Goal: Task Accomplishment & Management: Complete application form

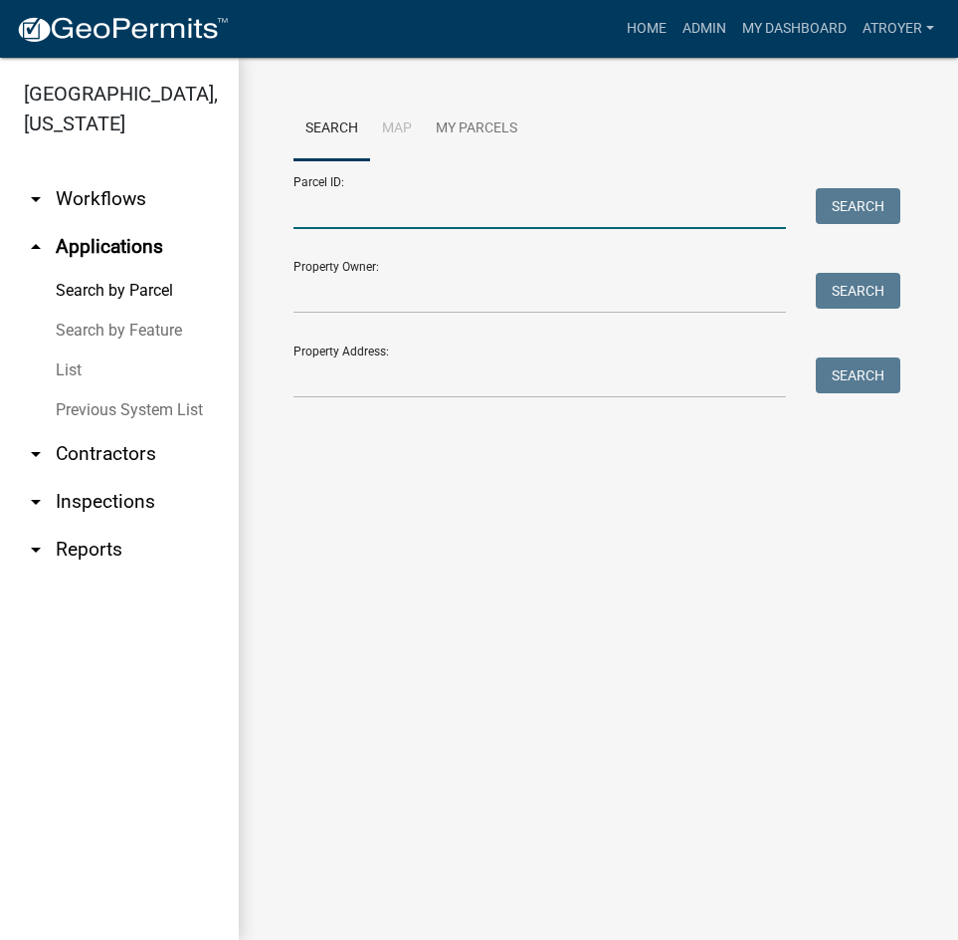
click at [409, 209] on input "Parcel ID:" at bounding box center [540, 208] width 493 height 41
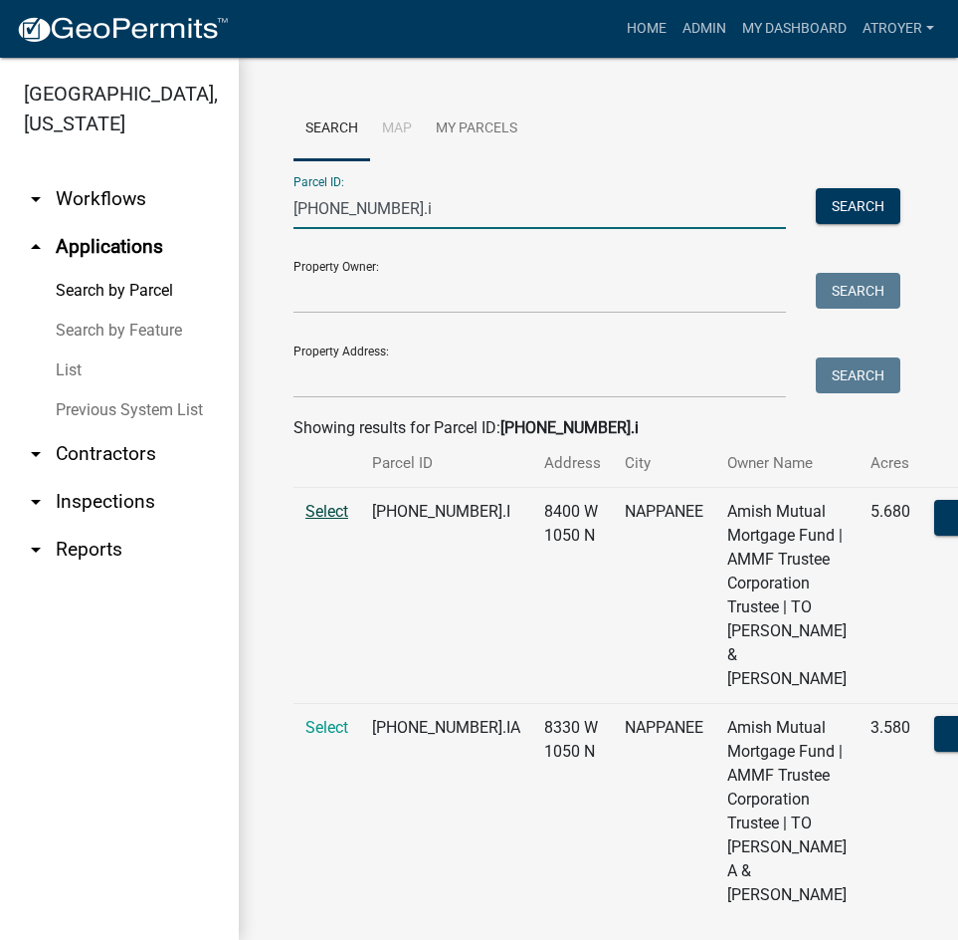
type input "[PHONE_NUMBER].i"
click at [319, 521] on span "Select" at bounding box center [327, 511] width 43 height 19
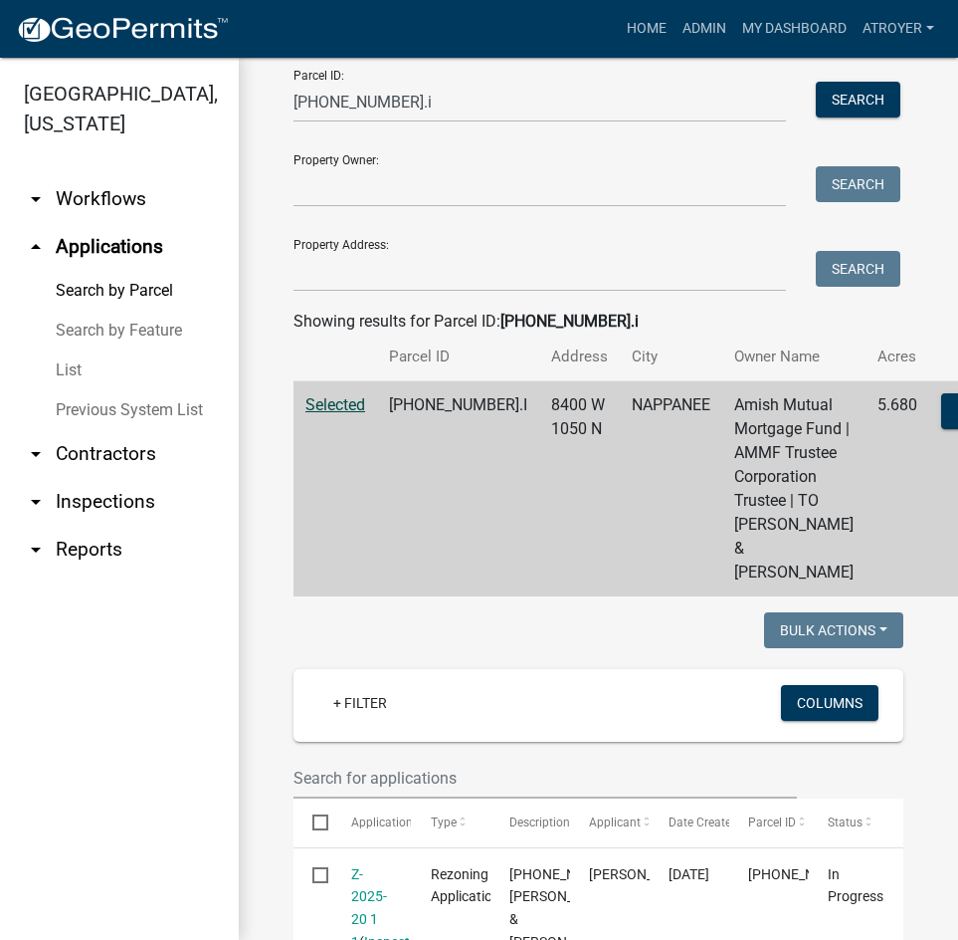
scroll to position [398, 0]
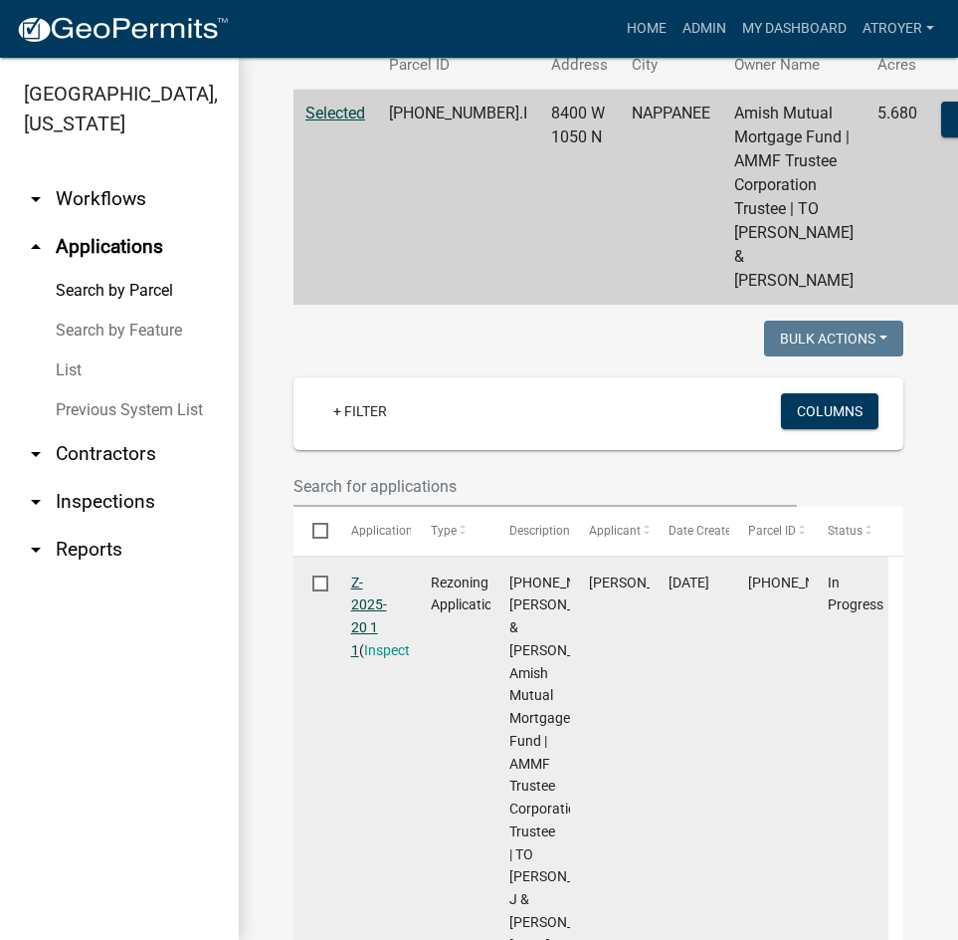
click at [353, 658] on link "Z-2025-20 1 1" at bounding box center [369, 616] width 36 height 84
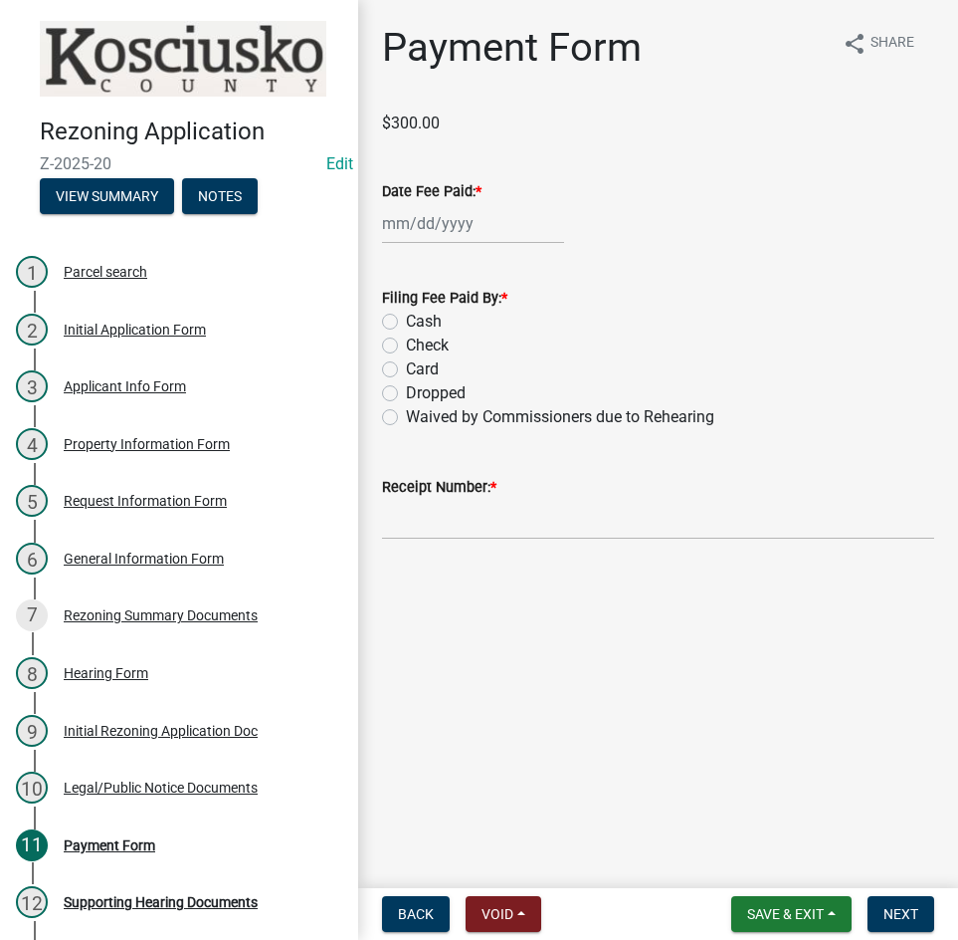
click at [479, 231] on div at bounding box center [473, 223] width 182 height 41
select select "10"
select select "2025"
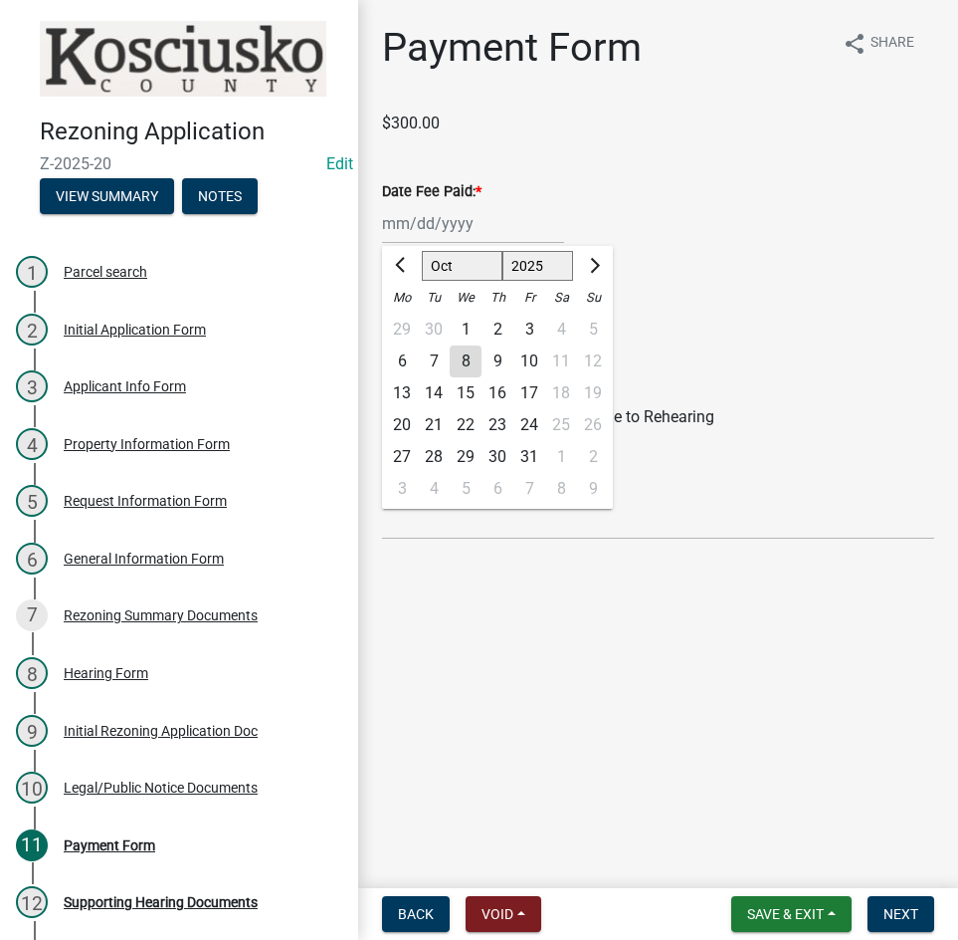
click at [455, 268] on select "Jan Feb Mar Apr May Jun [DATE] Aug Sep Oct Nov Dec" at bounding box center [462, 266] width 81 height 30
select select "9"
click at [422, 251] on select "Jan Feb Mar Apr May Jun [DATE] Aug Sep Oct Nov Dec" at bounding box center [462, 266] width 81 height 30
click at [432, 360] on div "9" at bounding box center [434, 361] width 32 height 32
type input "[DATE]"
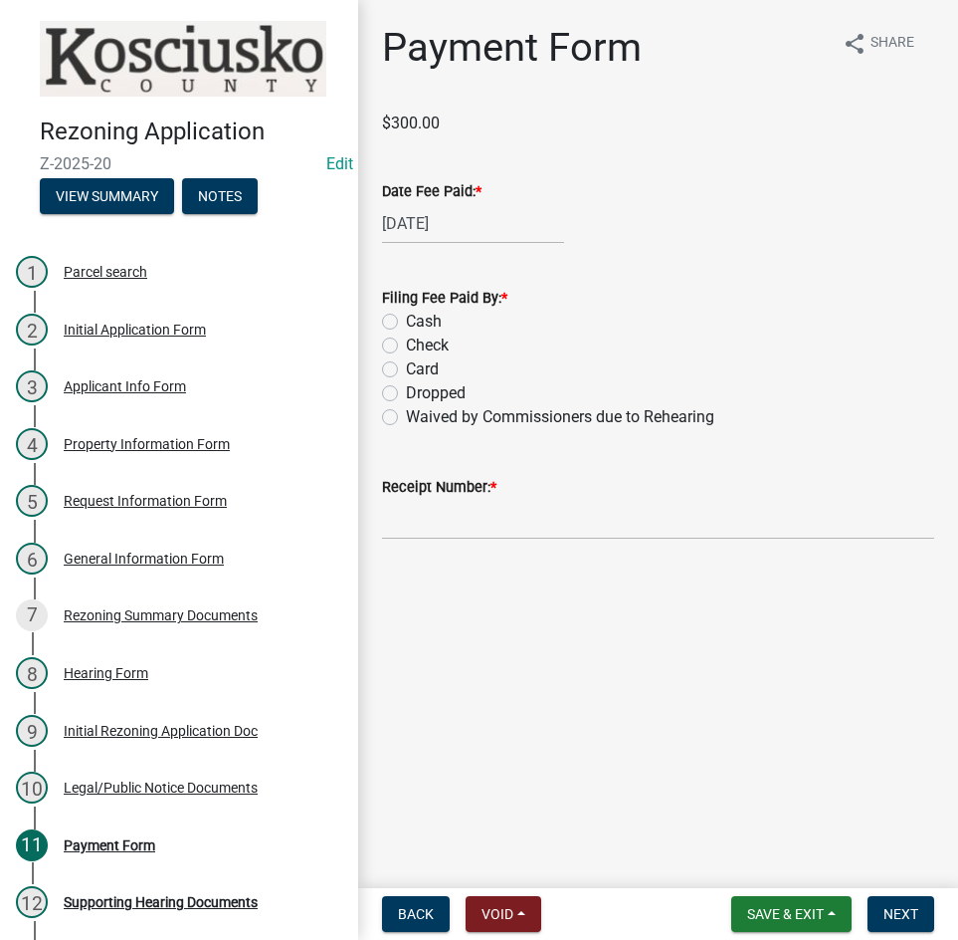
click at [406, 344] on label "Check" at bounding box center [427, 345] width 43 height 24
click at [406, 344] on input "Check" at bounding box center [412, 339] width 13 height 13
radio input "true"
click at [577, 514] on input "Receipt Number: *" at bounding box center [658, 519] width 552 height 41
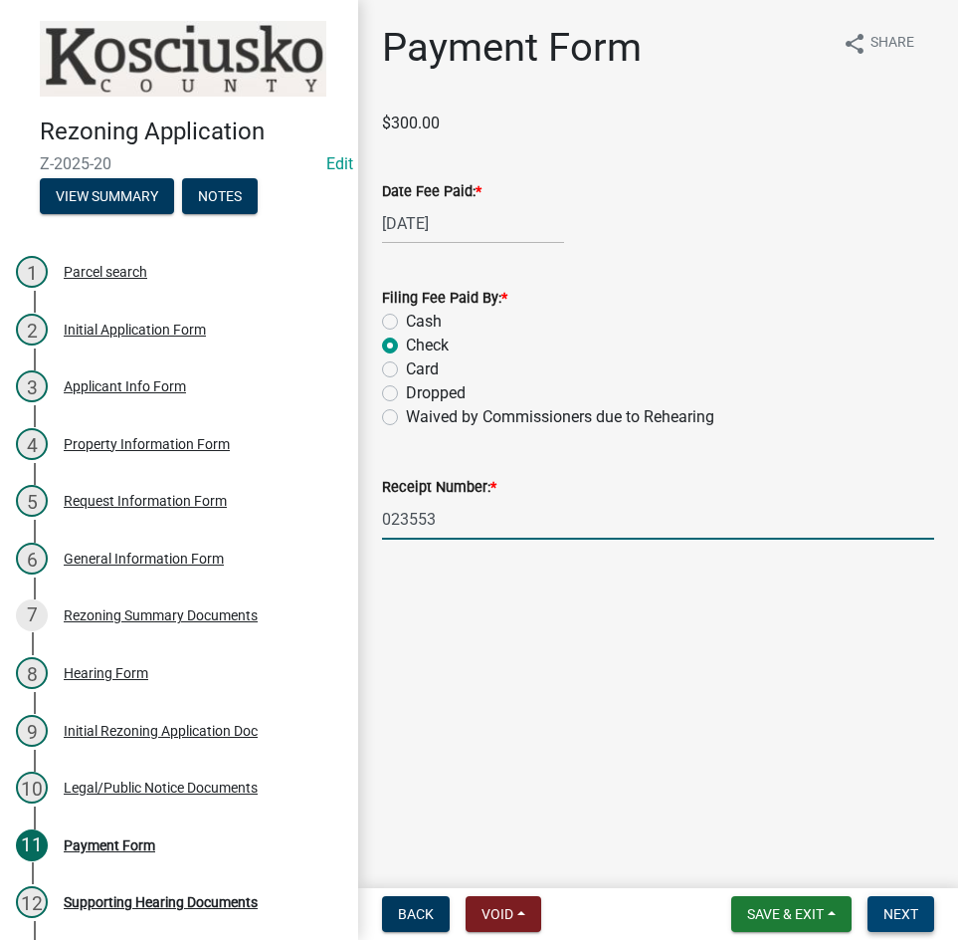
type input "023553"
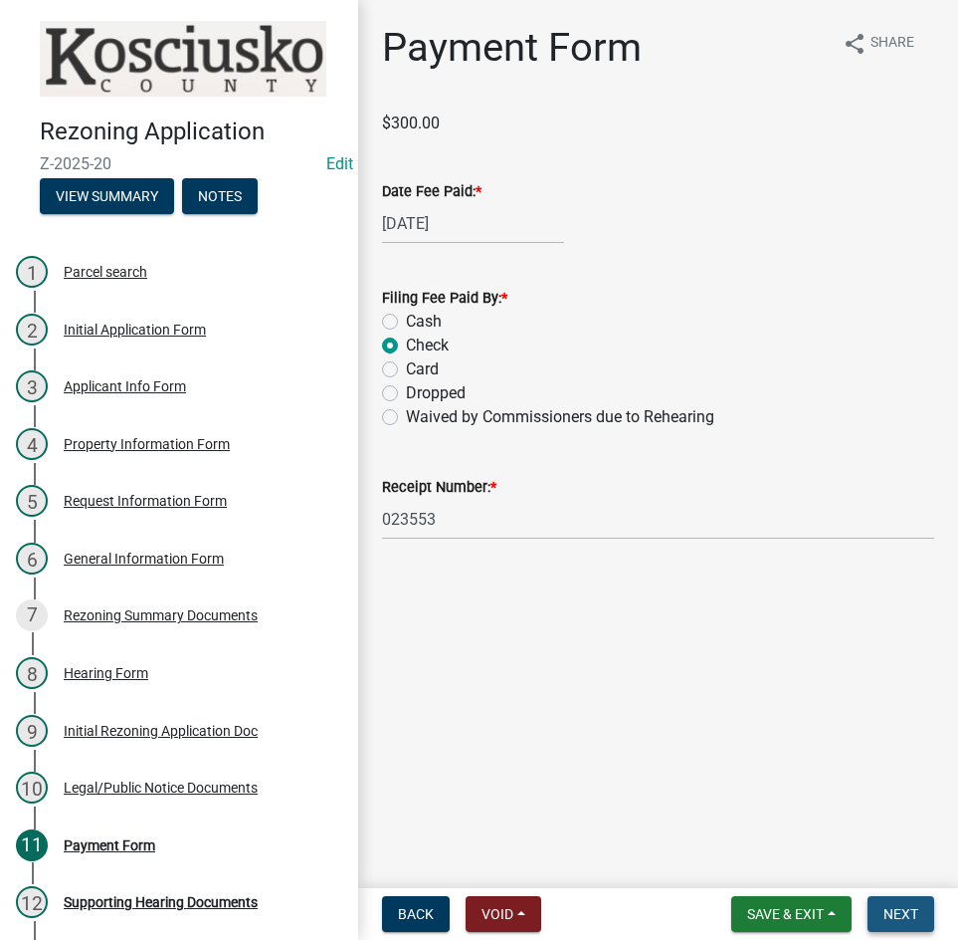
click at [906, 913] on span "Next" at bounding box center [901, 914] width 35 height 16
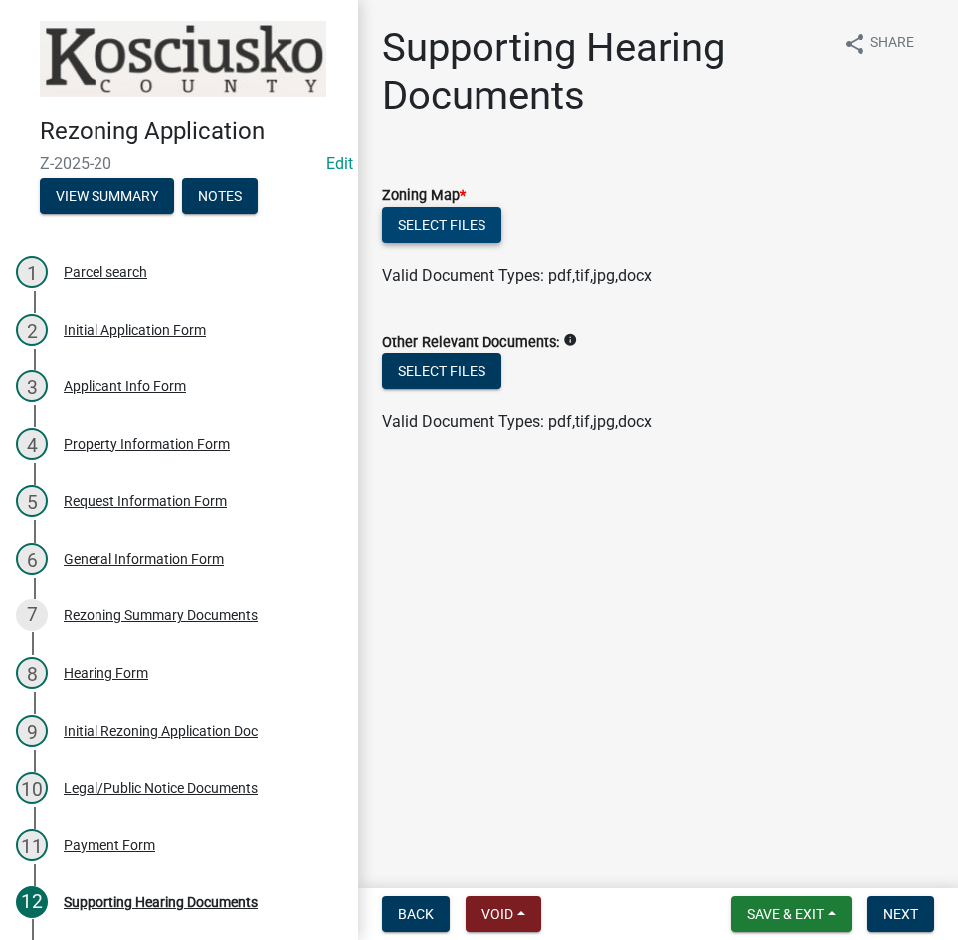
click at [436, 225] on button "Select files" at bounding box center [441, 225] width 119 height 36
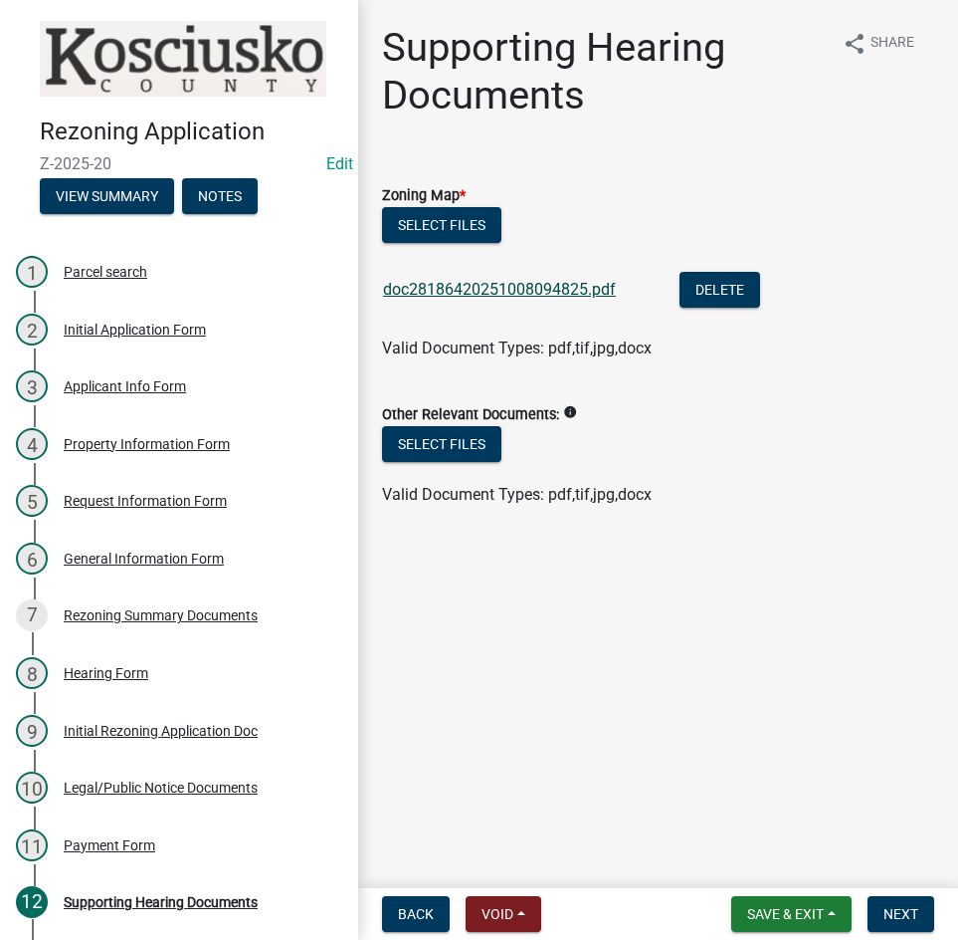
click at [489, 286] on link "doc28186420251008094825.pdf" at bounding box center [499, 289] width 233 height 19
click at [461, 227] on button "Select files" at bounding box center [441, 225] width 119 height 36
click at [896, 911] on span "Next" at bounding box center [901, 914] width 35 height 16
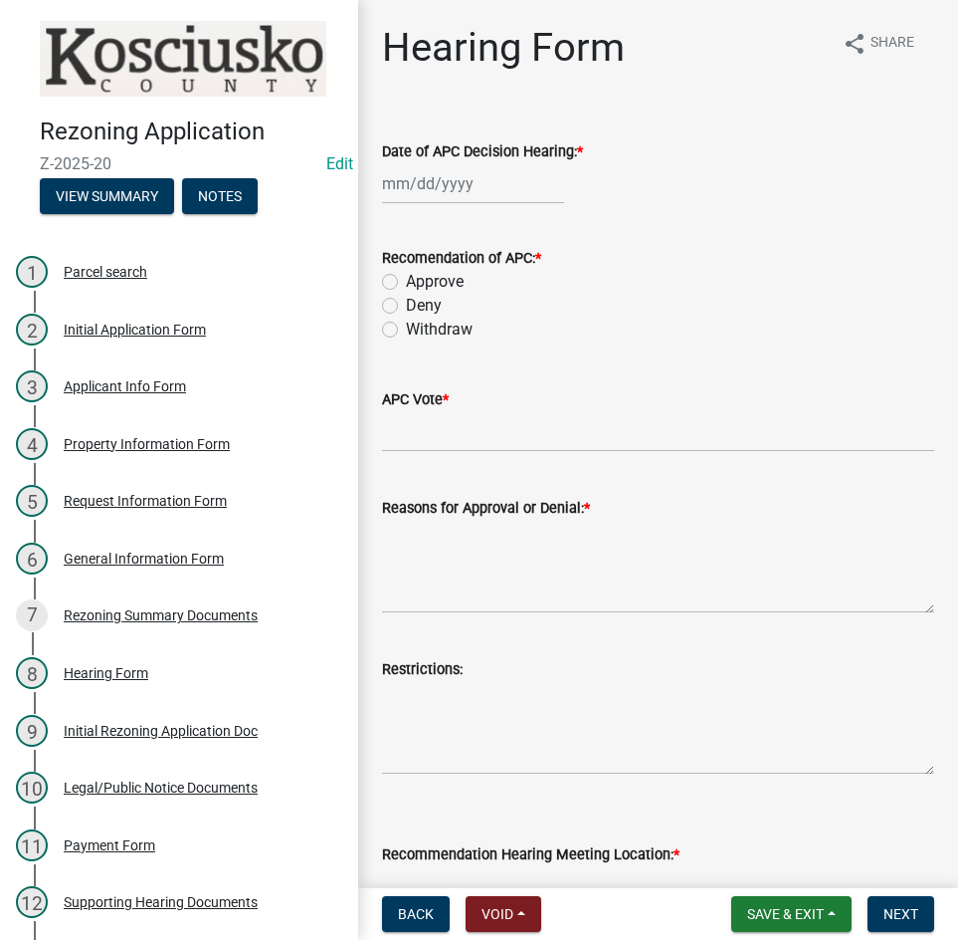
click at [488, 187] on div at bounding box center [473, 183] width 182 height 41
select select "10"
select select "2025"
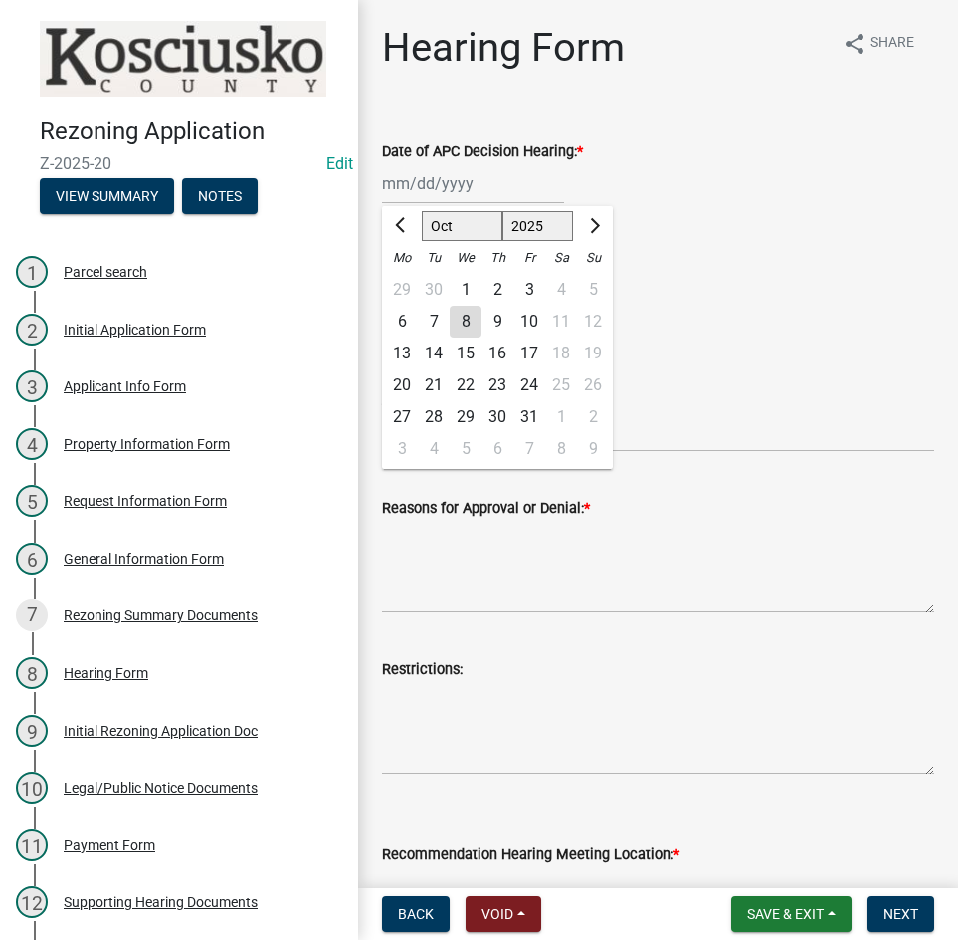
click at [468, 292] on div "1" at bounding box center [466, 290] width 32 height 32
type input "[DATE]"
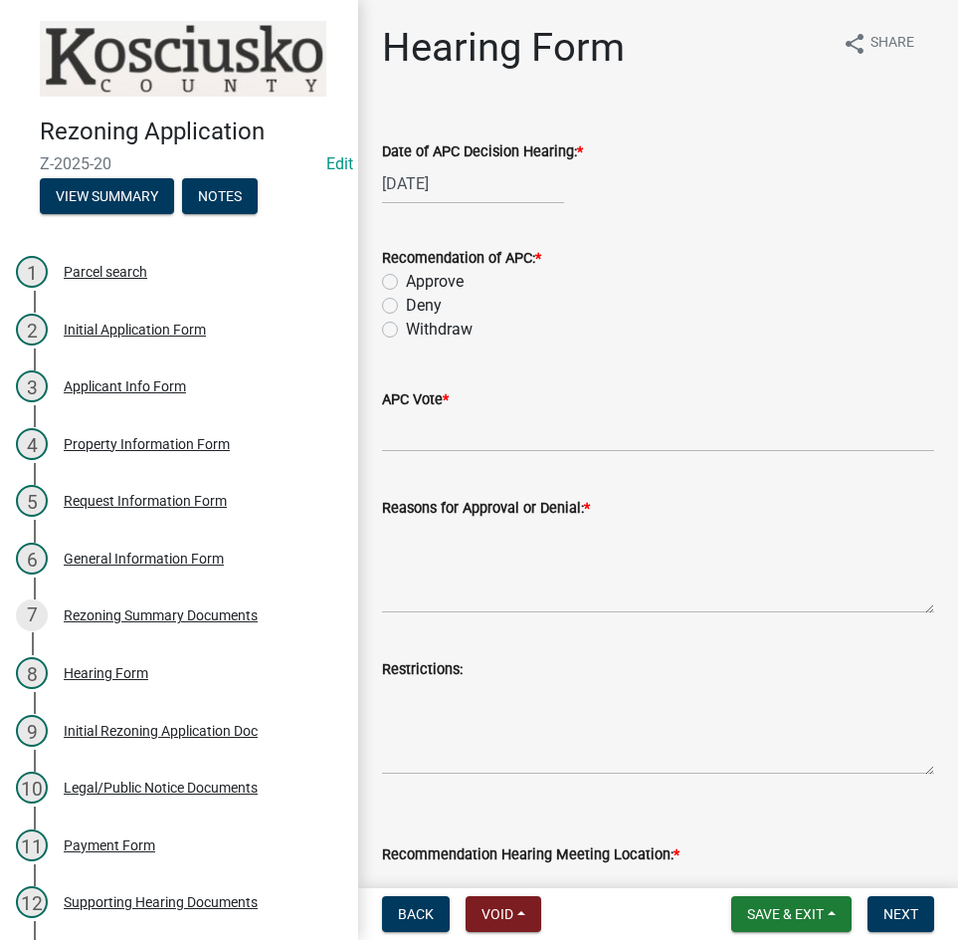
click at [406, 283] on label "Approve" at bounding box center [435, 282] width 58 height 24
click at [406, 283] on input "Approve" at bounding box center [412, 276] width 13 height 13
radio input "true"
click at [444, 429] on input "APC Vote *" at bounding box center [658, 431] width 552 height 41
type input "8-0"
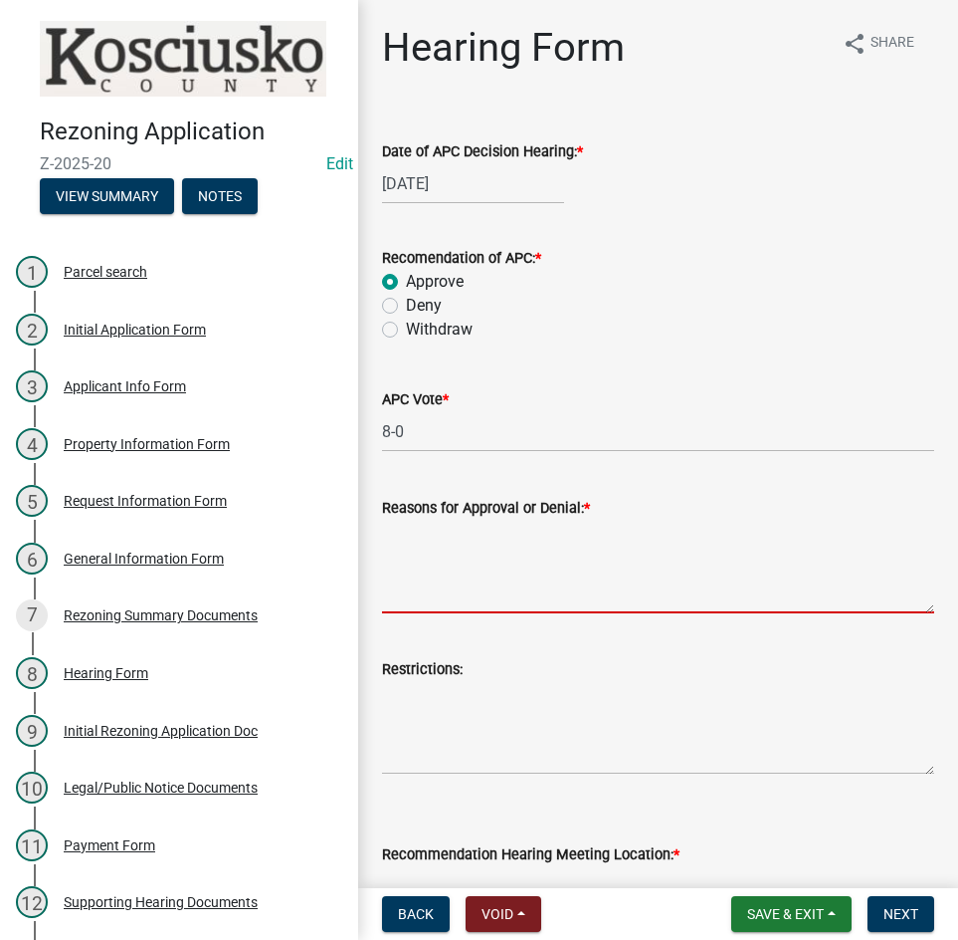
click at [433, 562] on textarea "Reasons for Approval or Denial: *" at bounding box center [658, 567] width 552 height 94
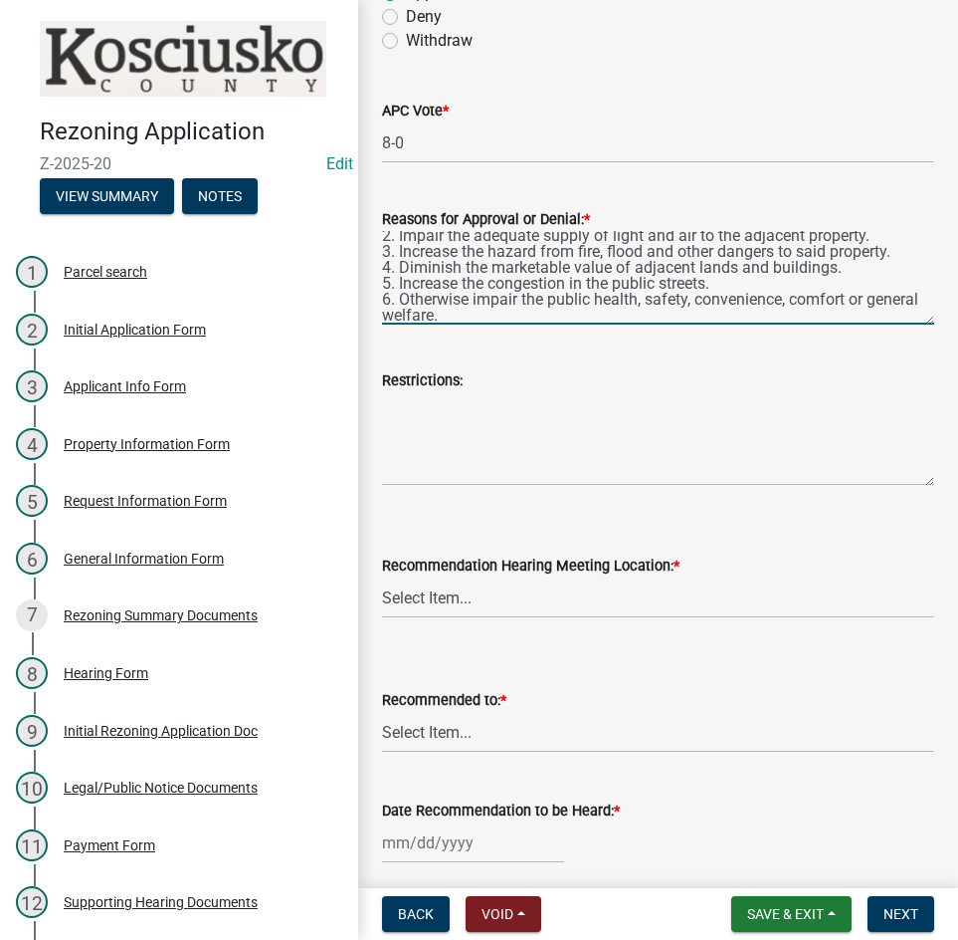
scroll to position [299, 0]
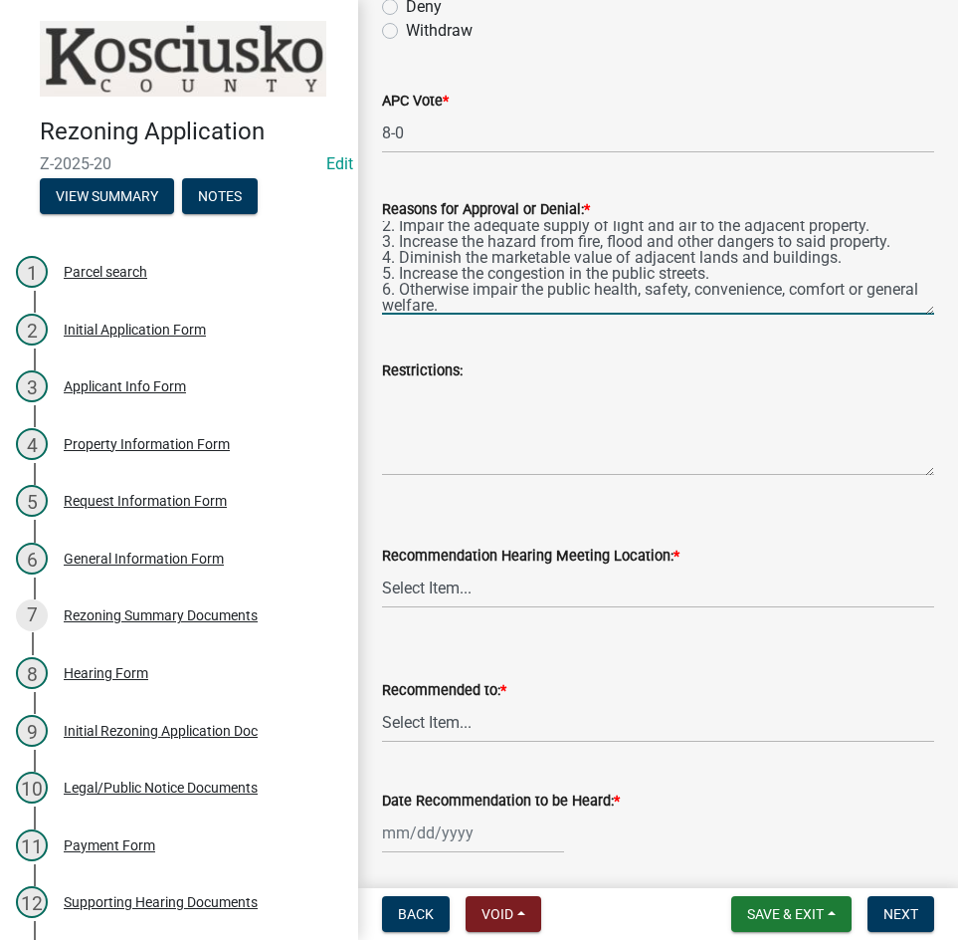
type textarea "1. Alter the land use characteristics of the district. 2. Impair the adequate s…"
click at [481, 591] on select "Select Item... Commissioners Meeting Room [GEOGRAPHIC_DATA] [GEOGRAPHIC_DATA][P…" at bounding box center [658, 587] width 552 height 41
click at [382, 567] on select "Select Item... Commissioners Meeting Room [GEOGRAPHIC_DATA] [GEOGRAPHIC_DATA][P…" at bounding box center [658, 587] width 552 height 41
select select "eac89a66-7e6b-4453-9e04-00081c8f0731"
click at [505, 735] on select "Select Item... County Commissioners Town Council of Syracuse Town Board of Nort…" at bounding box center [658, 722] width 552 height 41
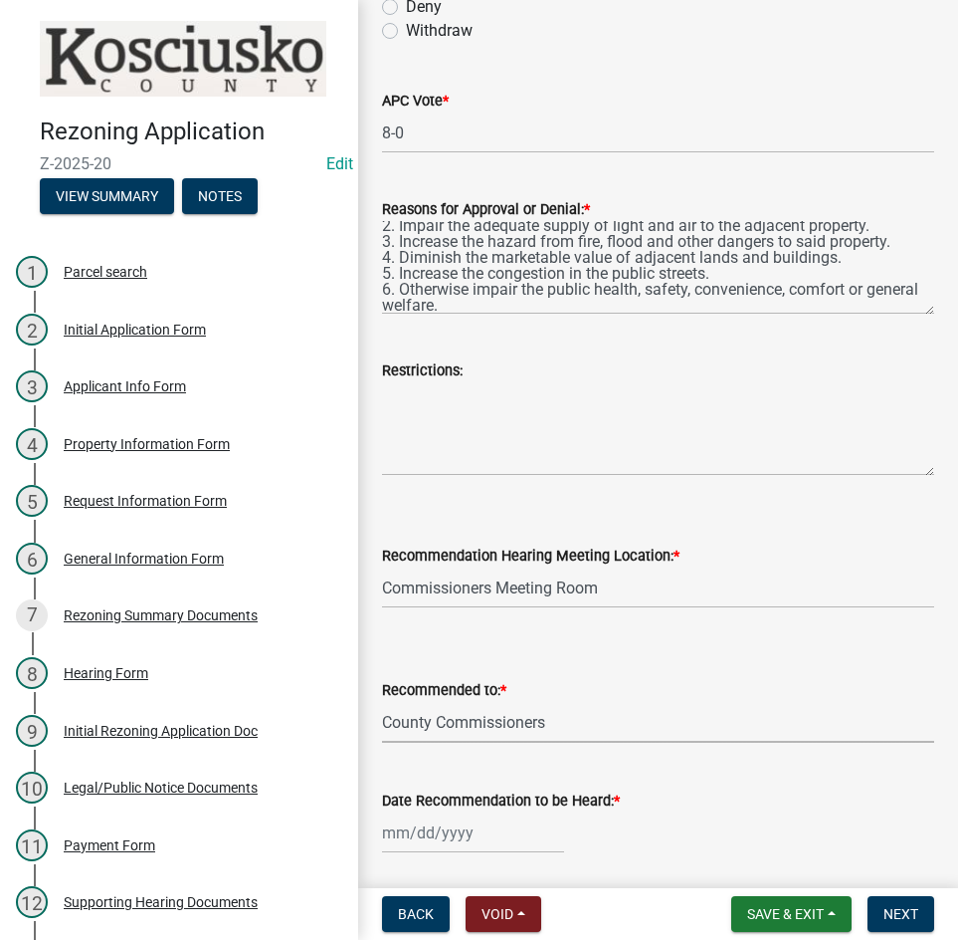
click at [382, 702] on select "Select Item... County Commissioners Town Council of Syracuse Town Board of Nort…" at bounding box center [658, 722] width 552 height 41
select select "9d1acef5-ea75-4c12-b93b-4cc15c15ea79"
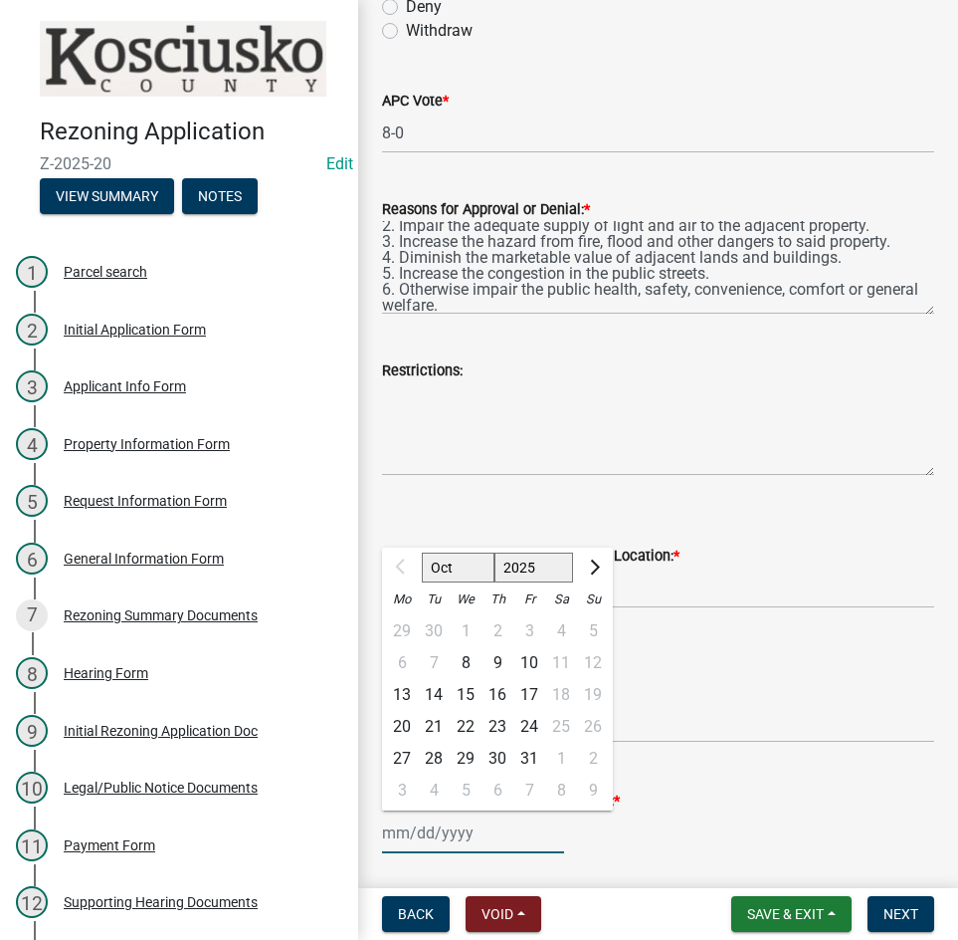
click at [473, 837] on div "Oct Nov [DATE] 2026 2027 2028 2029 2030 2031 2032 2033 2034 2035 2036 2037 2038…" at bounding box center [473, 832] width 182 height 41
click at [436, 720] on div "21" at bounding box center [434, 727] width 32 height 32
type input "[DATE]"
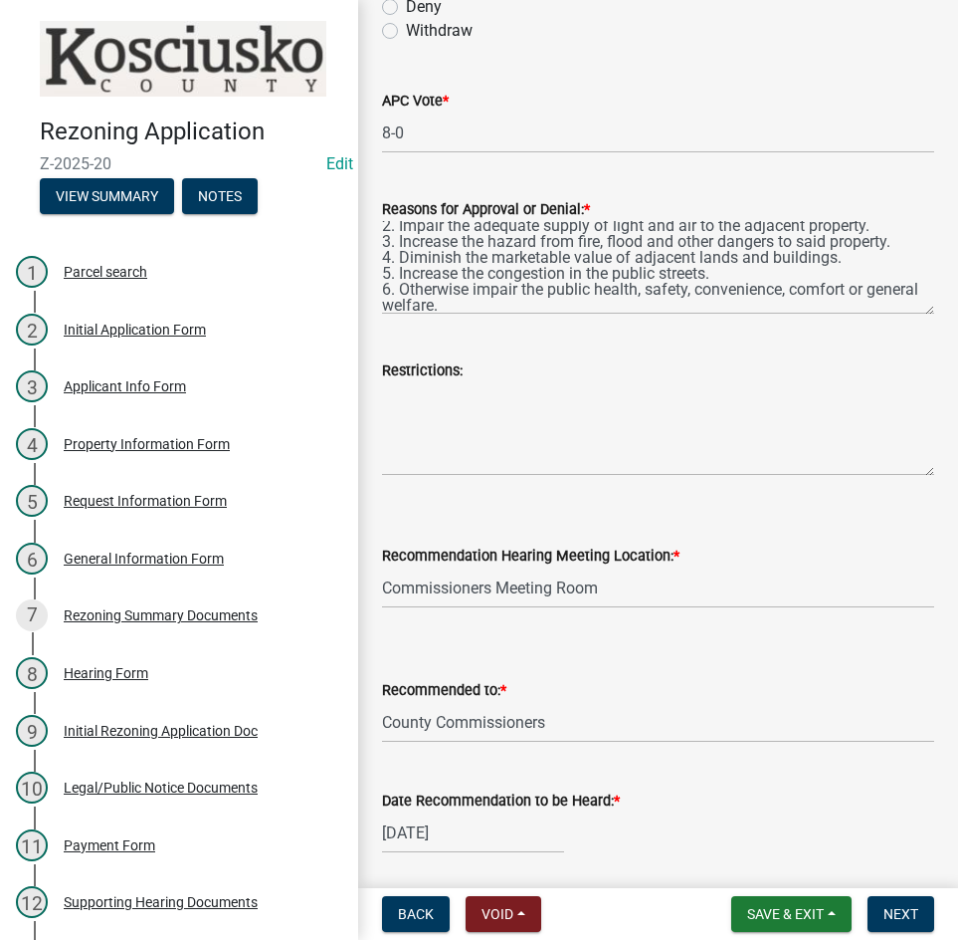
click at [714, 697] on div "Recommended to: *" at bounding box center [658, 690] width 552 height 24
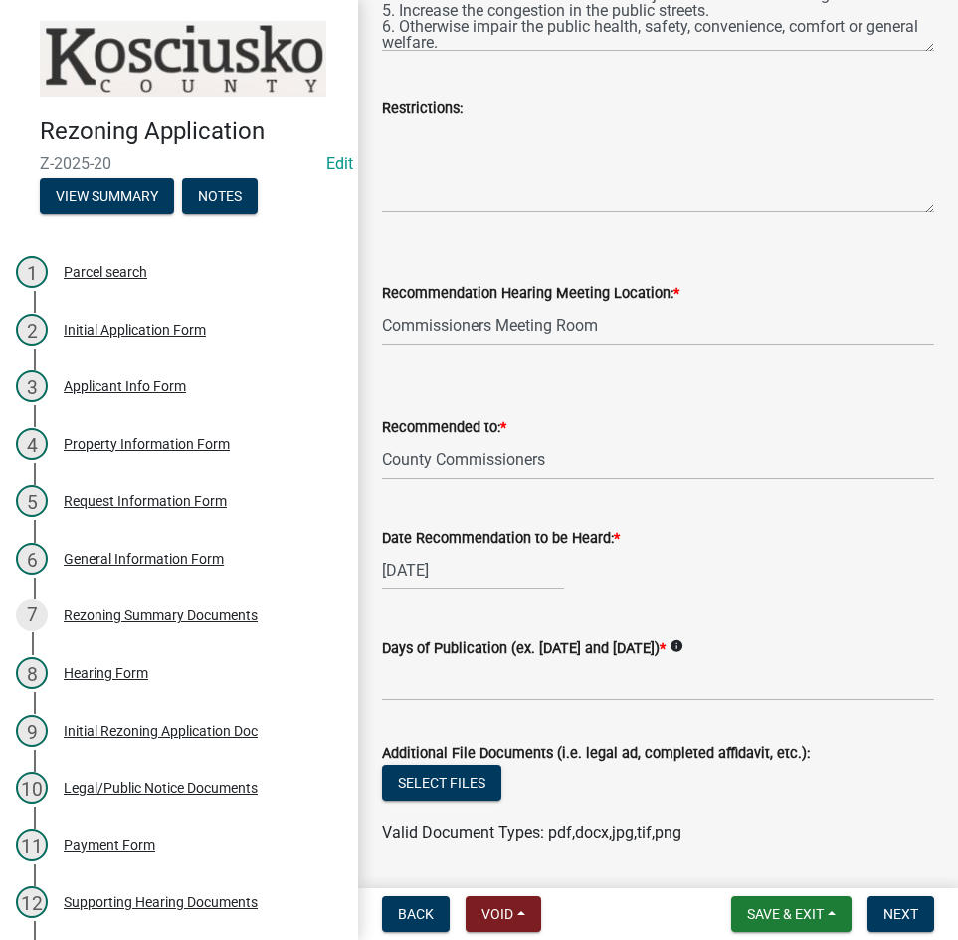
scroll to position [622, 0]
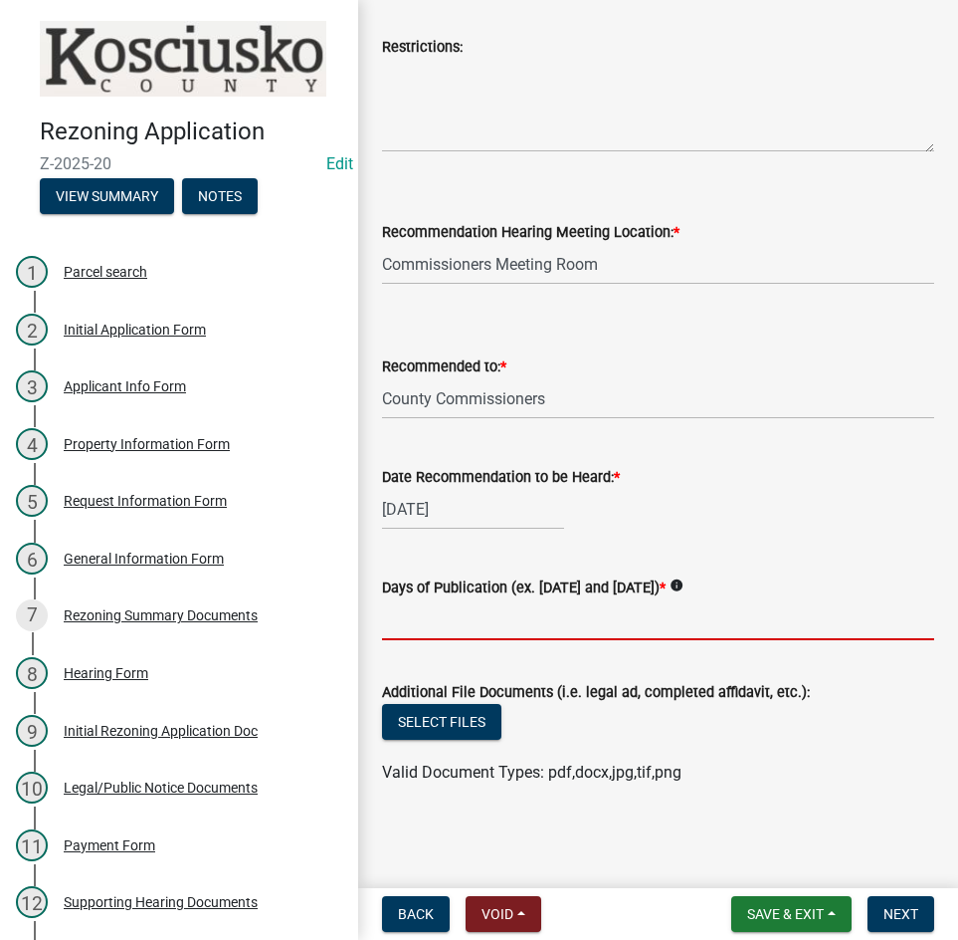
click at [649, 636] on input "Days of Publication (ex. [DATE] and [DATE]) *" at bounding box center [658, 619] width 552 height 41
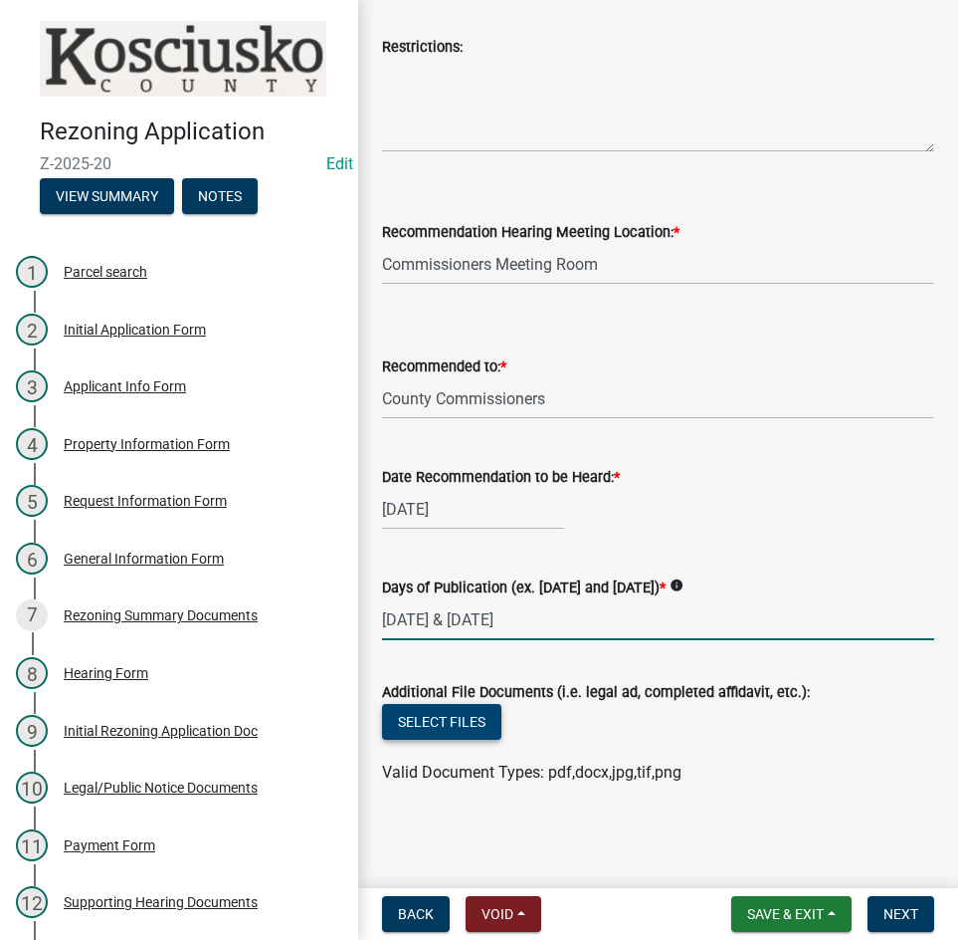
type input "[DATE] & [DATE]"
click at [434, 719] on button "Select files" at bounding box center [441, 722] width 119 height 36
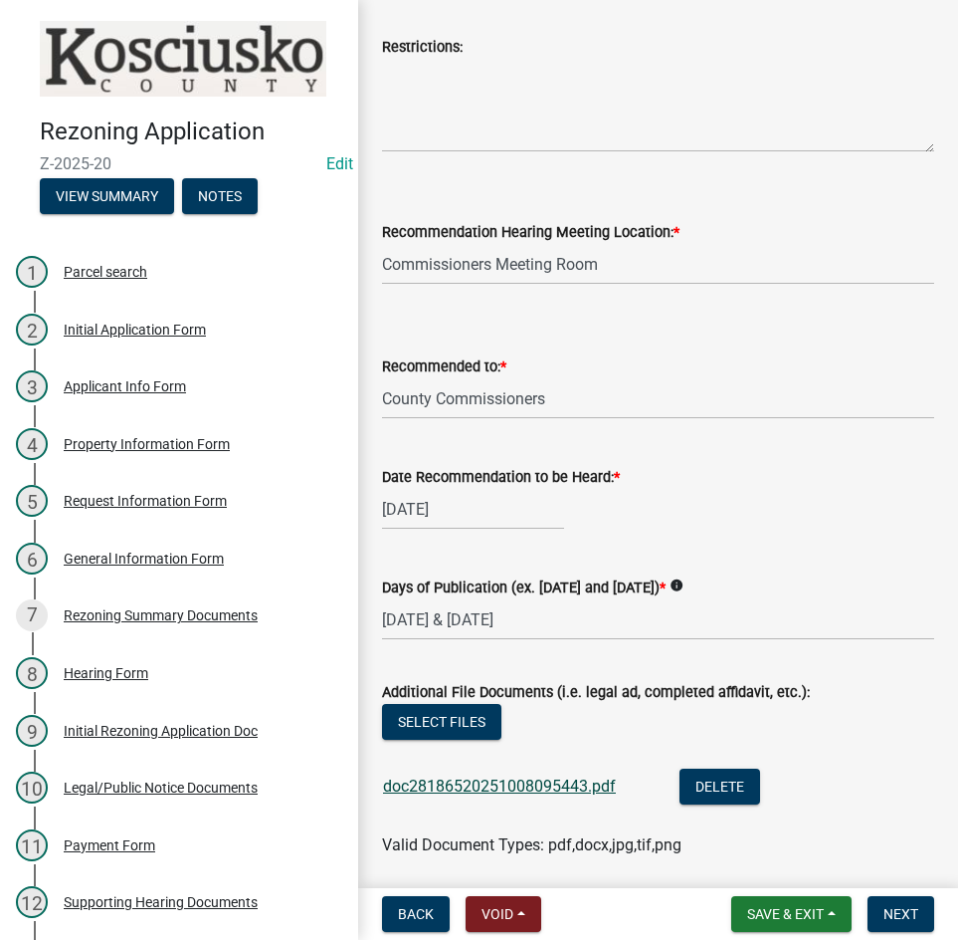
click at [506, 787] on link "doc28186520251008095443.pdf" at bounding box center [499, 785] width 233 height 19
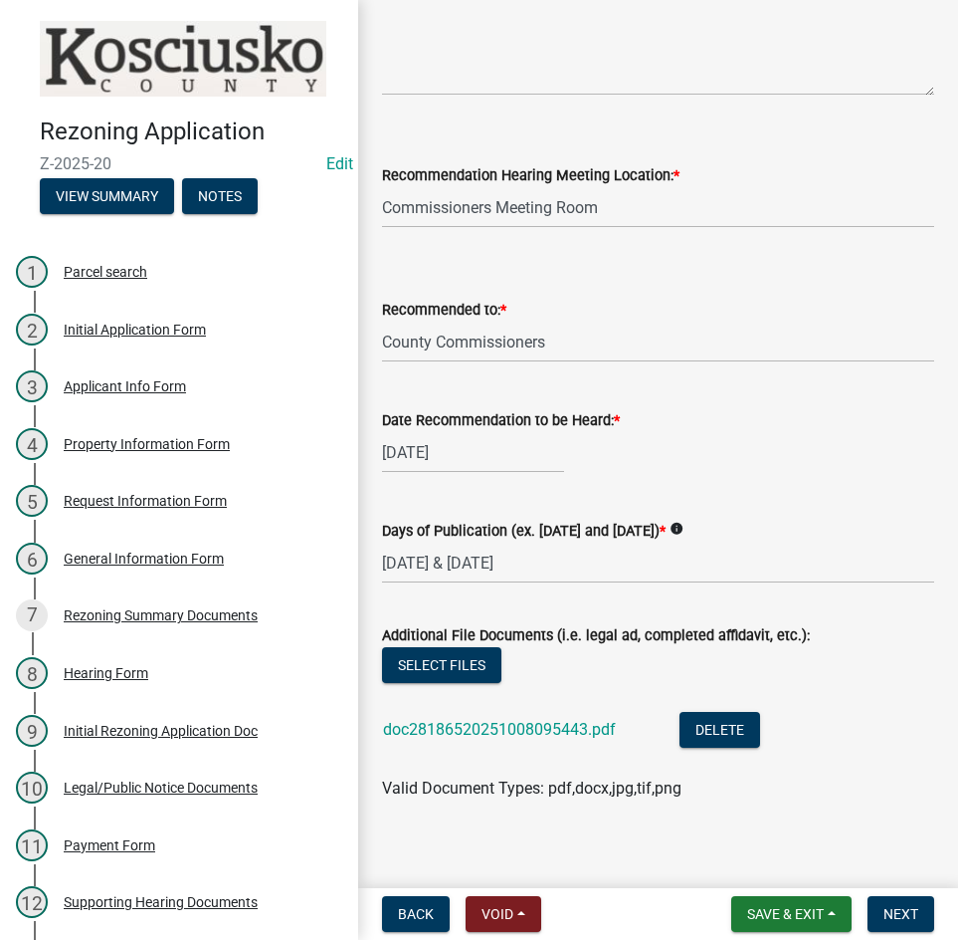
scroll to position [695, 0]
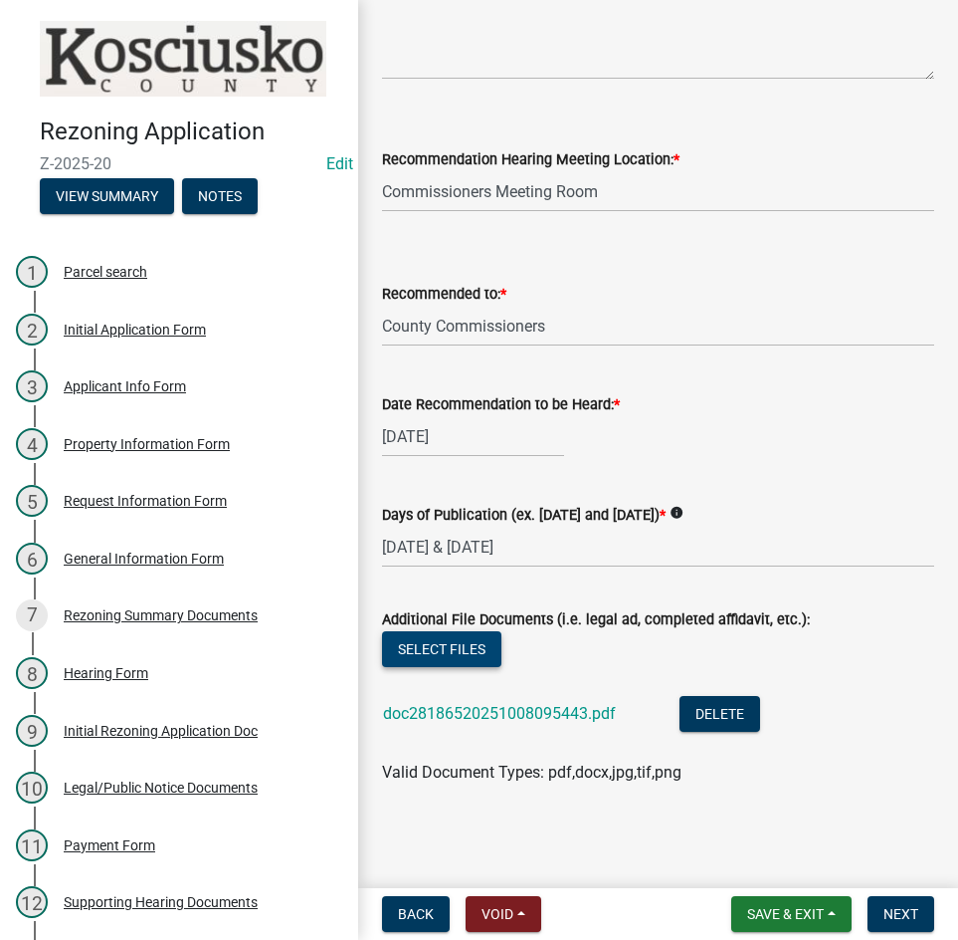
click at [433, 648] on button "Select files" at bounding box center [441, 649] width 119 height 36
click at [886, 911] on span "Next" at bounding box center [901, 914] width 35 height 16
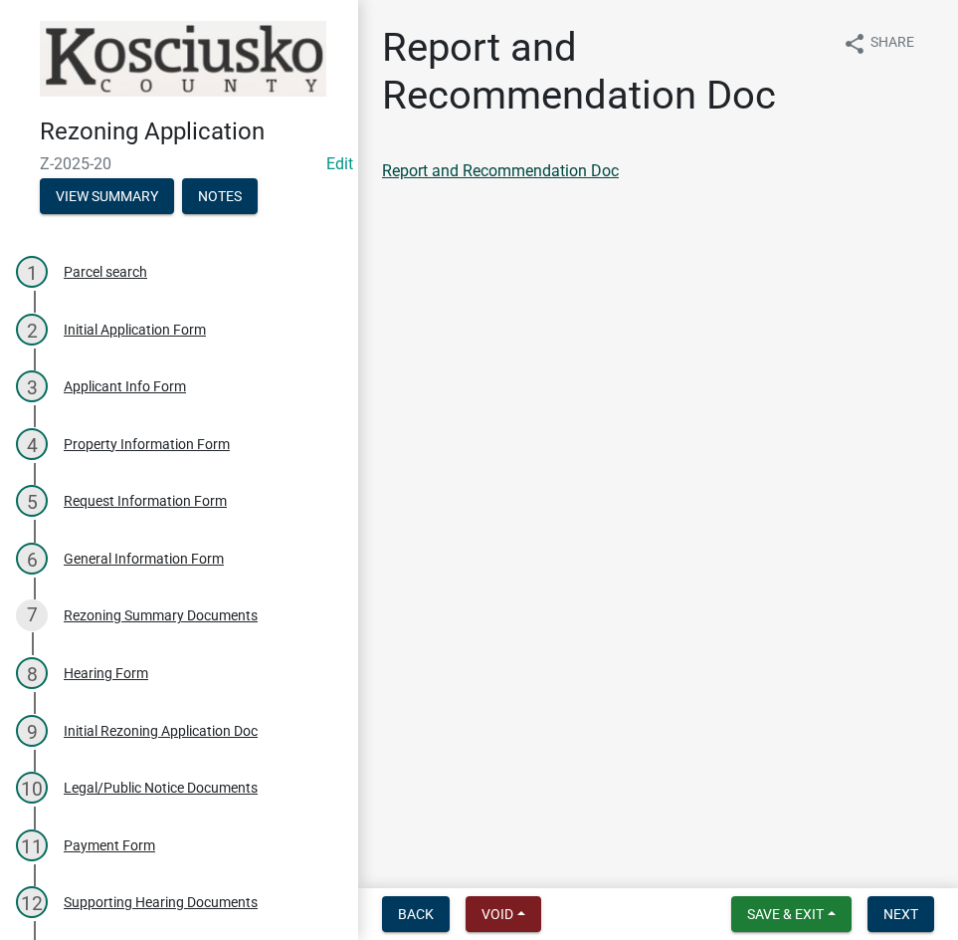
click at [499, 171] on link "Report and Recommendation Doc" at bounding box center [500, 170] width 237 height 19
click at [893, 915] on span "Next" at bounding box center [901, 914] width 35 height 16
click at [501, 170] on link "Ordinance if Recommended Approval" at bounding box center [513, 170] width 262 height 19
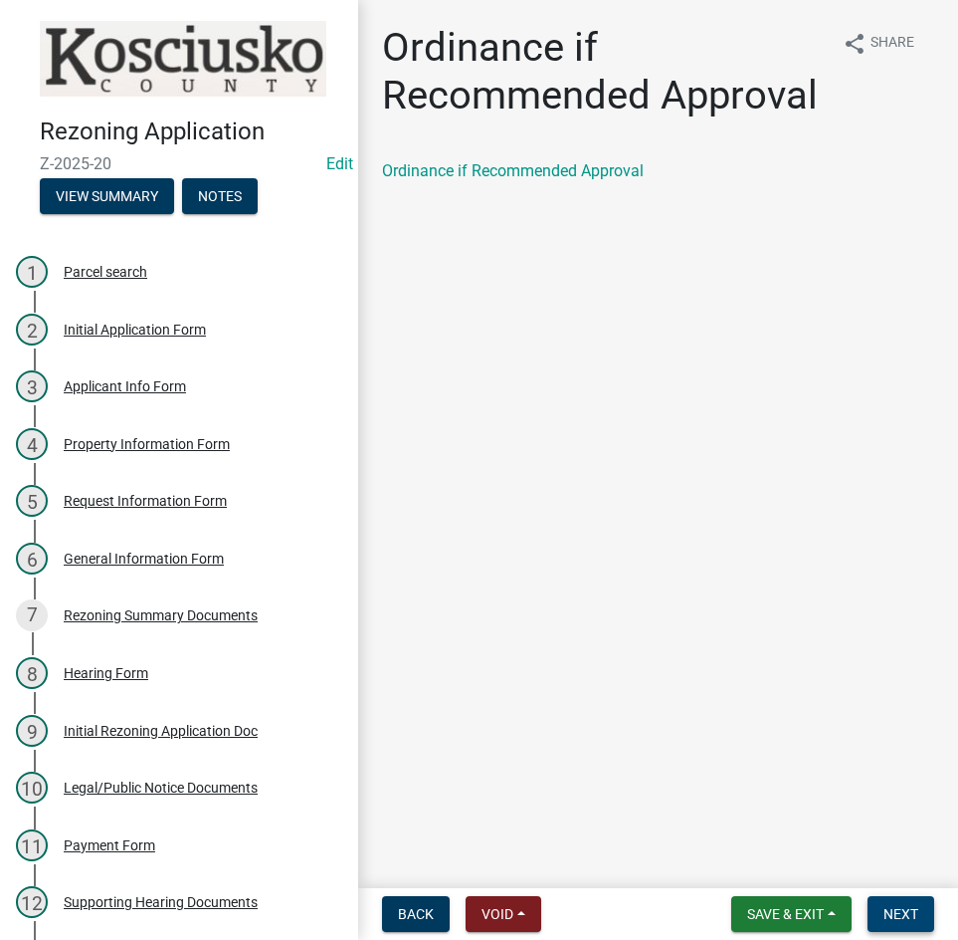
click at [901, 907] on span "Next" at bounding box center [901, 914] width 35 height 16
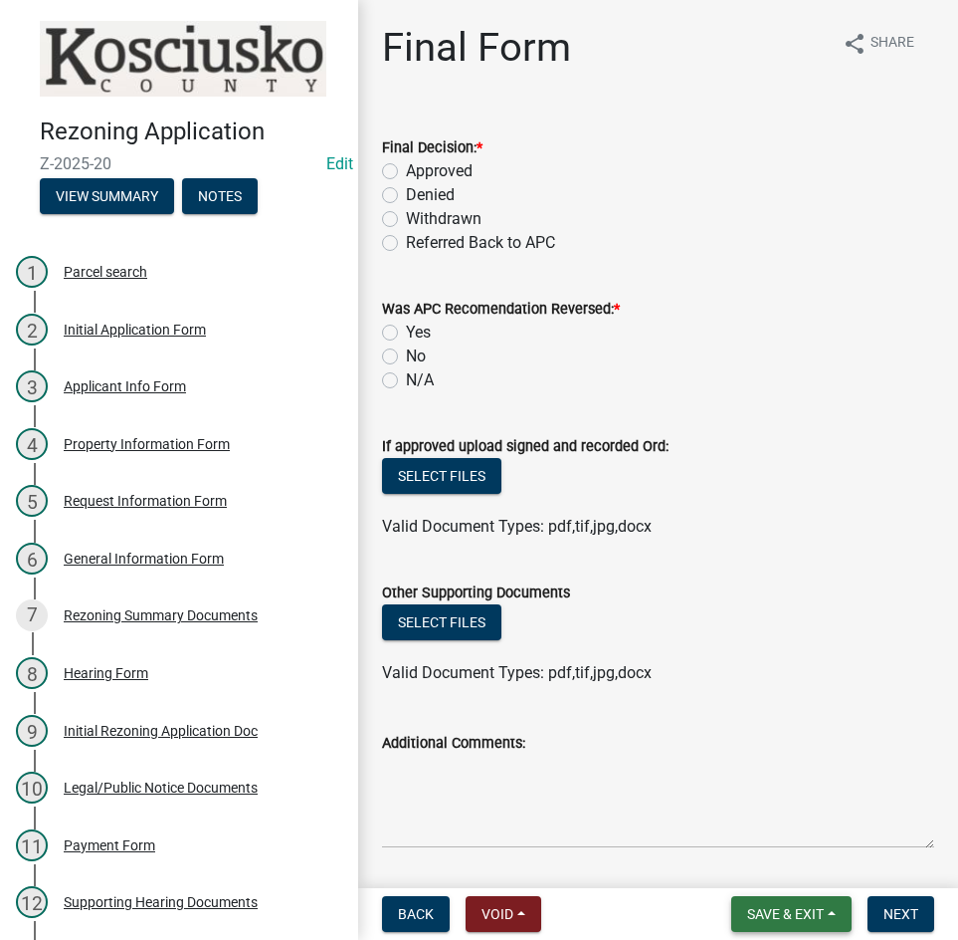
click at [770, 922] on span "Save & Exit" at bounding box center [785, 914] width 77 height 16
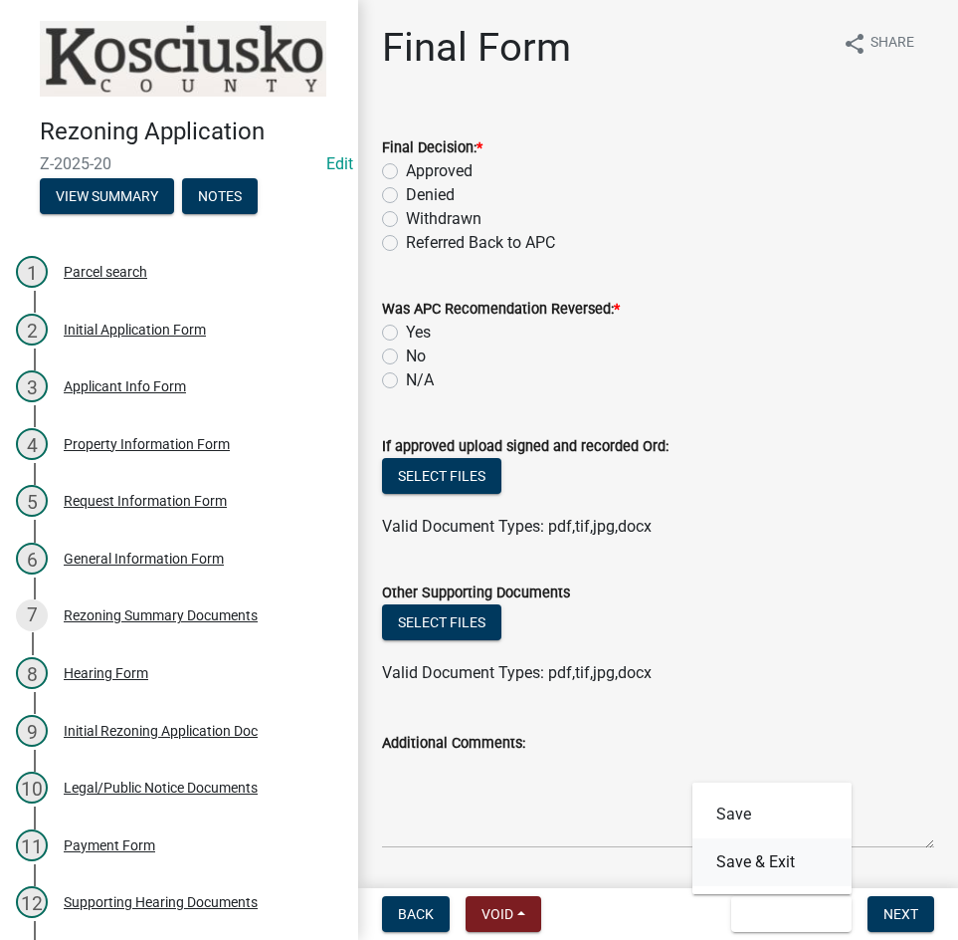
click at [736, 859] on button "Save & Exit" at bounding box center [772, 862] width 159 height 48
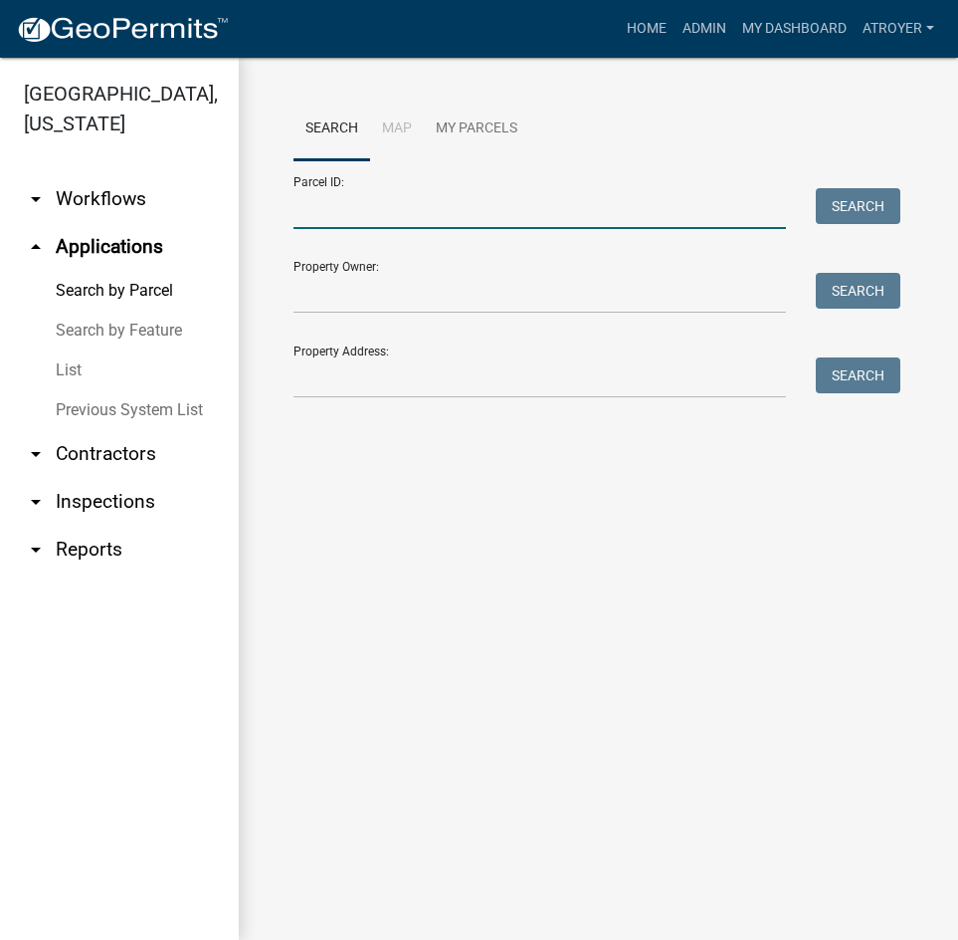
click at [434, 225] on input "Parcel ID:" at bounding box center [540, 208] width 493 height 41
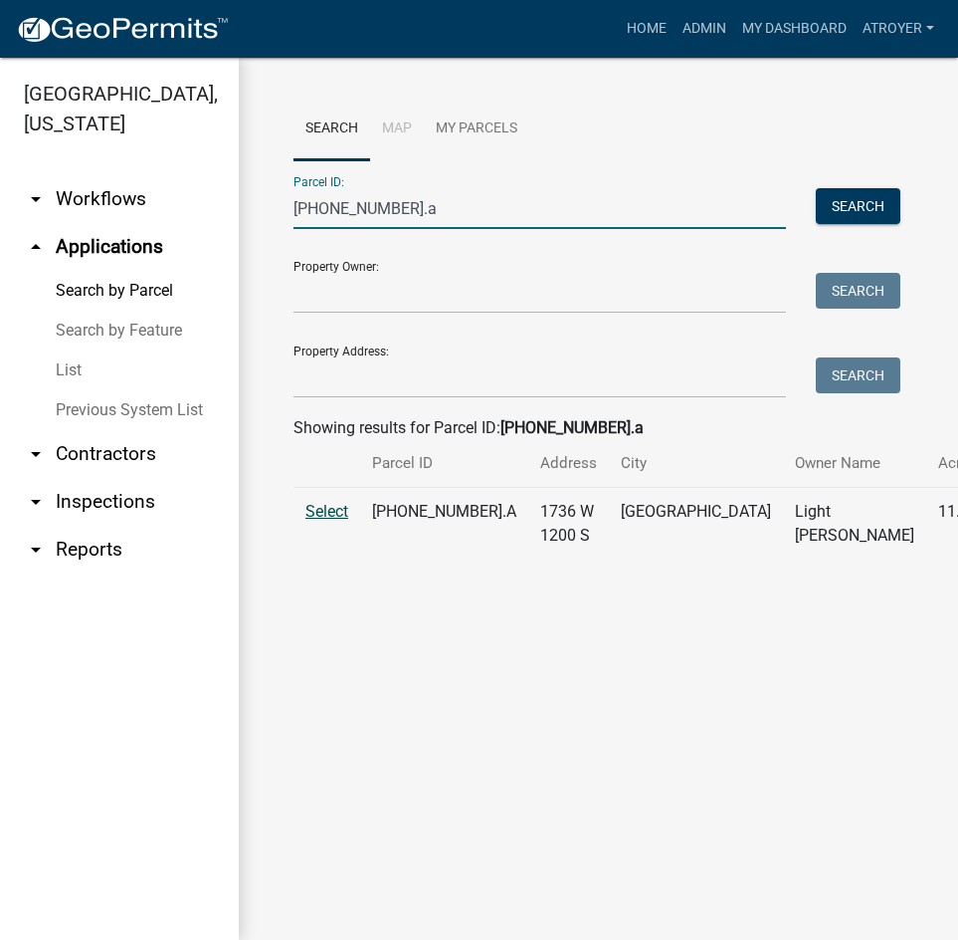
type input "[PHONE_NUMBER].a"
click at [322, 521] on span "Select" at bounding box center [327, 511] width 43 height 19
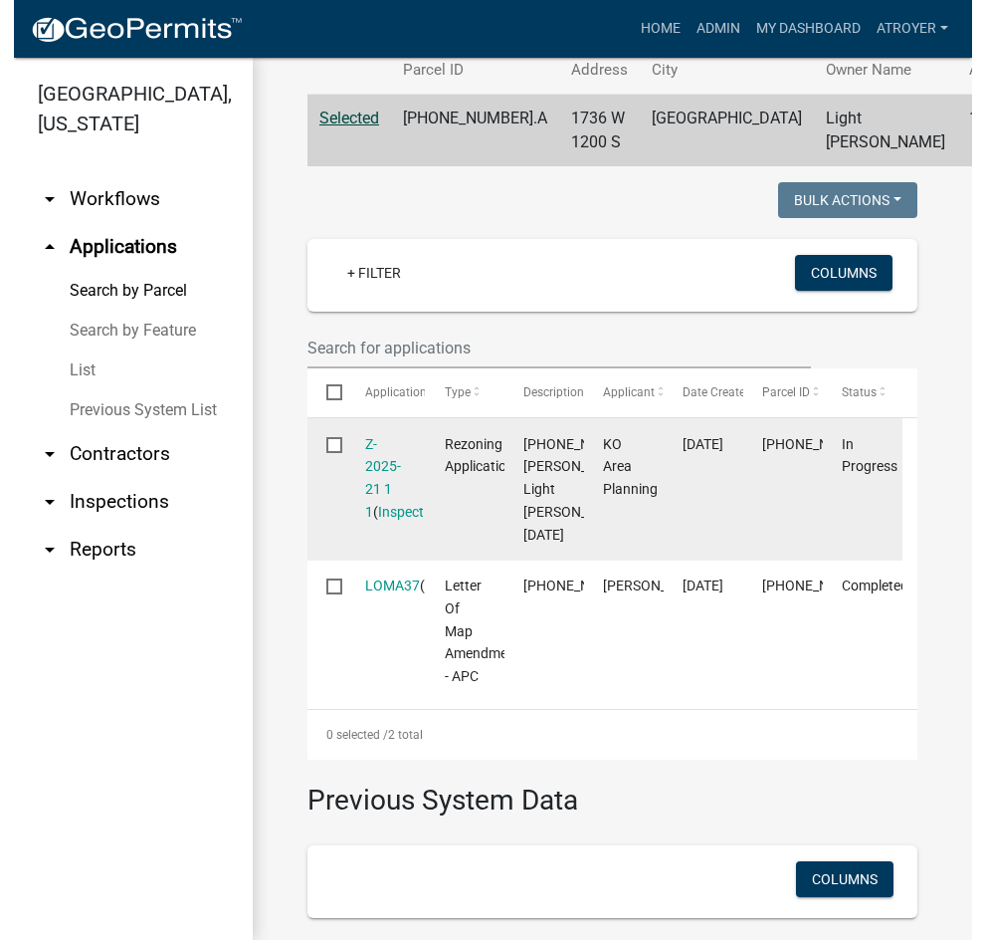
scroll to position [398, 0]
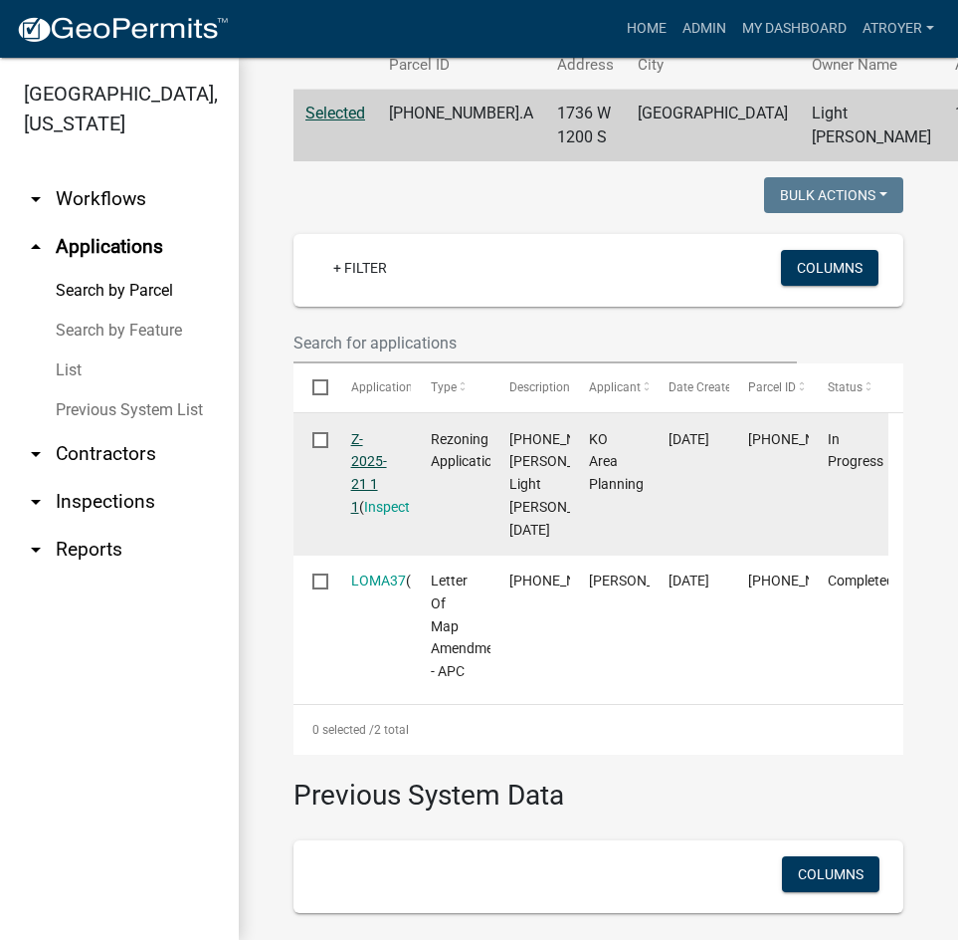
click at [369, 510] on link "Z-2025-21 1 1" at bounding box center [369, 473] width 36 height 84
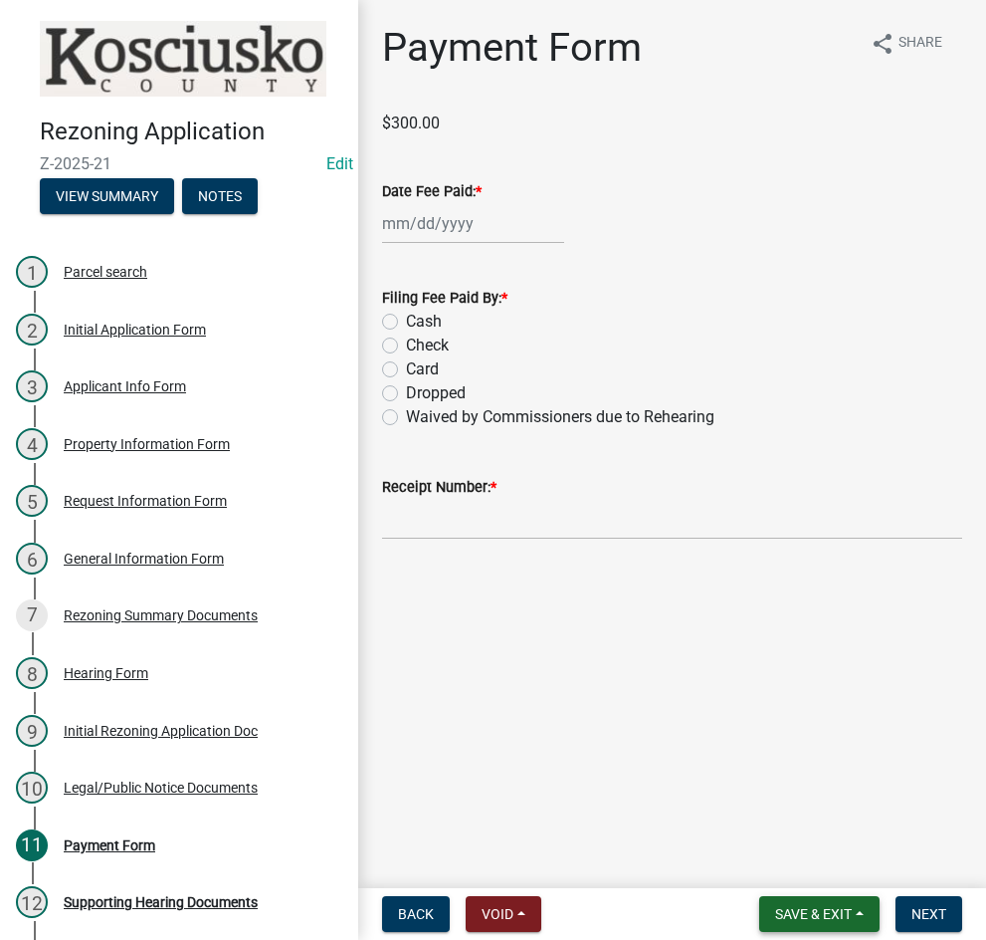
click at [802, 906] on span "Save & Exit" at bounding box center [813, 914] width 77 height 16
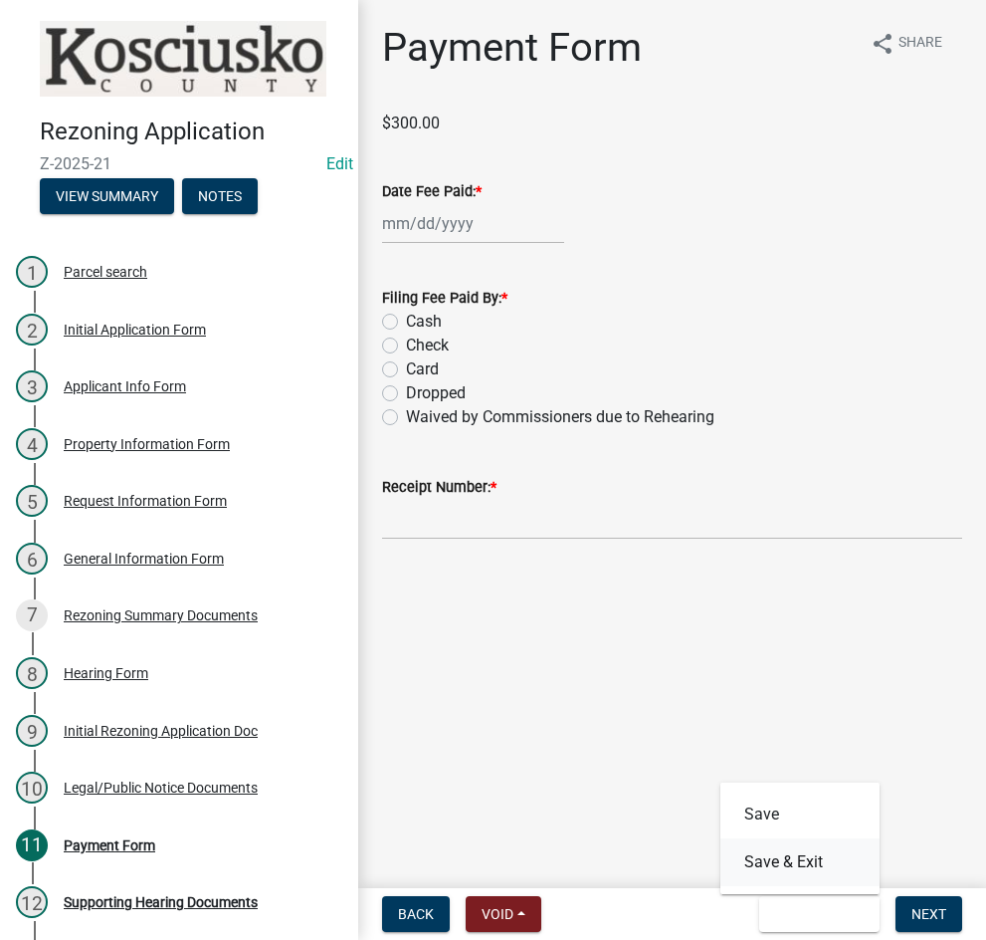
click at [786, 863] on button "Save & Exit" at bounding box center [800, 862] width 159 height 48
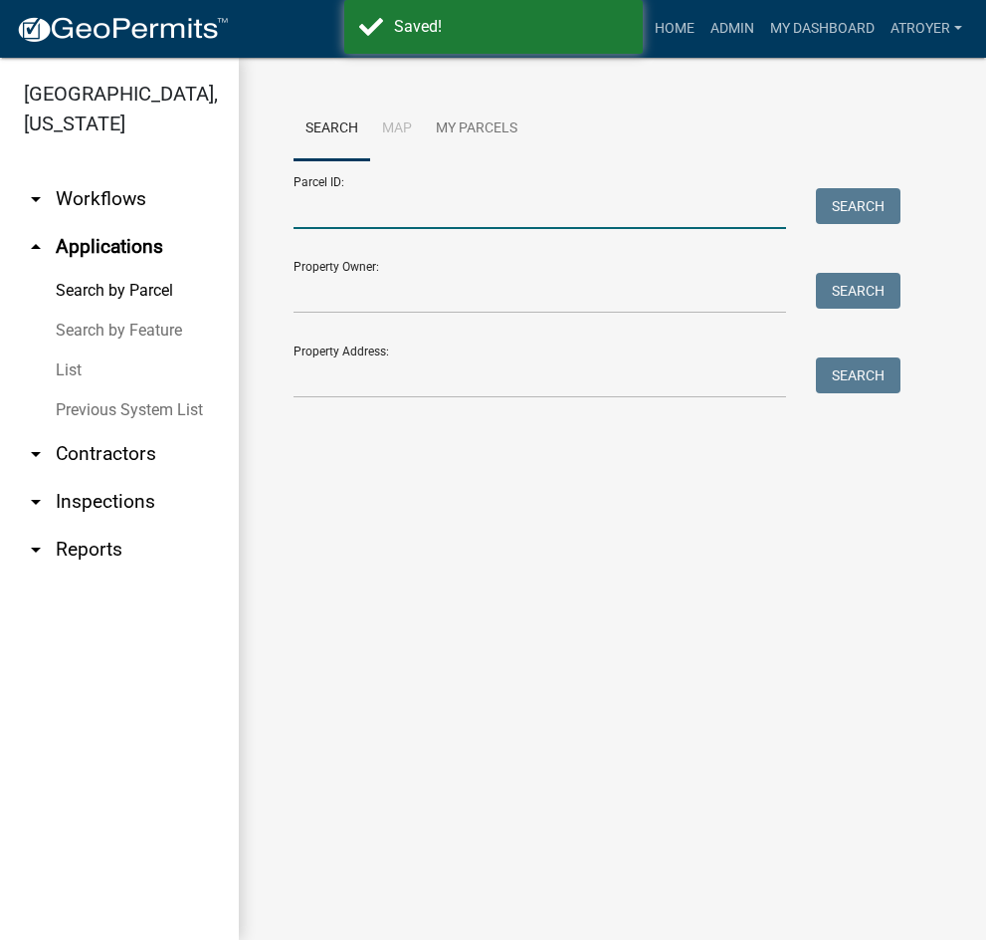
click at [399, 215] on input "Parcel ID:" at bounding box center [540, 208] width 493 height 41
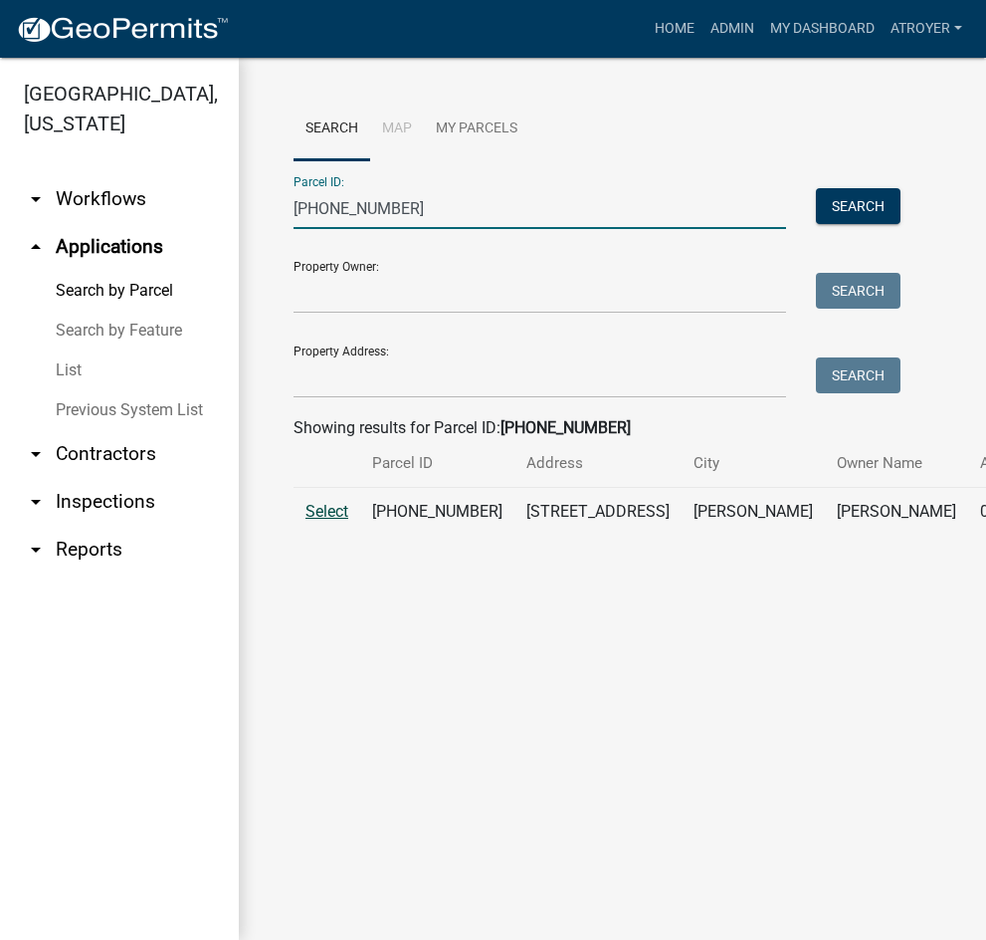
type input "[PHONE_NUMBER]"
click at [330, 521] on span "Select" at bounding box center [327, 511] width 43 height 19
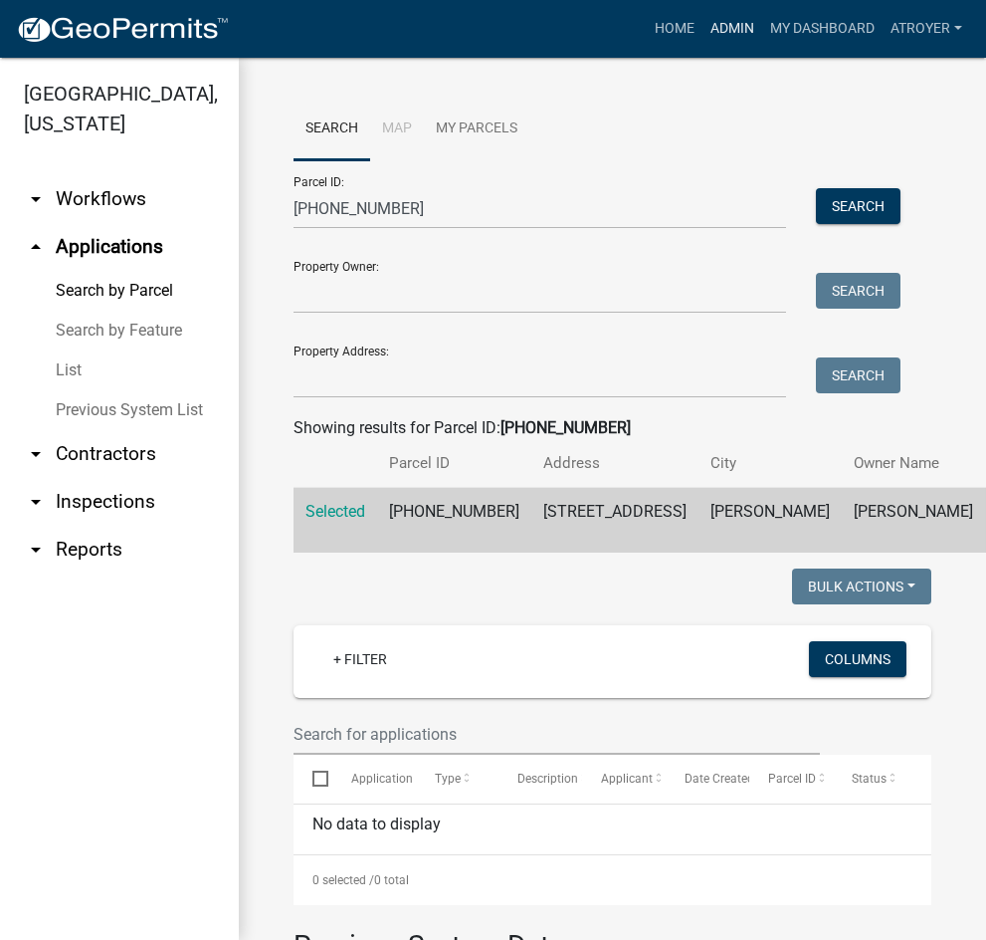
click at [731, 24] on link "Admin" at bounding box center [733, 29] width 60 height 38
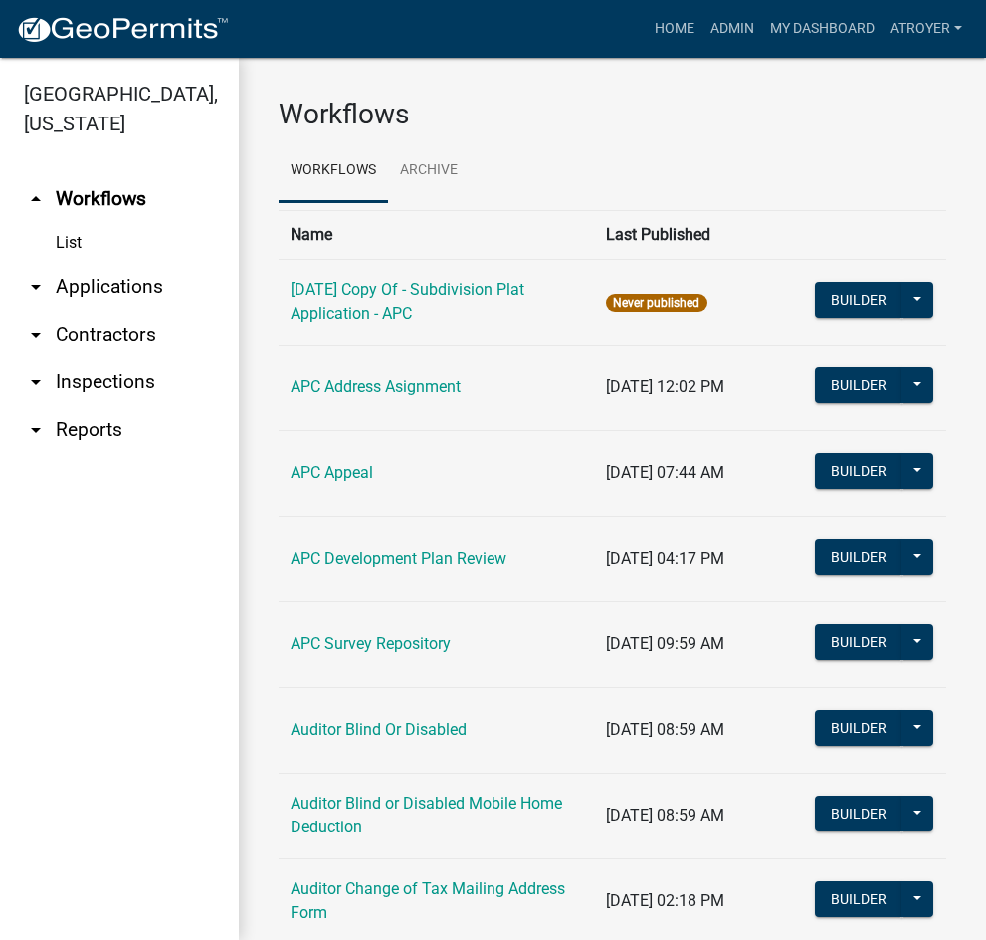
click at [106, 290] on link "arrow_drop_down Applications" at bounding box center [119, 287] width 239 height 48
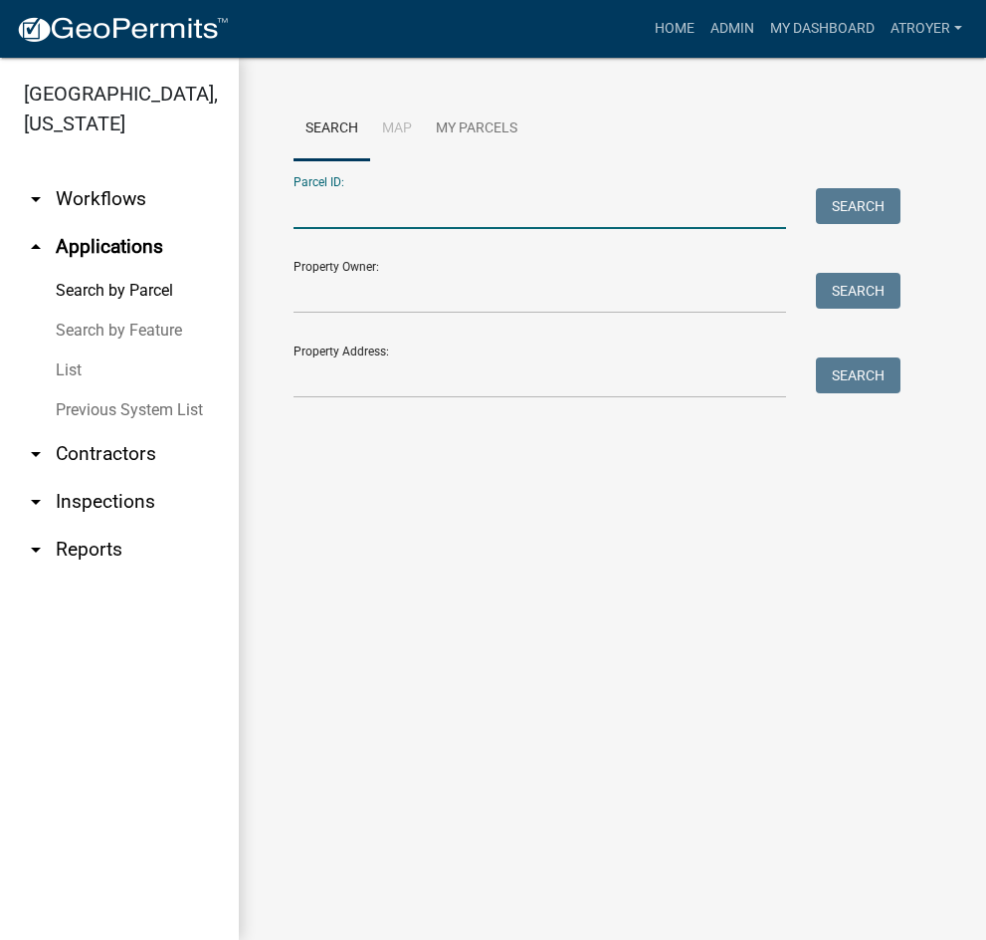
click at [407, 210] on input "Parcel ID:" at bounding box center [540, 208] width 493 height 41
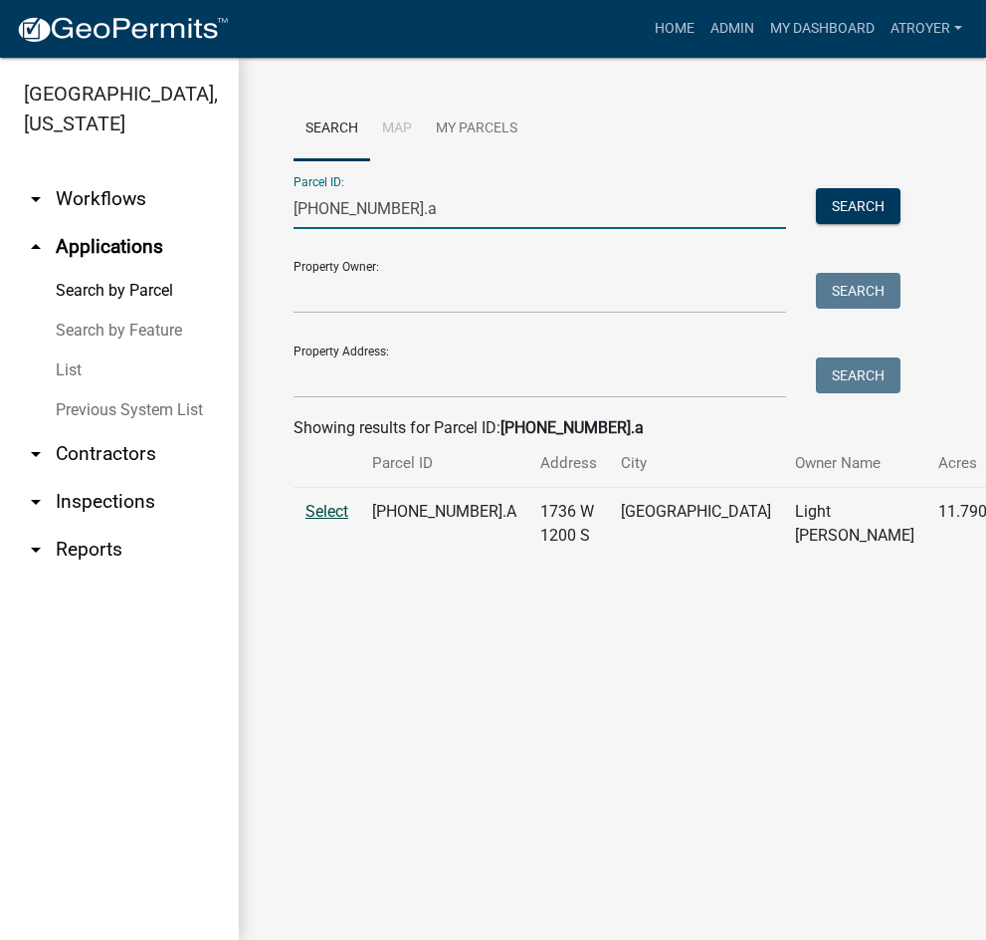
type input "[PHONE_NUMBER].a"
click at [329, 521] on span "Select" at bounding box center [327, 511] width 43 height 19
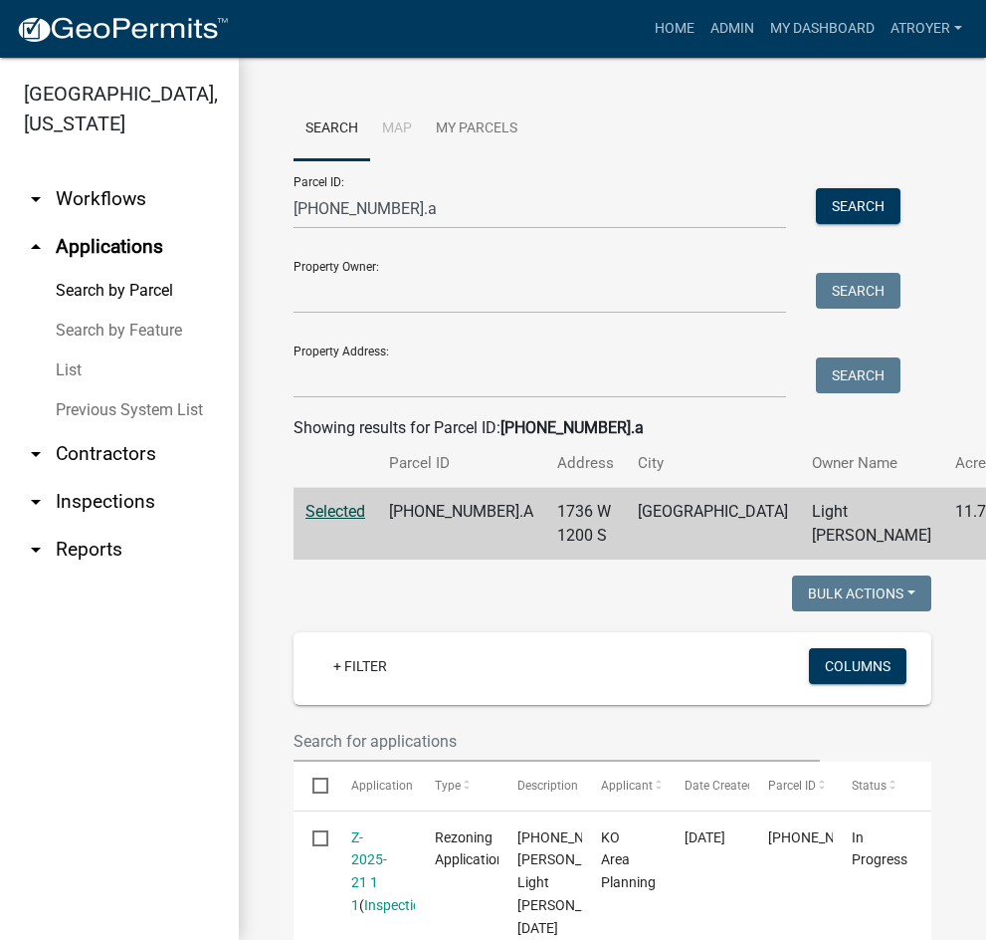
scroll to position [299, 0]
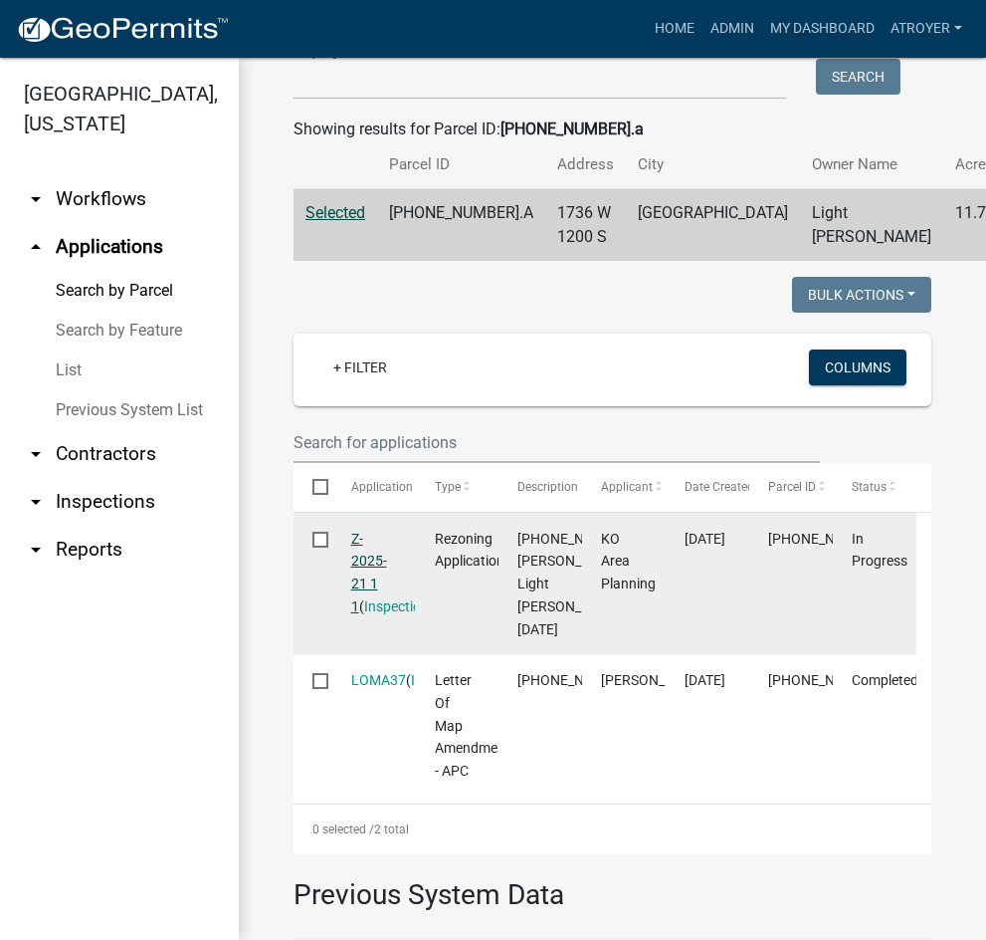
click at [369, 597] on link "Z-2025-21 1 1" at bounding box center [369, 573] width 36 height 84
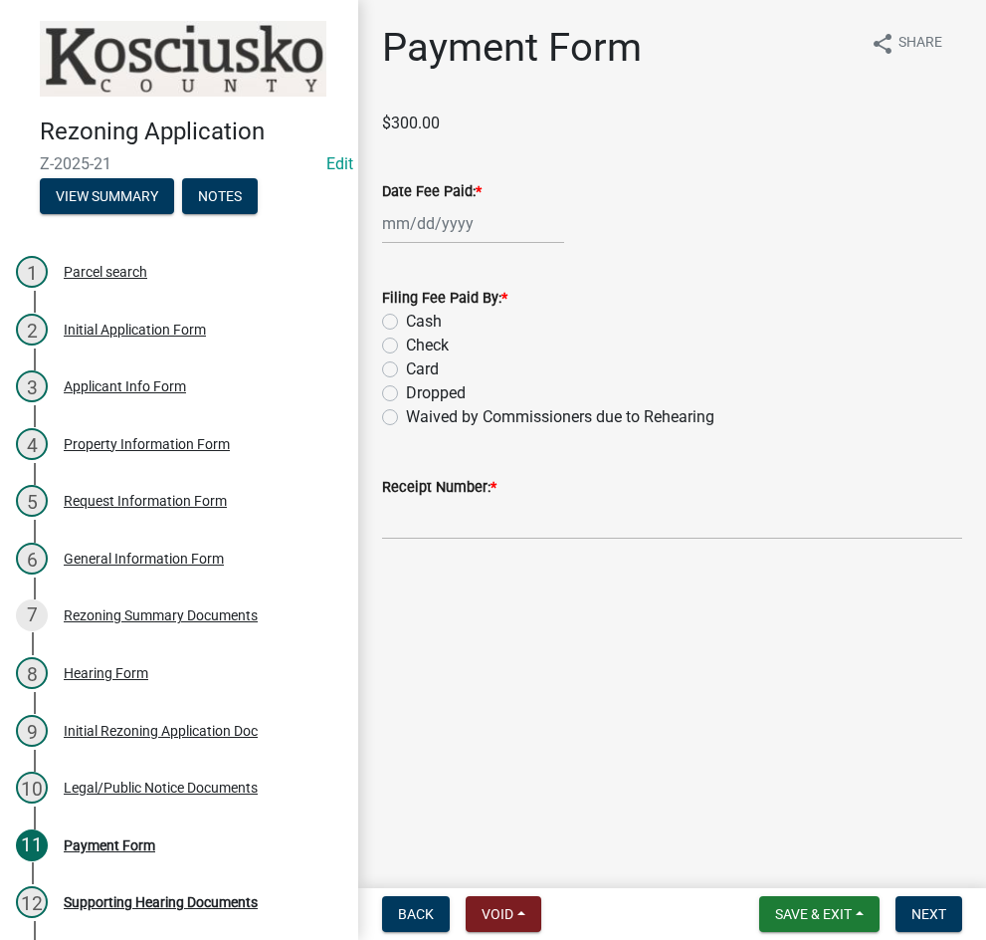
click at [468, 224] on div at bounding box center [473, 223] width 182 height 41
select select "10"
select select "2025"
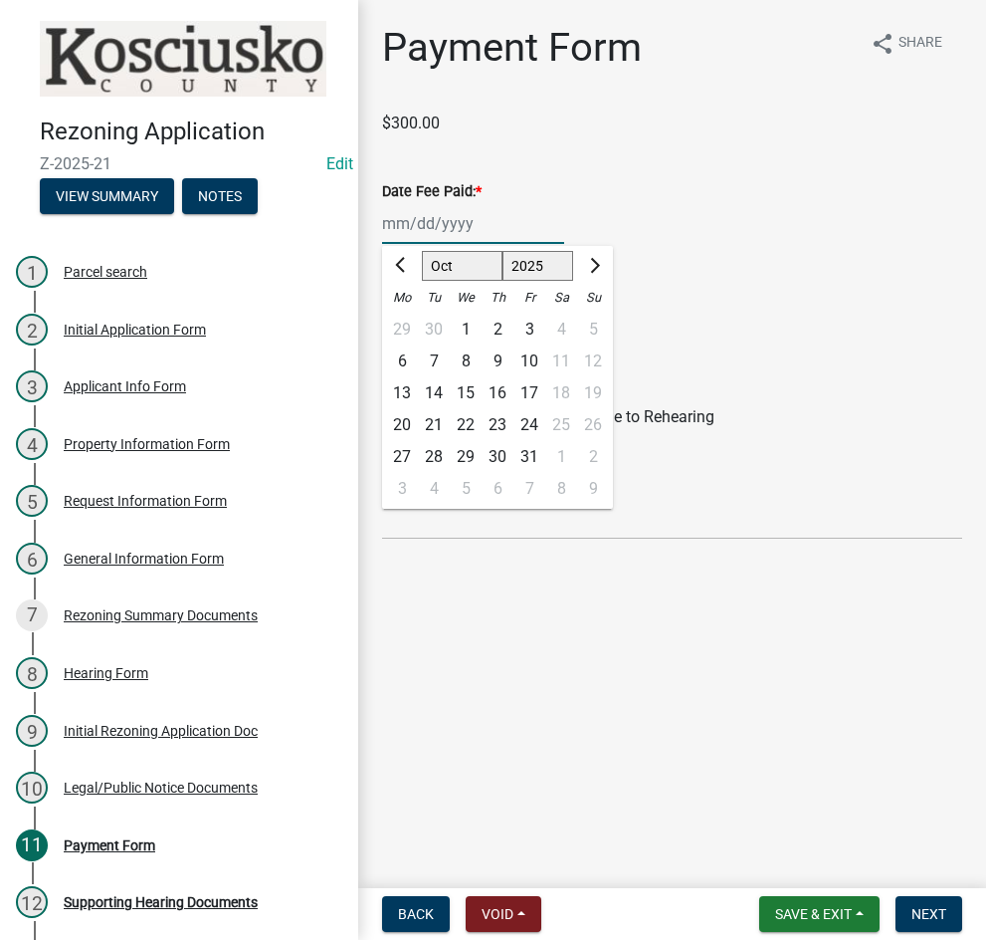
click at [451, 262] on select "Jan Feb Mar Apr May Jun [DATE] Aug Sep Oct Nov Dec" at bounding box center [462, 266] width 81 height 30
select select "8"
click at [422, 251] on select "Jan Feb Mar Apr May Jun [DATE] Aug Sep Oct Nov Dec" at bounding box center [462, 266] width 81 height 30
click at [532, 421] on div "22" at bounding box center [530, 425] width 32 height 32
type input "[DATE]"
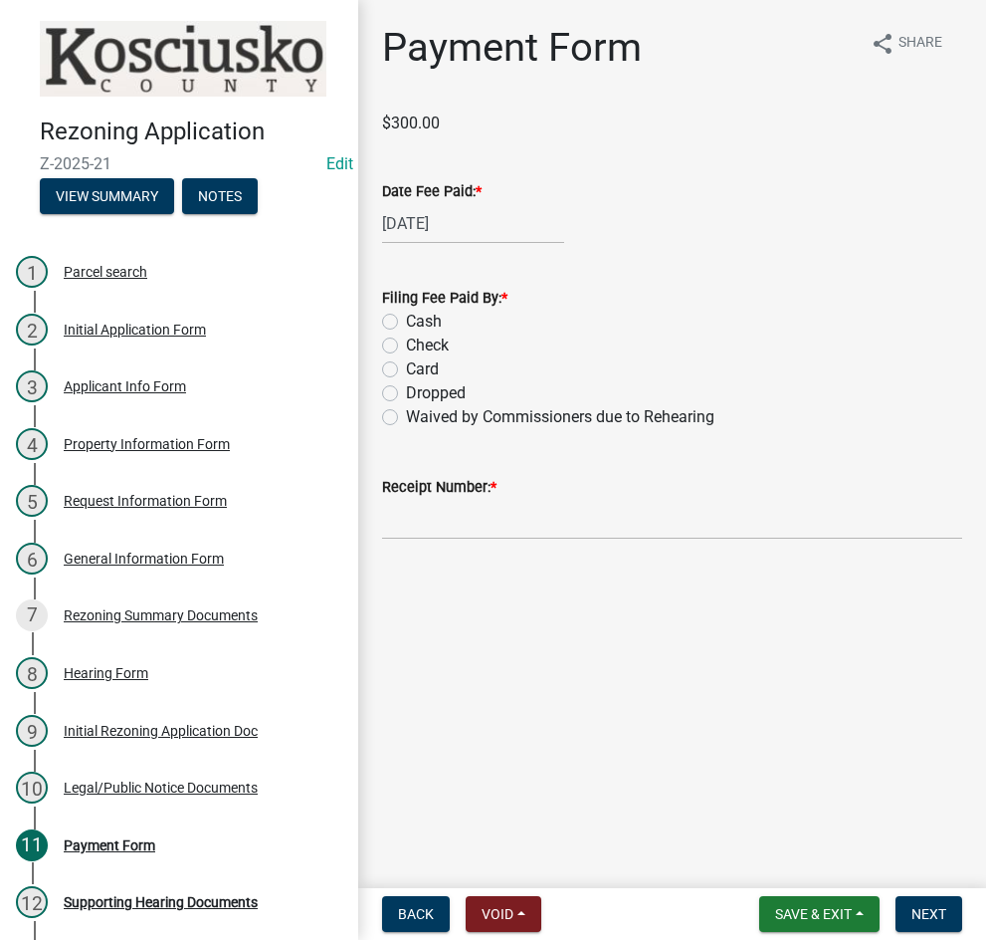
click at [406, 342] on label "Check" at bounding box center [427, 345] width 43 height 24
click at [406, 342] on input "Check" at bounding box center [412, 339] width 13 height 13
radio input "true"
click at [506, 516] on input "Receipt Number: *" at bounding box center [672, 519] width 580 height 41
type input "023509"
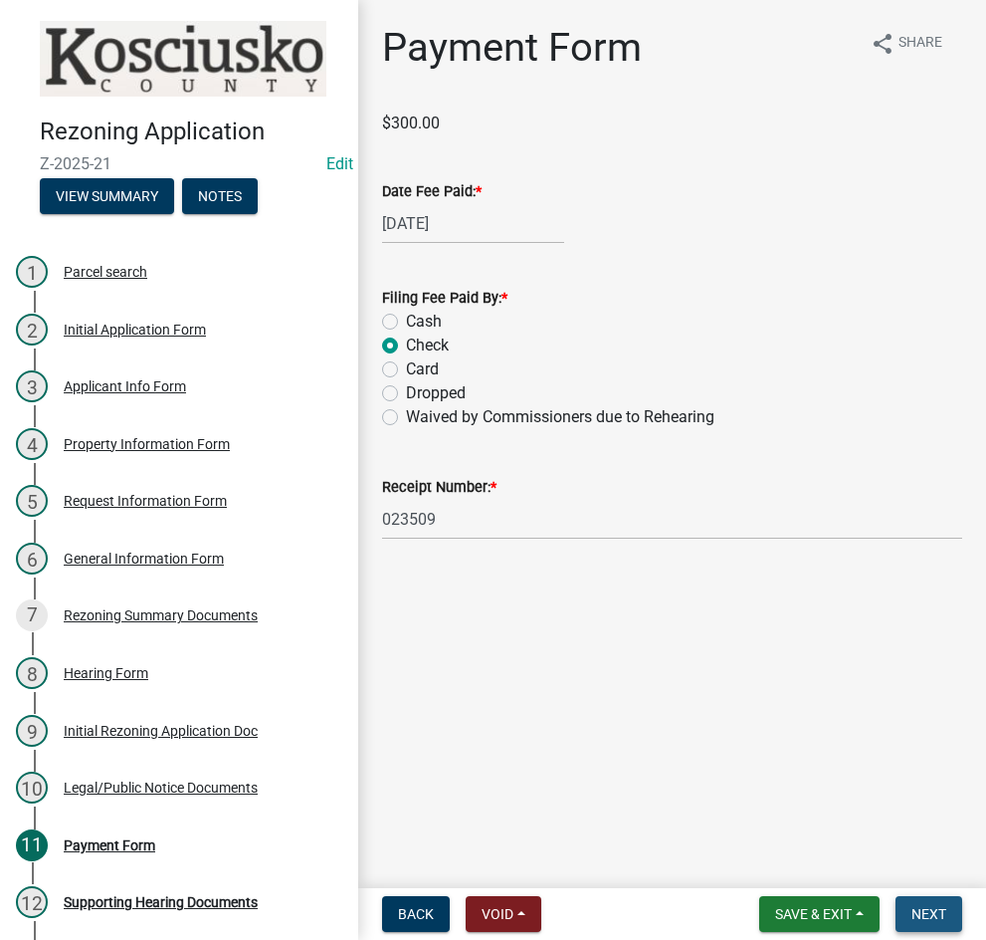
click at [926, 910] on span "Next" at bounding box center [929, 914] width 35 height 16
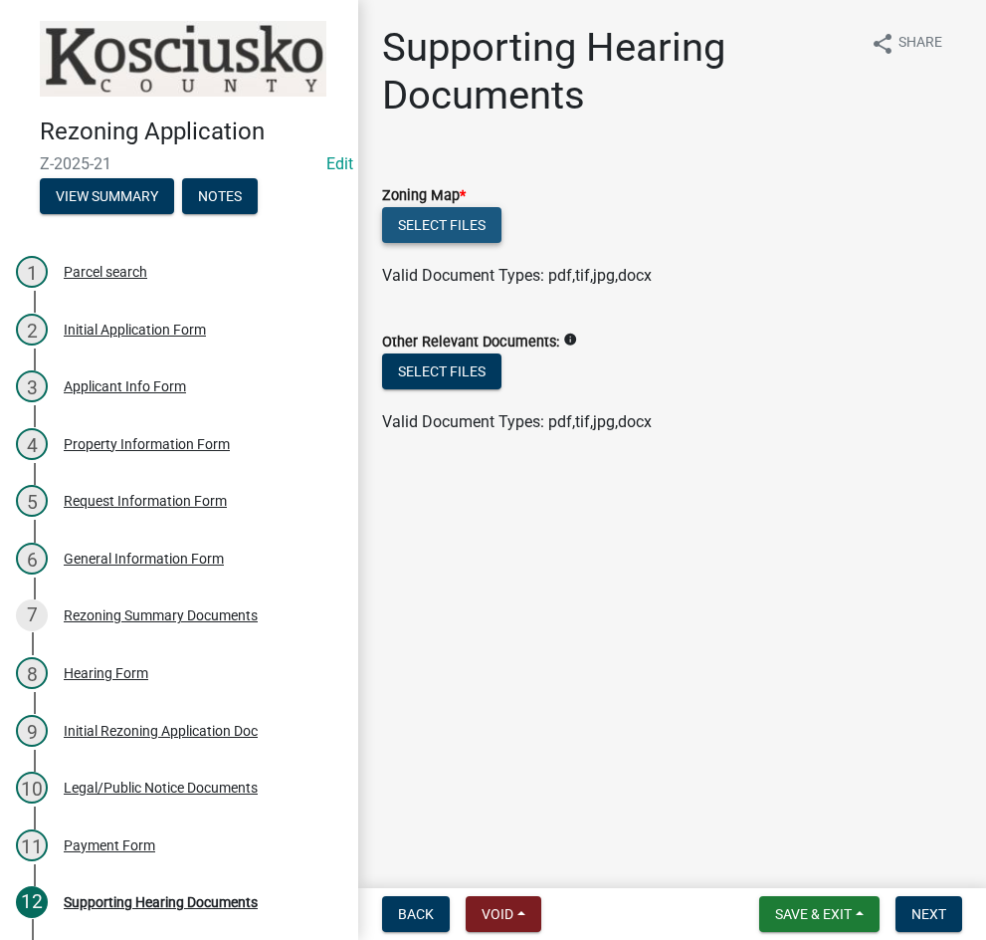
click at [423, 219] on button "Select files" at bounding box center [441, 225] width 119 height 36
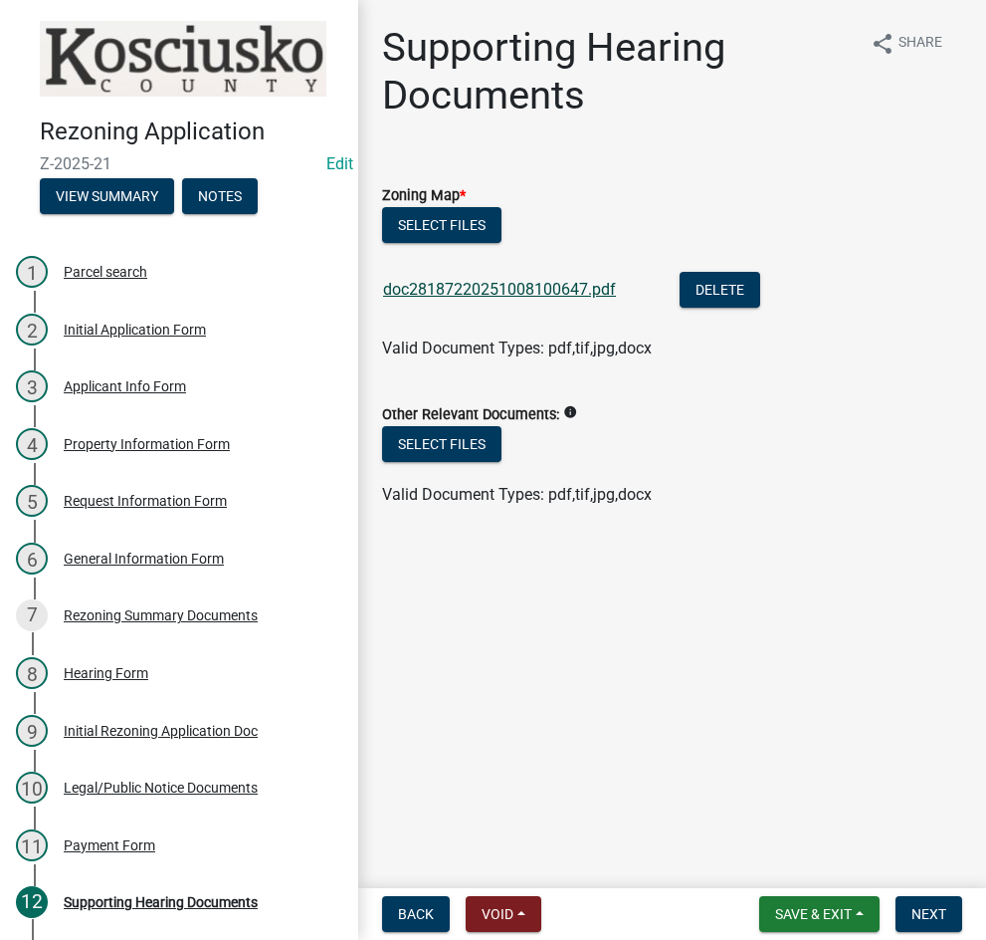
click at [499, 287] on link "doc28187220251008100647.pdf" at bounding box center [499, 289] width 233 height 19
click at [446, 227] on button "Select files" at bounding box center [441, 225] width 119 height 36
click at [915, 916] on span "Next" at bounding box center [929, 914] width 35 height 16
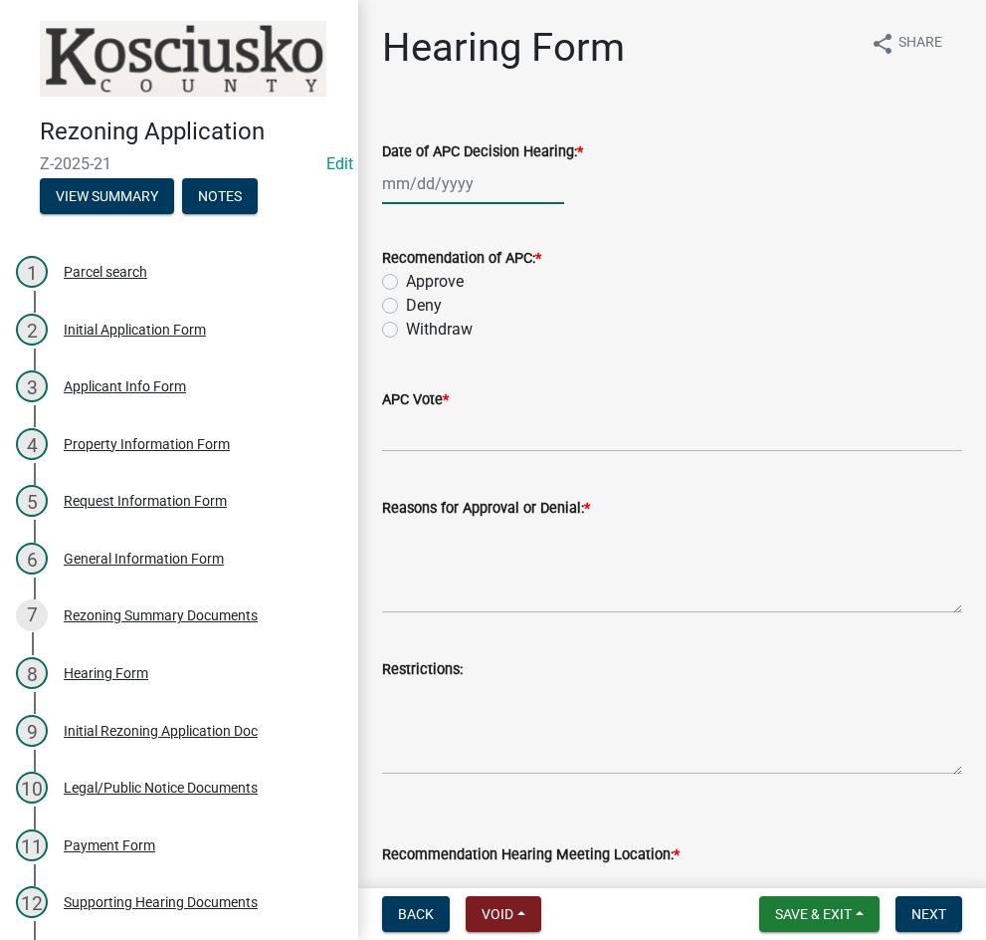
click at [473, 188] on div at bounding box center [473, 183] width 182 height 41
select select "10"
select select "2025"
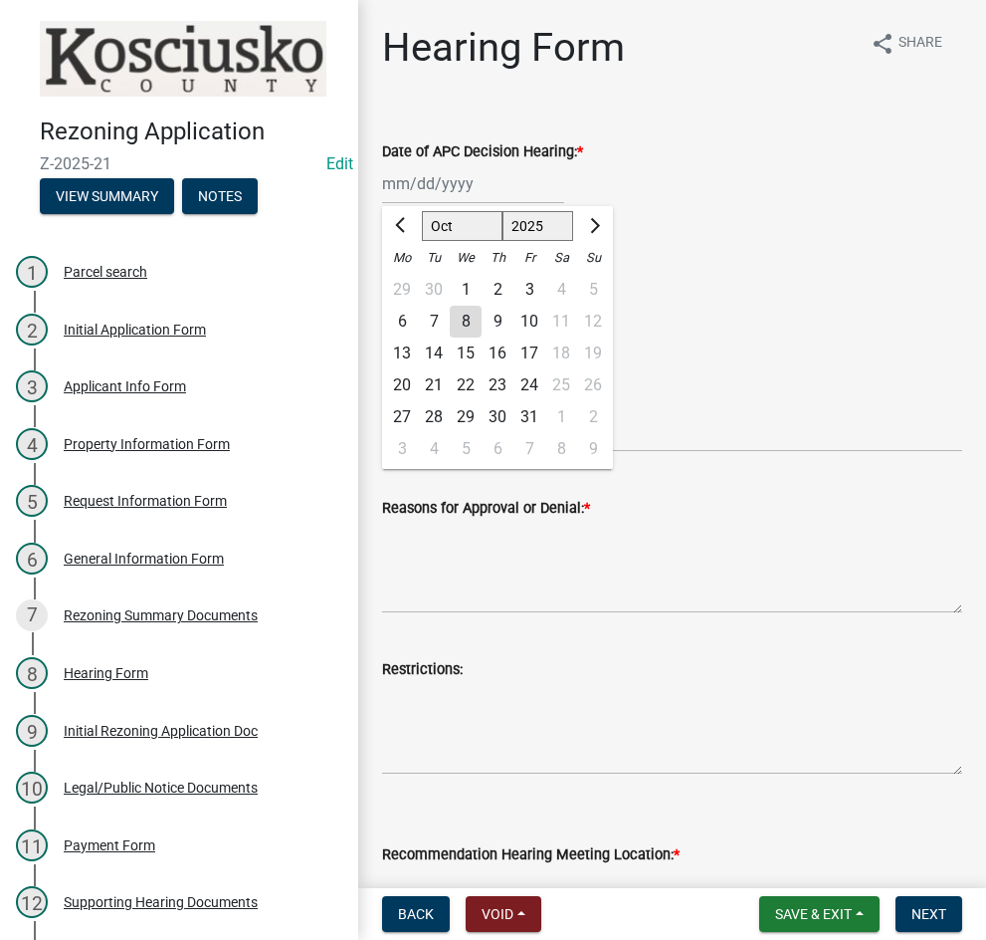
click at [463, 288] on div "1" at bounding box center [466, 290] width 32 height 32
type input "[DATE]"
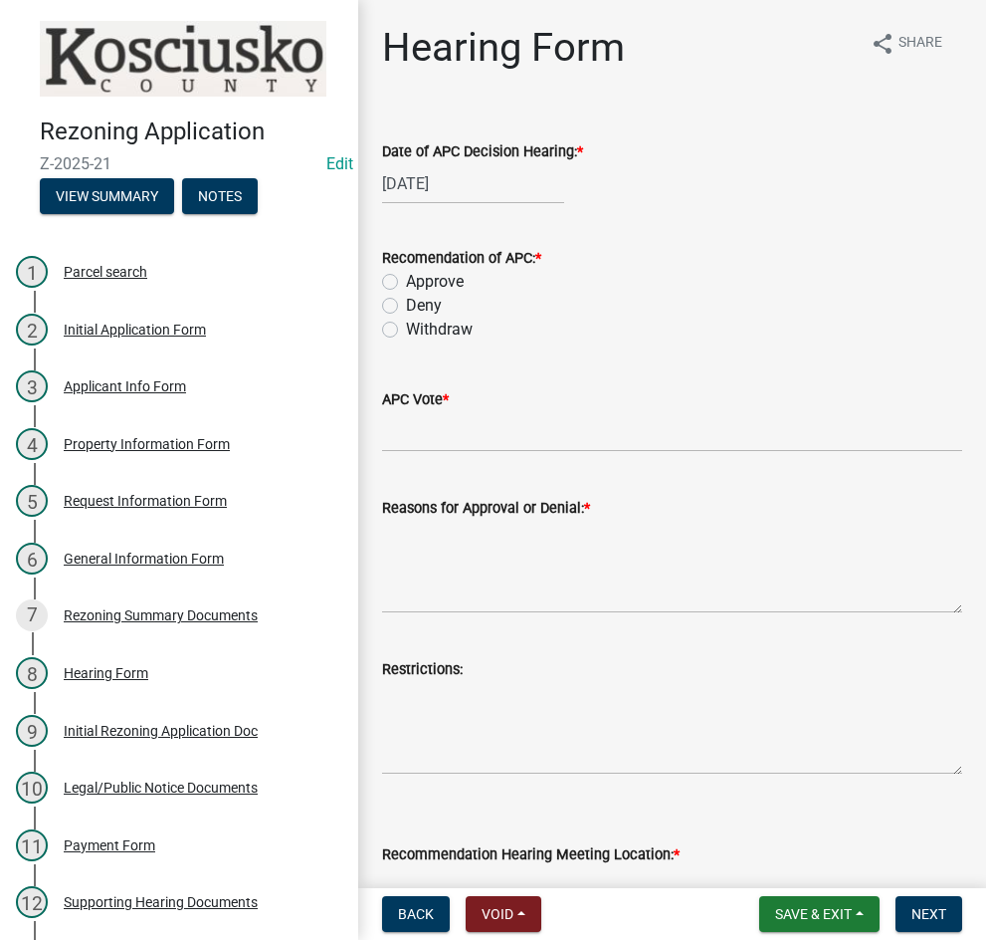
click at [406, 281] on label "Approve" at bounding box center [435, 282] width 58 height 24
click at [406, 281] on input "Approve" at bounding box center [412, 276] width 13 height 13
radio input "true"
click at [475, 426] on input "APC Vote *" at bounding box center [672, 431] width 580 height 41
type input "8-0"
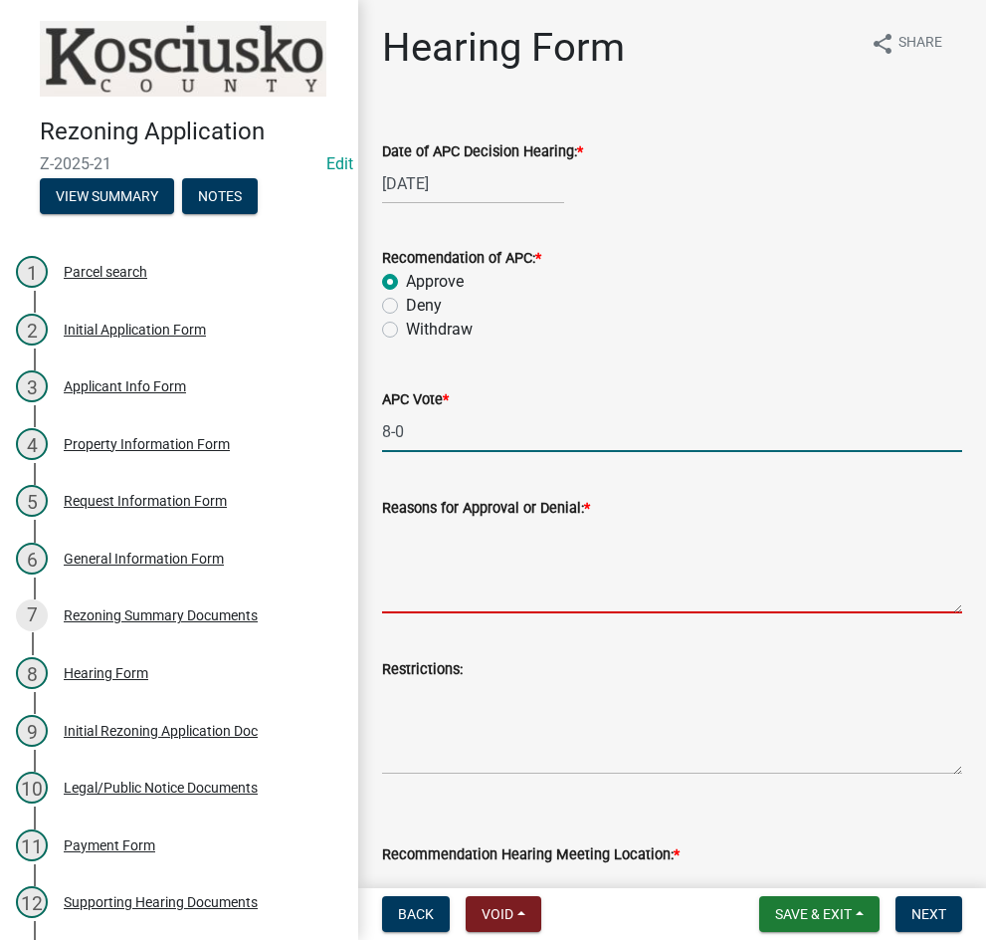
click at [432, 544] on textarea "Reasons for Approval or Denial: *" at bounding box center [672, 567] width 580 height 94
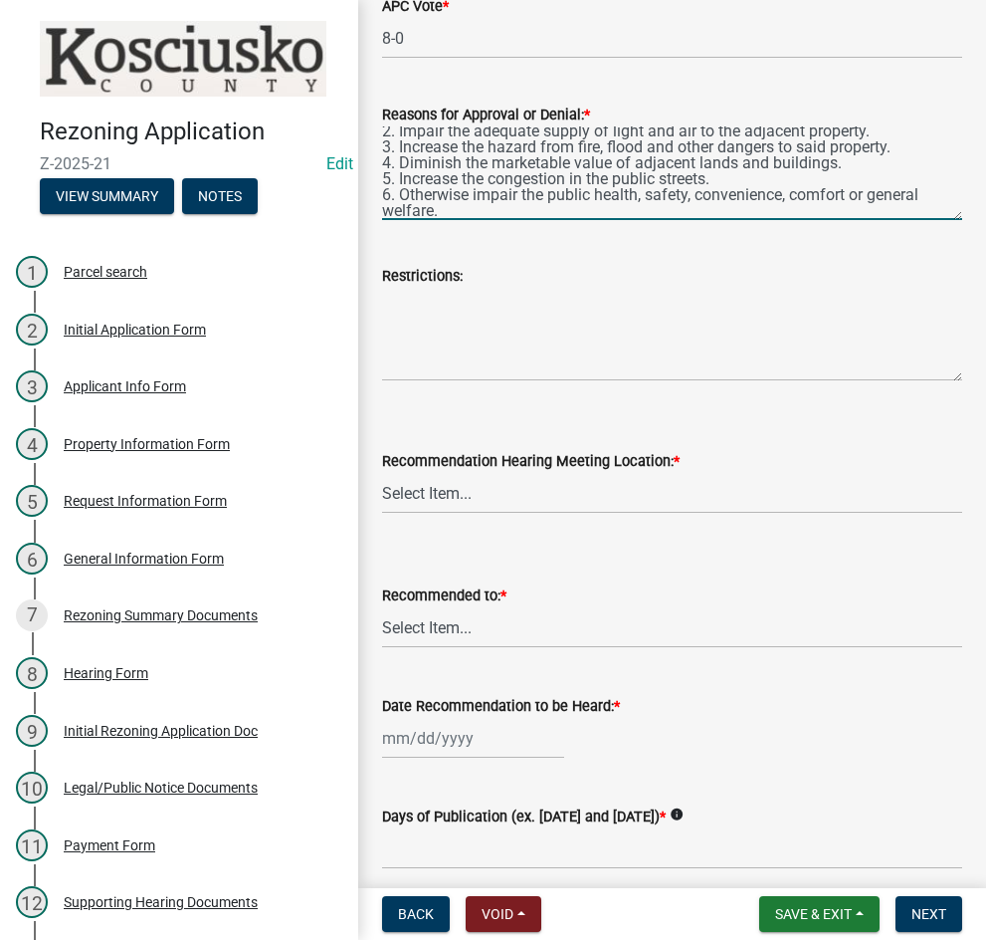
scroll to position [398, 0]
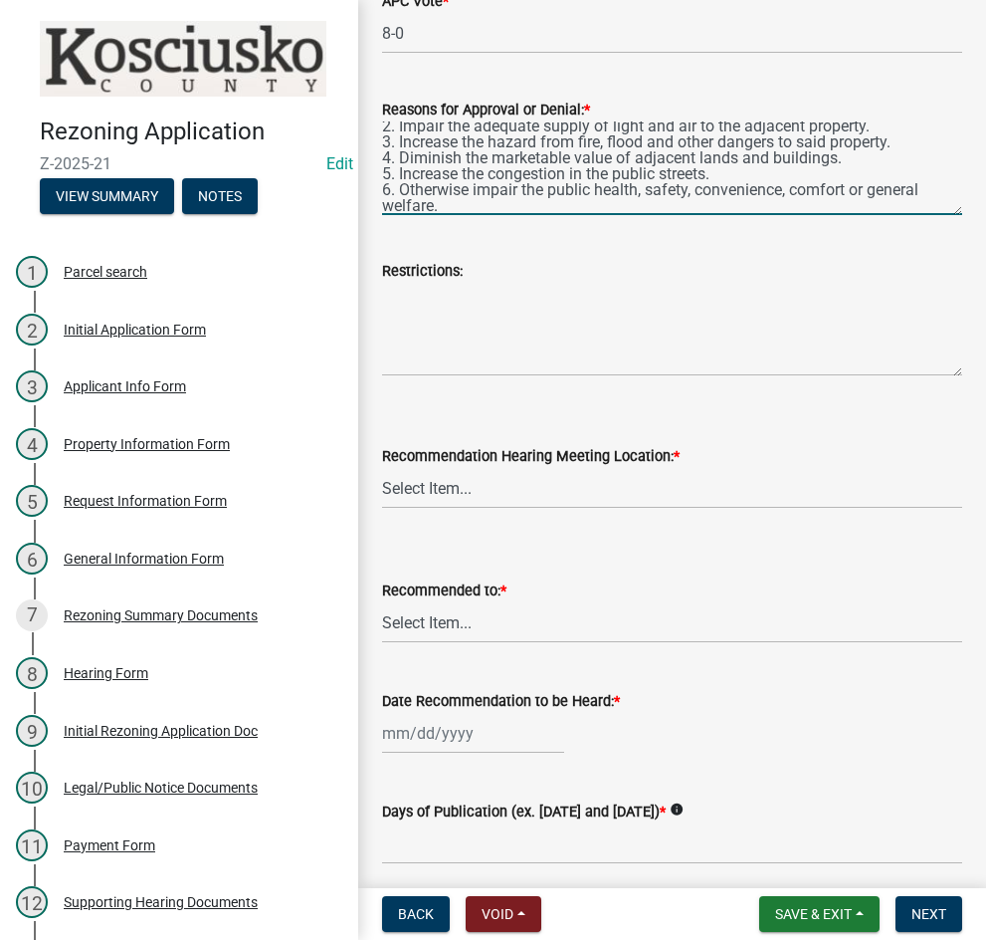
type textarea "1. Alter the land use characteristics of the district. 2. Impair the adequate s…"
click at [544, 484] on select "Select Item... Commissioners Meeting Room [GEOGRAPHIC_DATA] [GEOGRAPHIC_DATA][P…" at bounding box center [672, 488] width 580 height 41
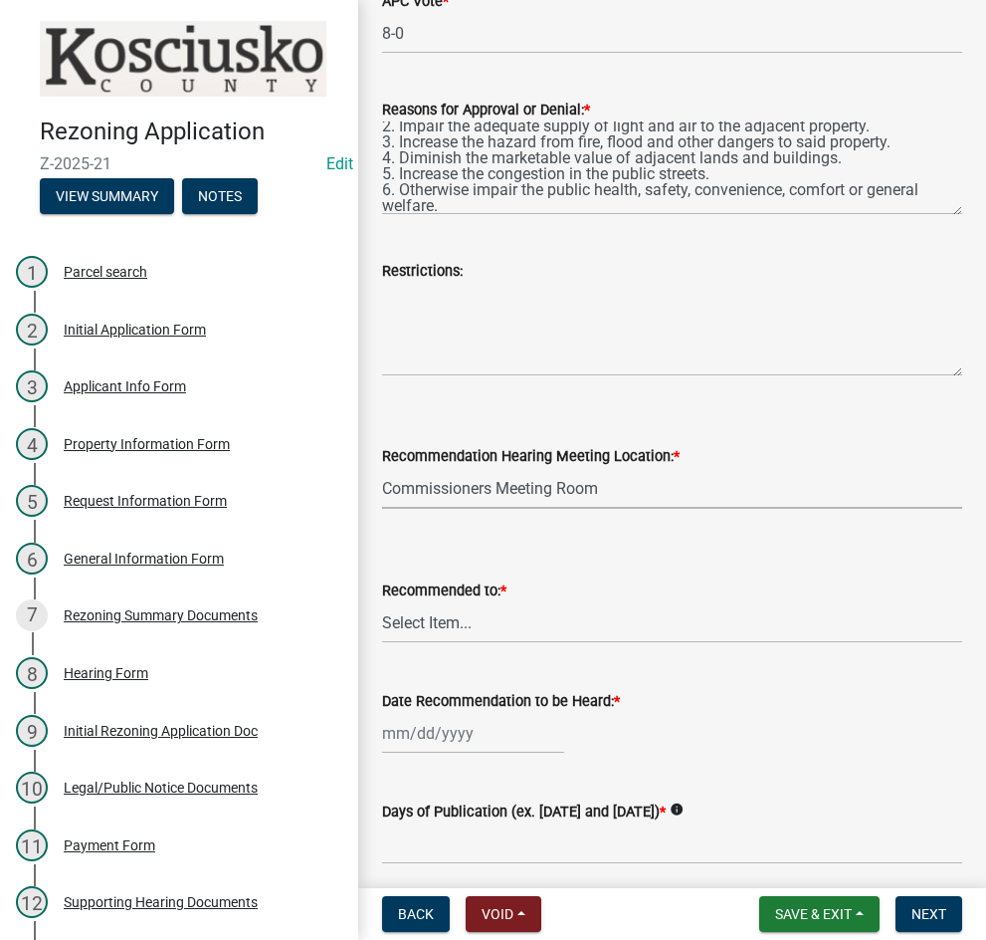
click at [382, 468] on select "Select Item... Commissioners Meeting Room [GEOGRAPHIC_DATA] [GEOGRAPHIC_DATA][P…" at bounding box center [672, 488] width 580 height 41
select select "eac89a66-7e6b-4453-9e04-00081c8f0731"
click at [463, 623] on select "Select Item... County Commissioners Town Council of Syracuse Town Board of Nort…" at bounding box center [672, 622] width 580 height 41
click at [382, 602] on select "Select Item... County Commissioners Town Council of Syracuse Town Board of Nort…" at bounding box center [672, 622] width 580 height 41
select select "9d1acef5-ea75-4c12-b93b-4cc15c15ea79"
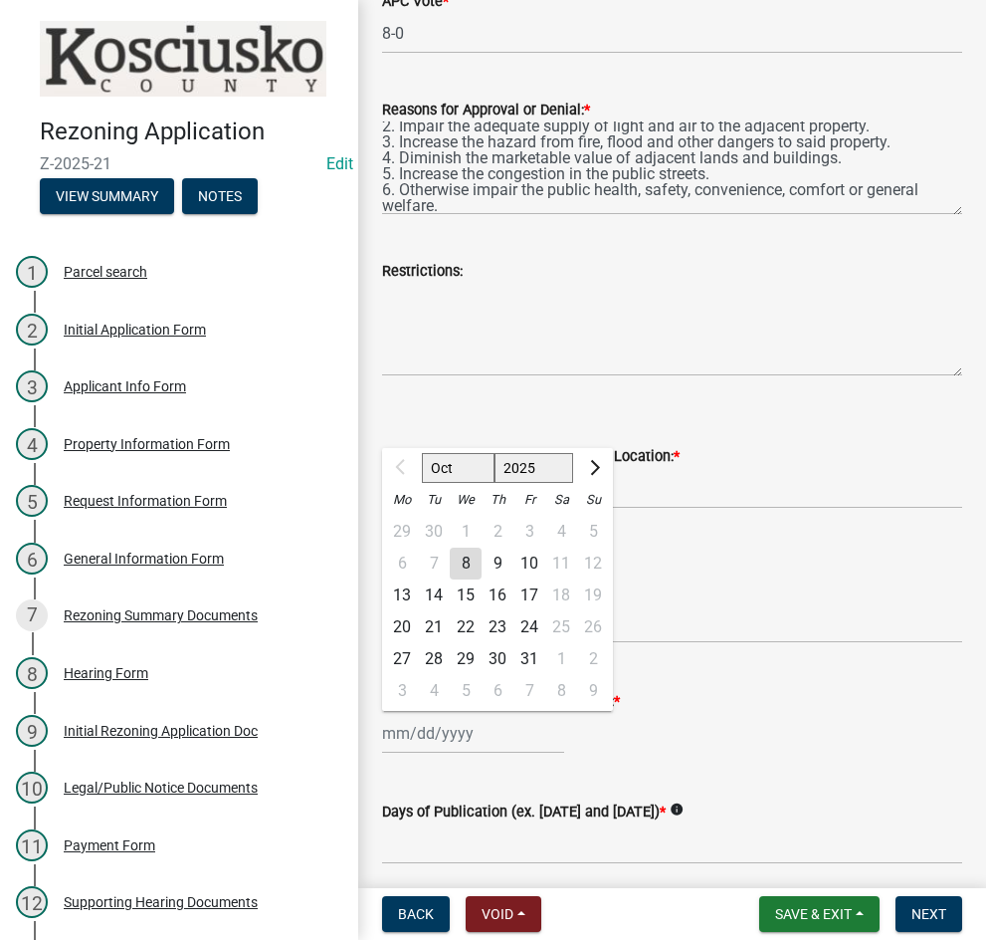
click at [493, 733] on div "Oct Nov [DATE] 2026 2027 2028 2029 2030 2031 2032 2033 2034 2035 2036 2037 2038…" at bounding box center [473, 733] width 182 height 41
click at [434, 622] on div "21" at bounding box center [434, 627] width 32 height 32
type input "[DATE]"
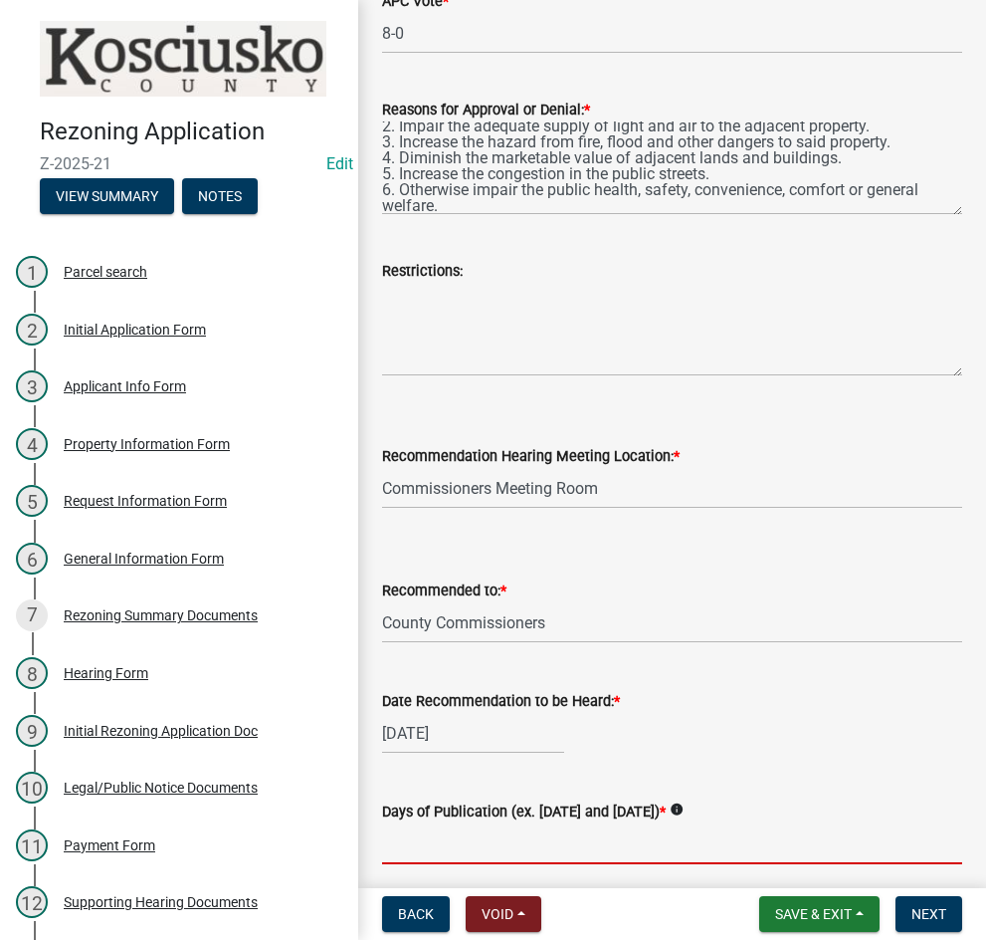
click at [590, 833] on input "Days of Publication (ex. [DATE] and [DATE]) *" at bounding box center [672, 843] width 580 height 41
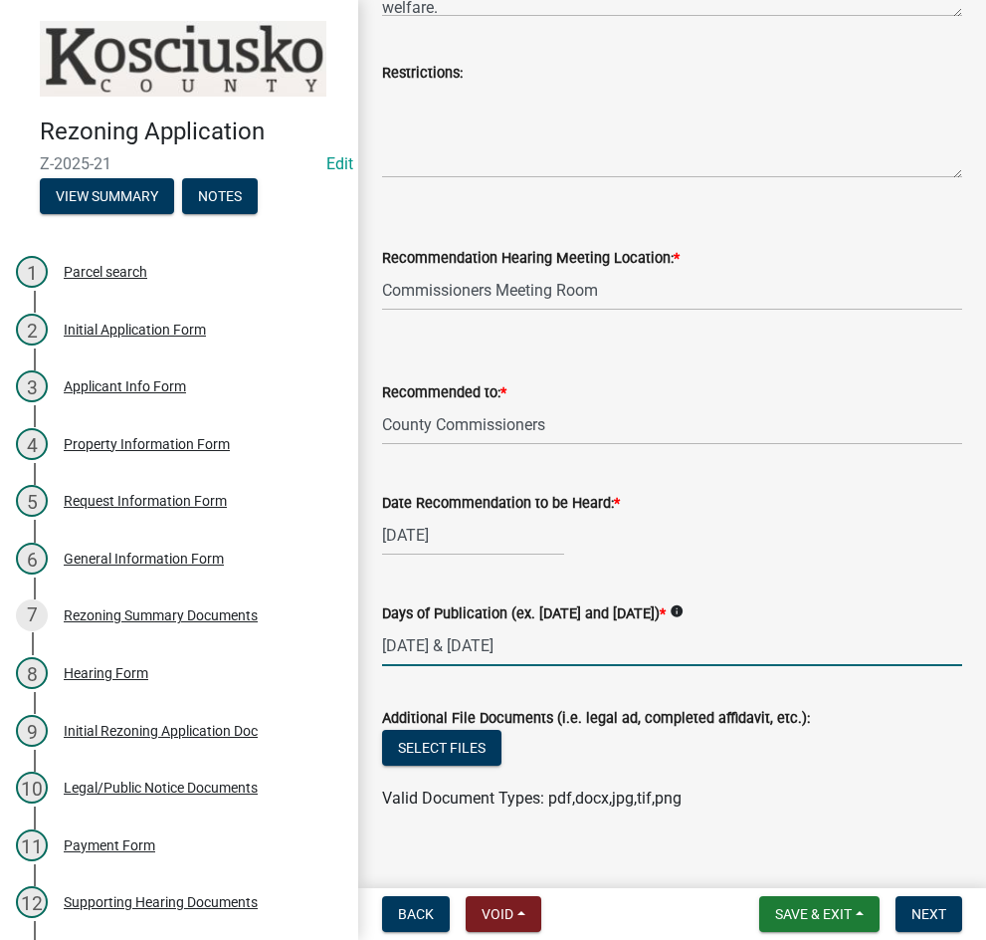
scroll to position [622, 0]
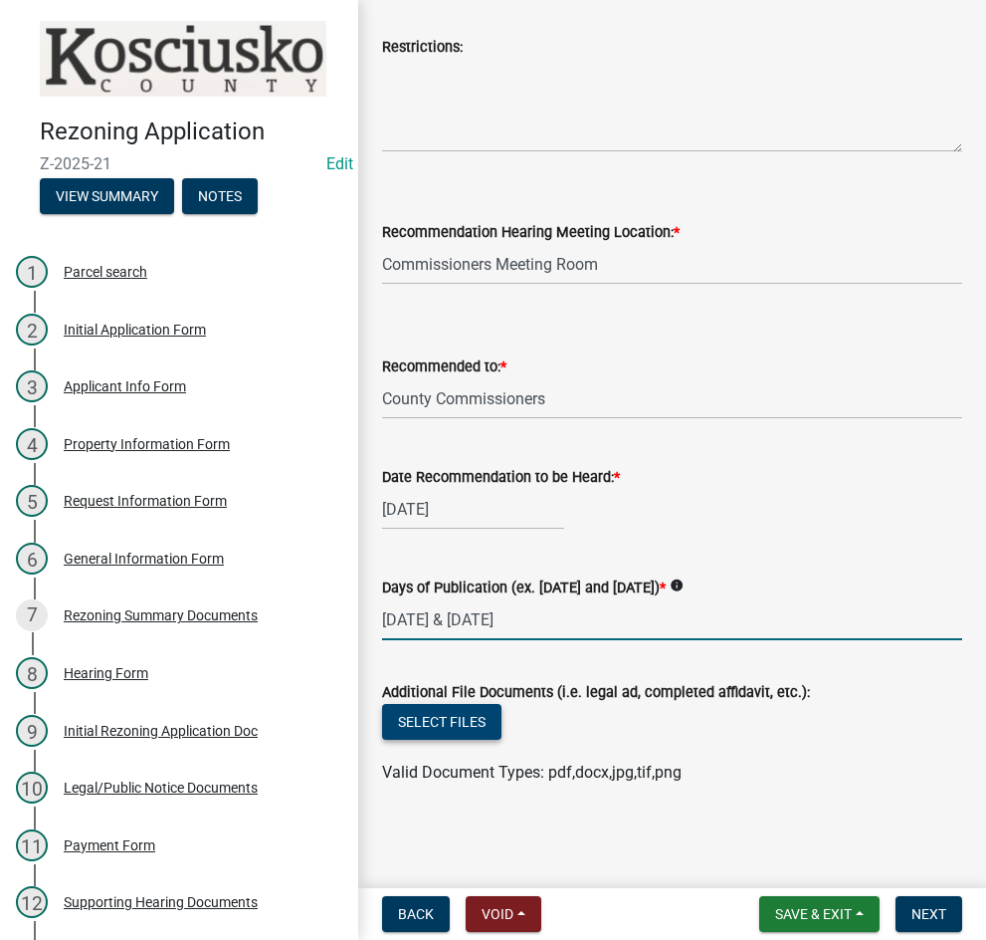
type input "[DATE] & [DATE]"
click at [447, 729] on button "Select files" at bounding box center [441, 722] width 119 height 36
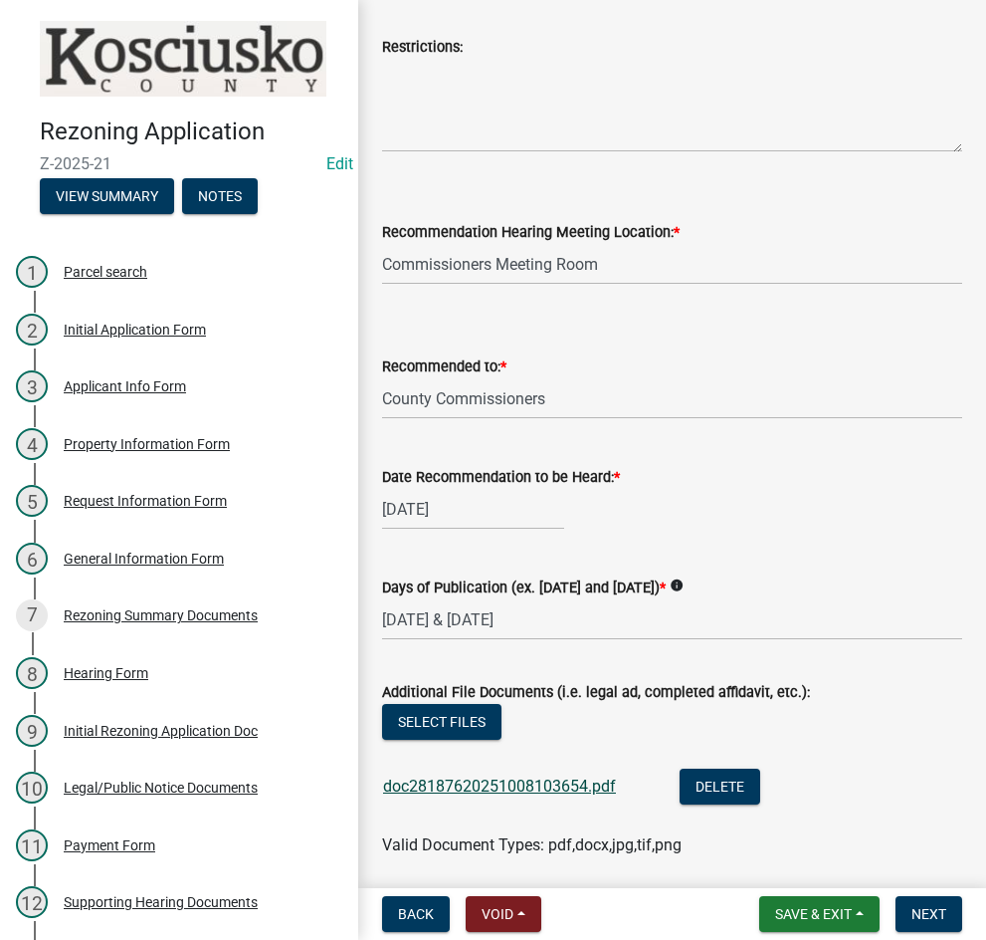
click at [495, 783] on link "doc28187620251008103654.pdf" at bounding box center [499, 785] width 233 height 19
click at [467, 730] on button "Select files" at bounding box center [441, 722] width 119 height 36
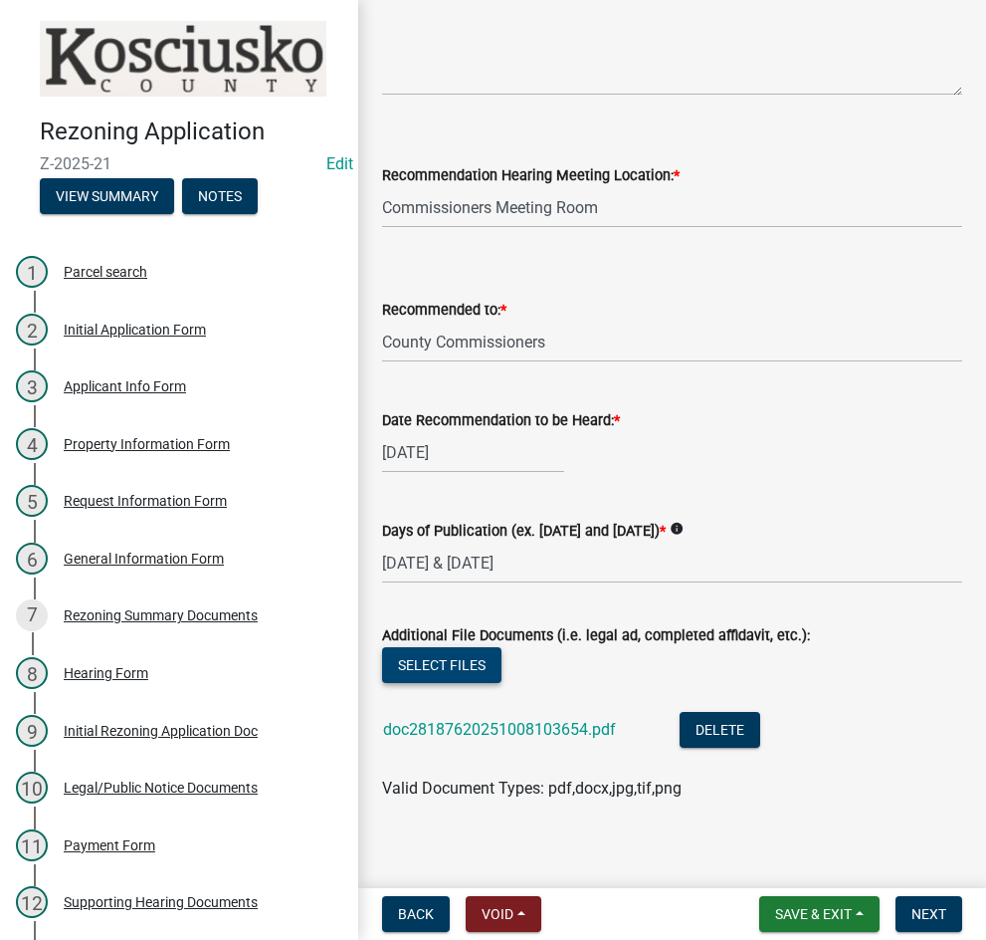
scroll to position [695, 0]
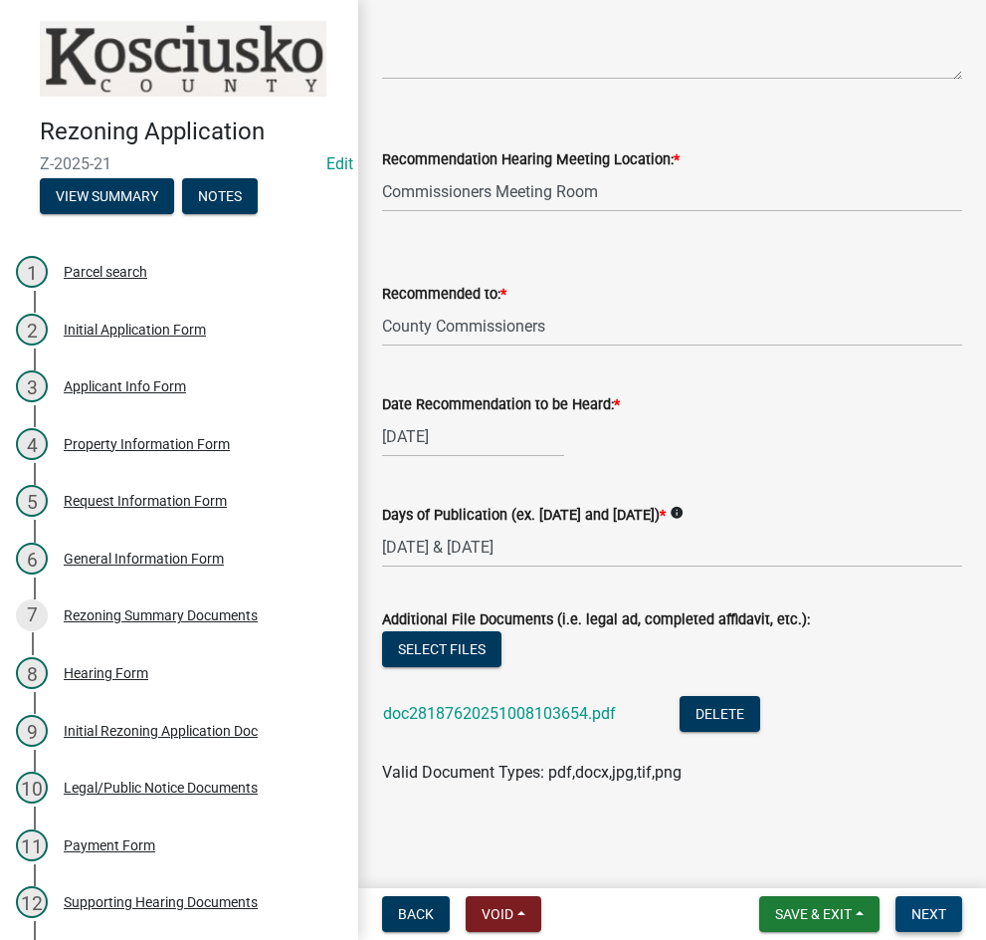
click at [925, 907] on span "Next" at bounding box center [929, 914] width 35 height 16
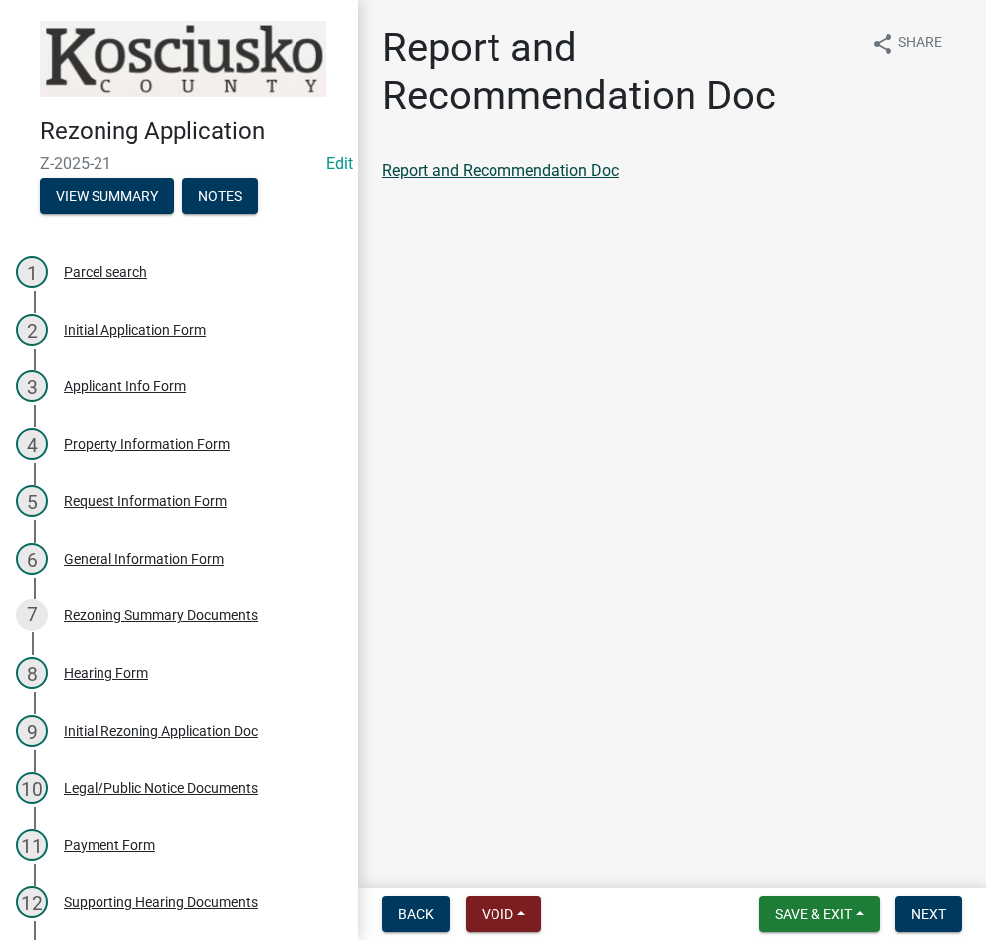
click at [529, 165] on link "Report and Recommendation Doc" at bounding box center [500, 170] width 237 height 19
click at [920, 903] on button "Next" at bounding box center [929, 914] width 67 height 36
click at [510, 162] on link "Ordinance if Recommended Approval" at bounding box center [513, 170] width 262 height 19
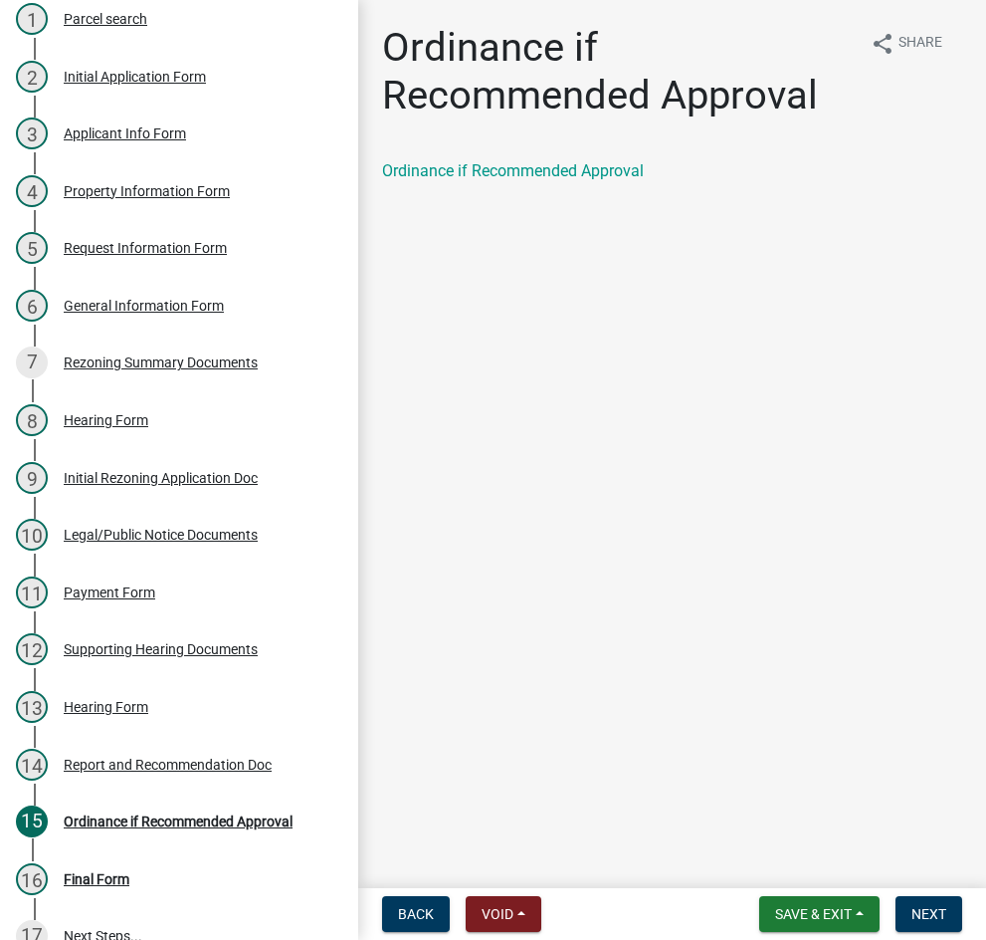
scroll to position [282, 0]
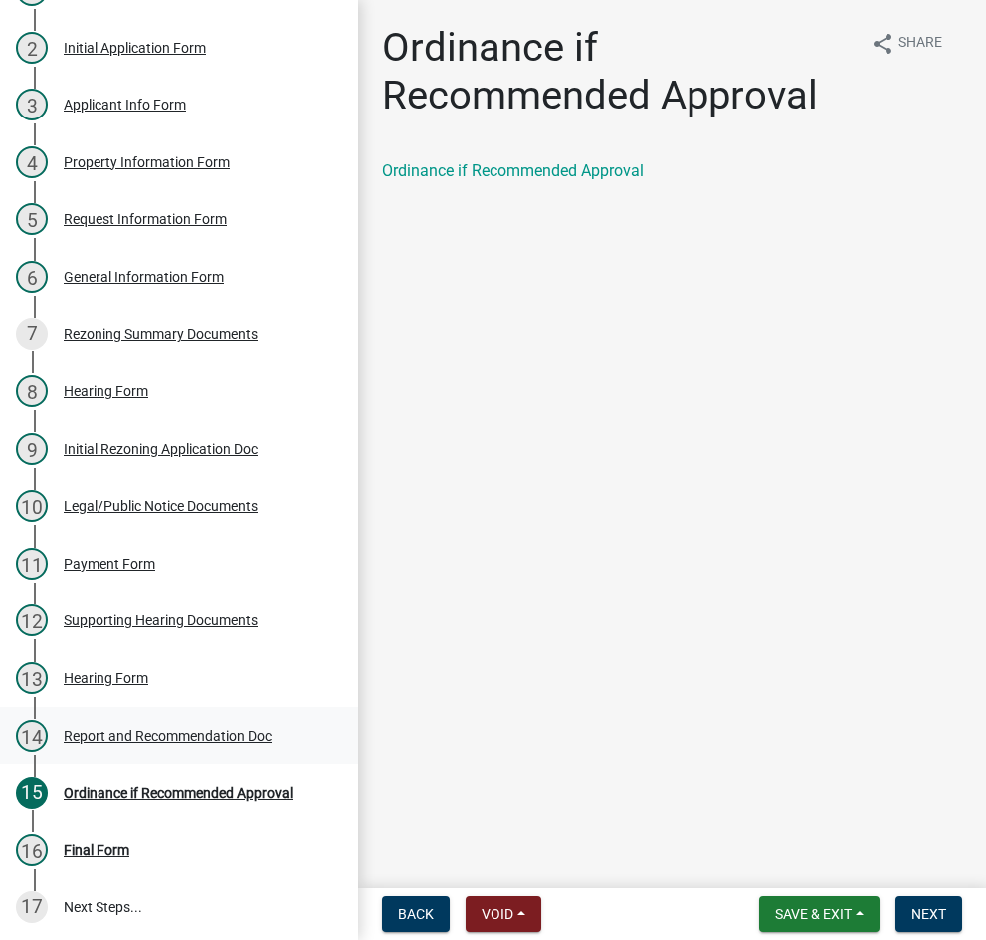
click at [179, 731] on div "Report and Recommendation Doc" at bounding box center [168, 736] width 208 height 14
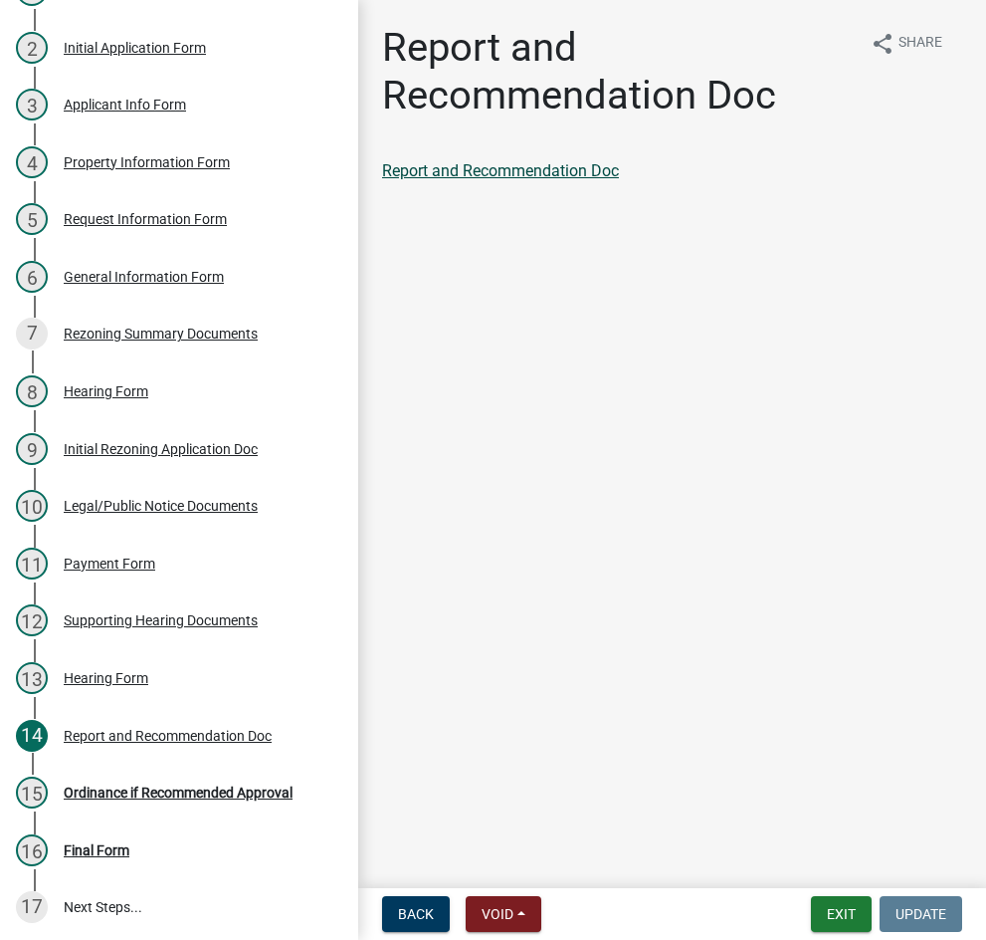
click at [530, 169] on link "Report and Recommendation Doc" at bounding box center [500, 170] width 237 height 19
click at [260, 785] on div "Ordinance if Recommended Approval" at bounding box center [178, 792] width 229 height 14
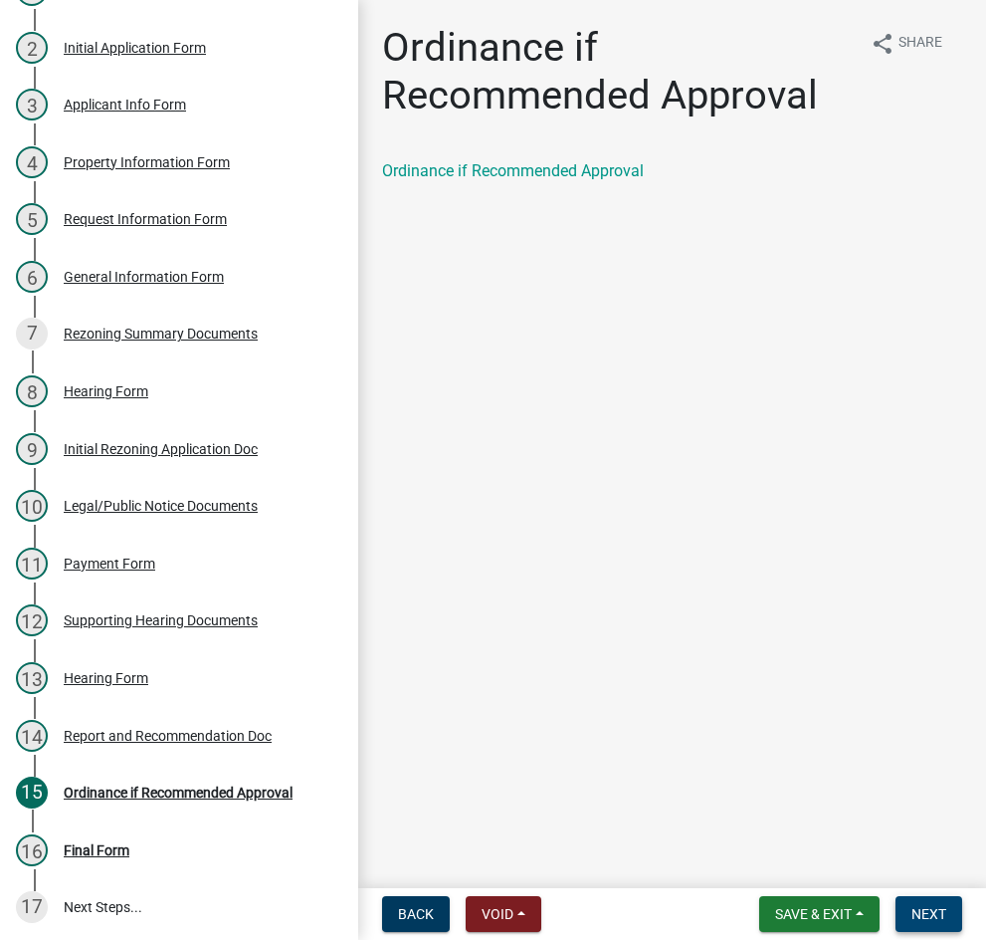
click at [932, 922] on span "Next" at bounding box center [929, 914] width 35 height 16
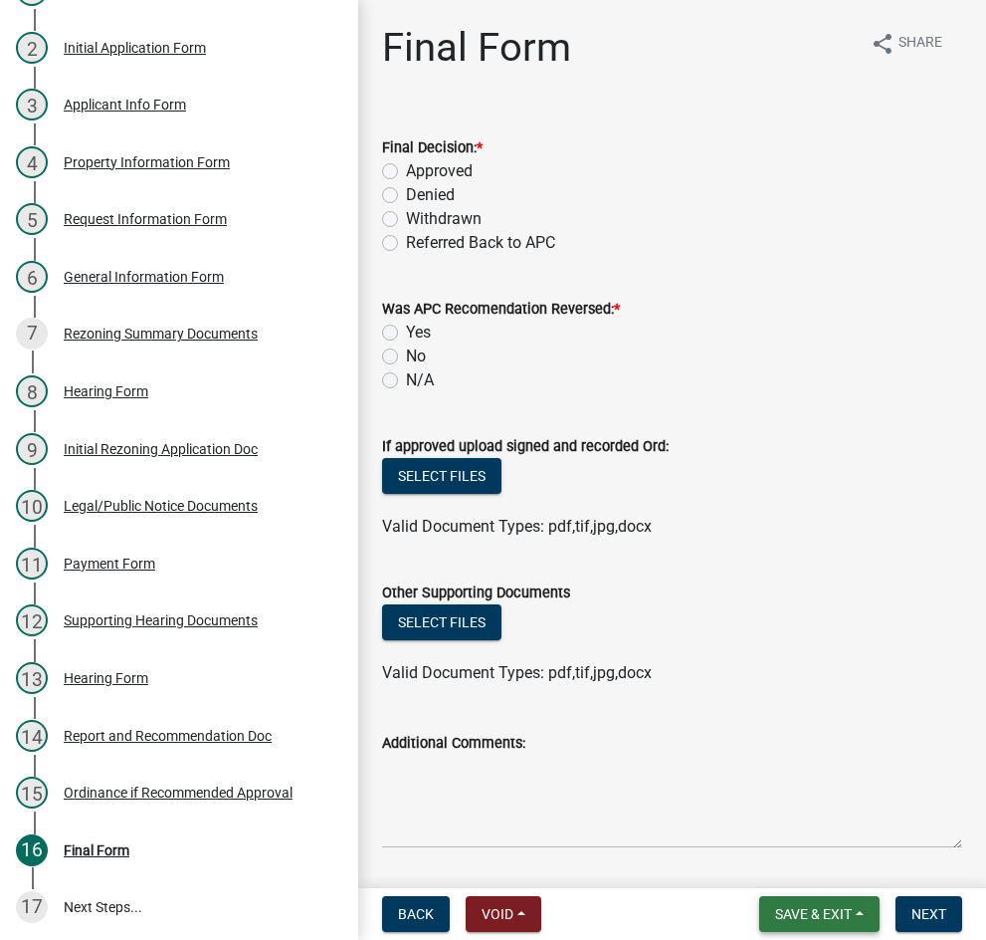
click at [786, 921] on span "Save & Exit" at bounding box center [813, 914] width 77 height 16
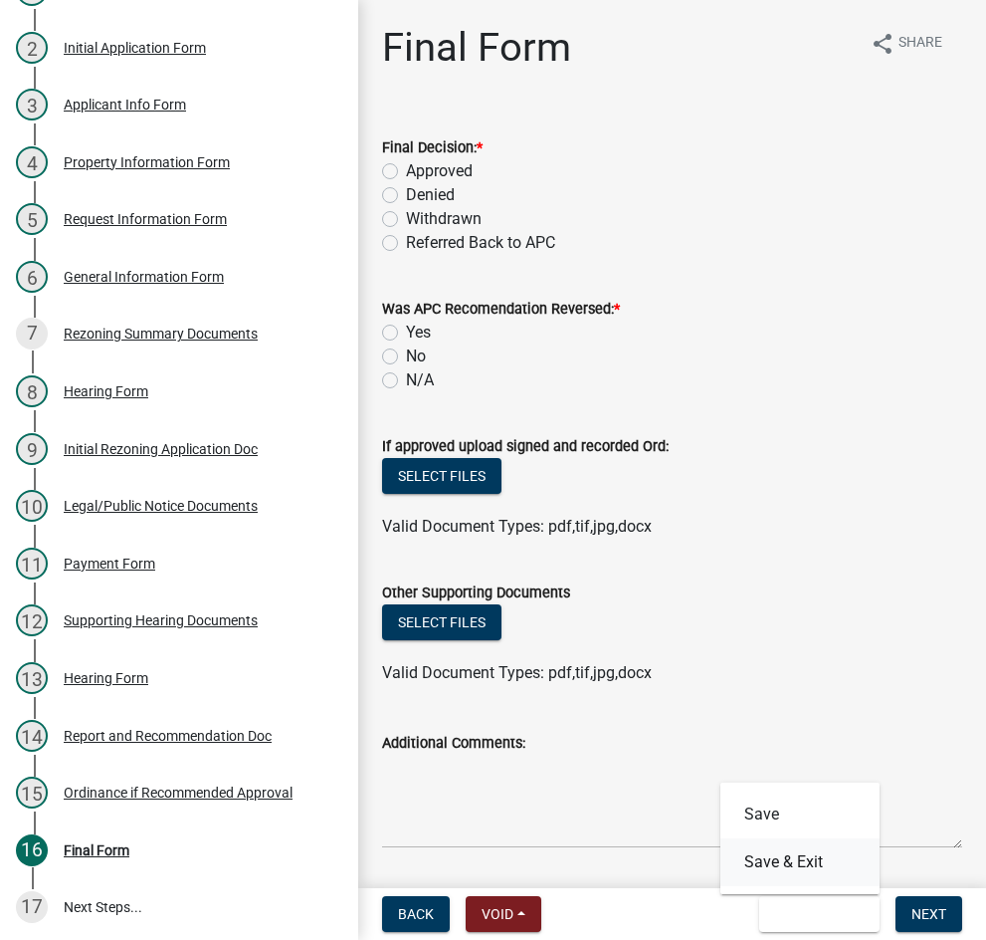
click at [784, 860] on button "Save & Exit" at bounding box center [800, 862] width 159 height 48
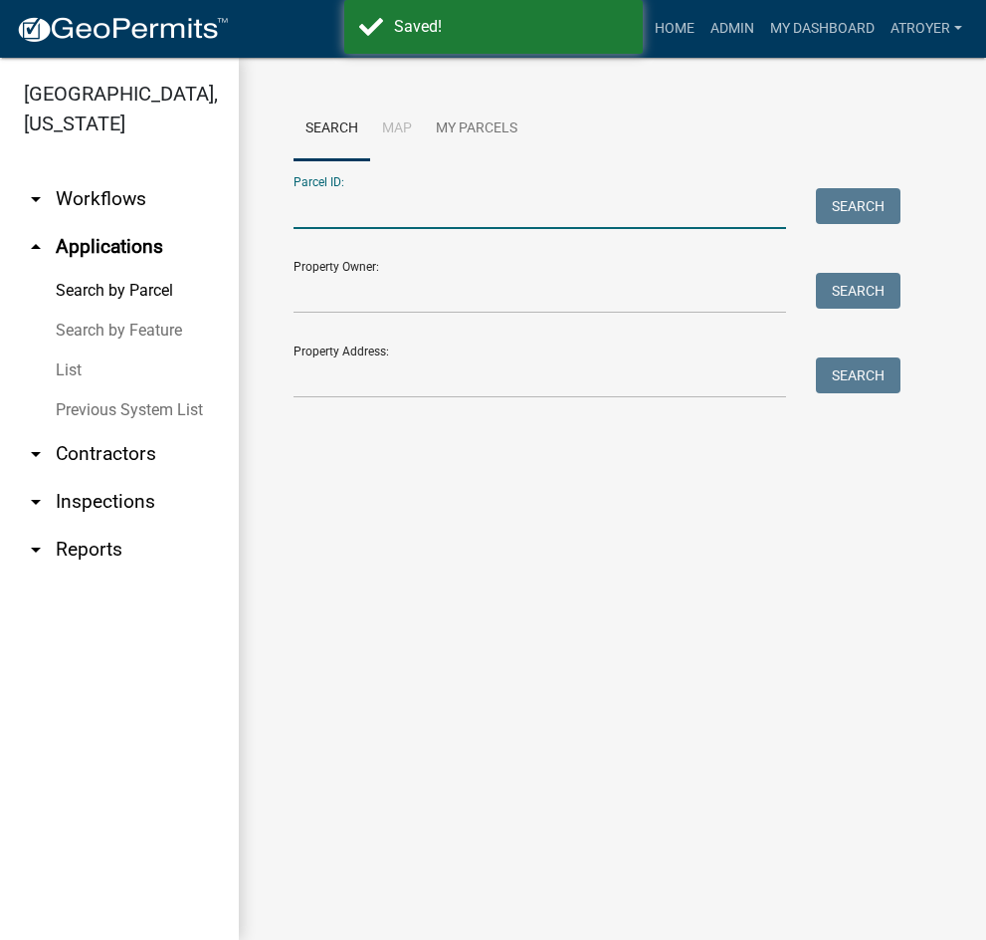
click at [582, 202] on input "Parcel ID:" at bounding box center [540, 208] width 493 height 41
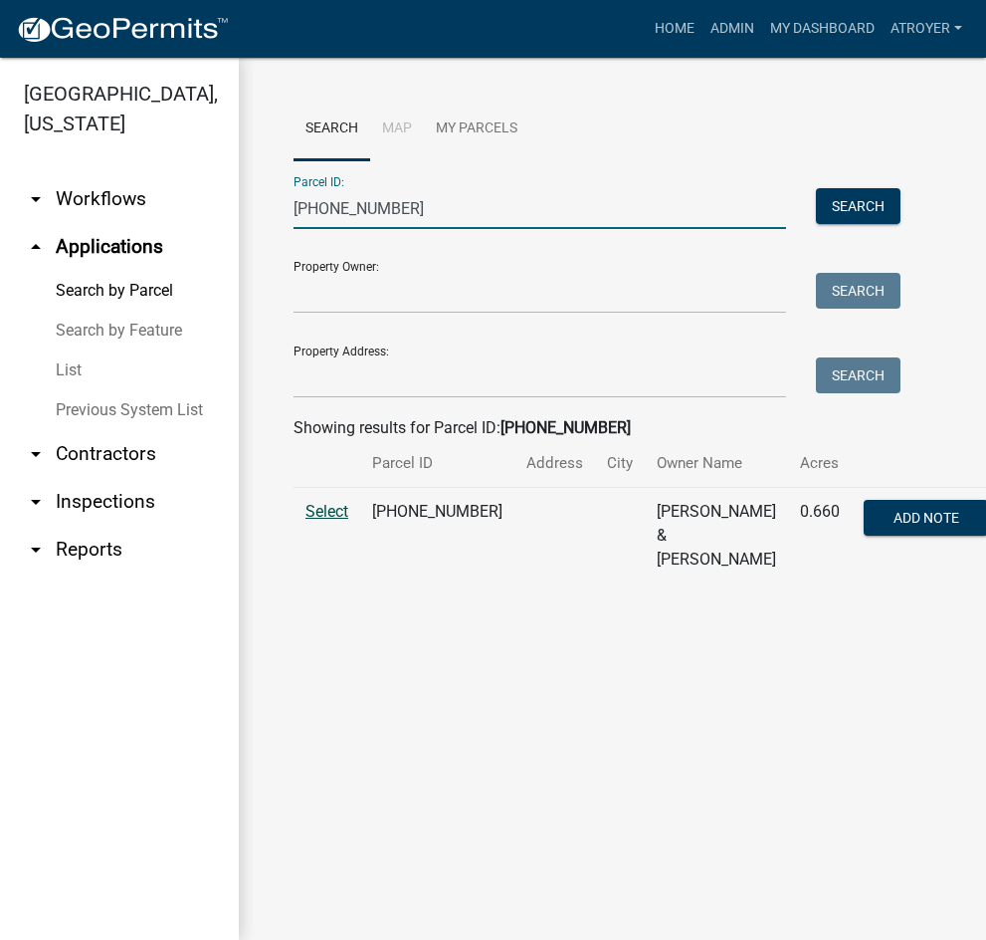
type input "[PHONE_NUMBER]"
click at [327, 516] on span "Select" at bounding box center [327, 511] width 43 height 19
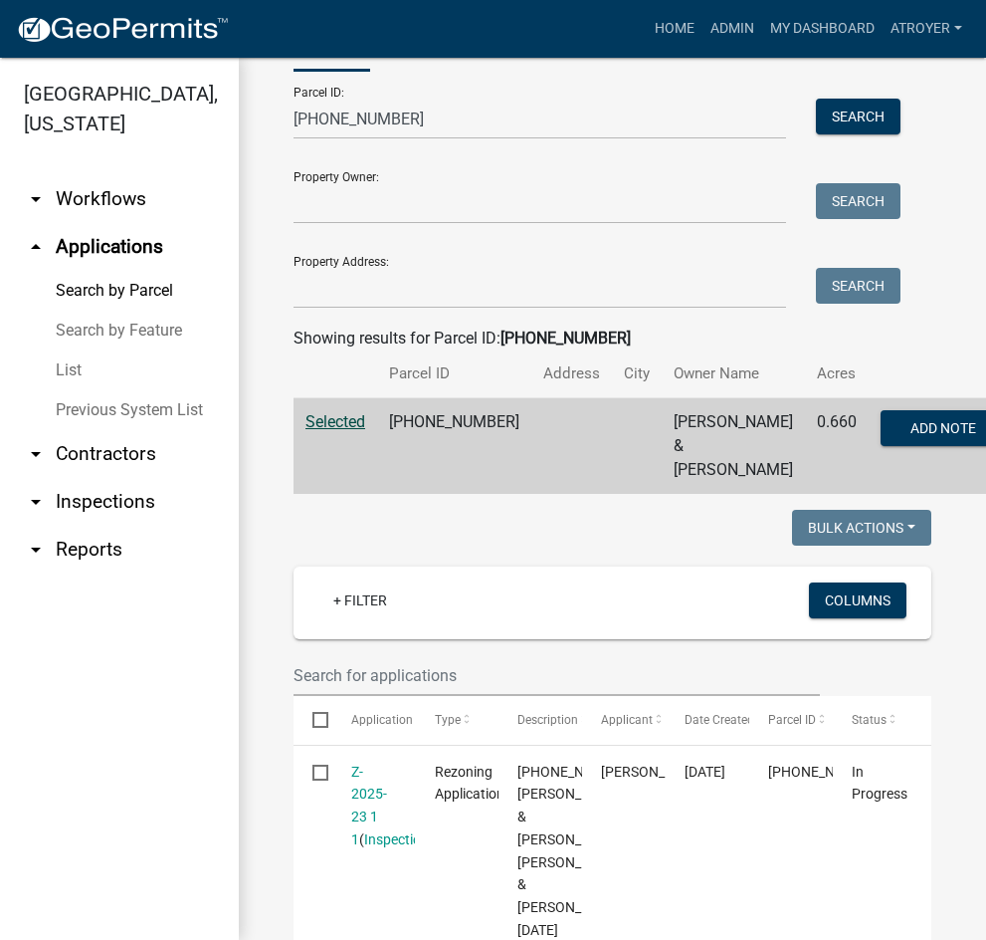
scroll to position [299, 0]
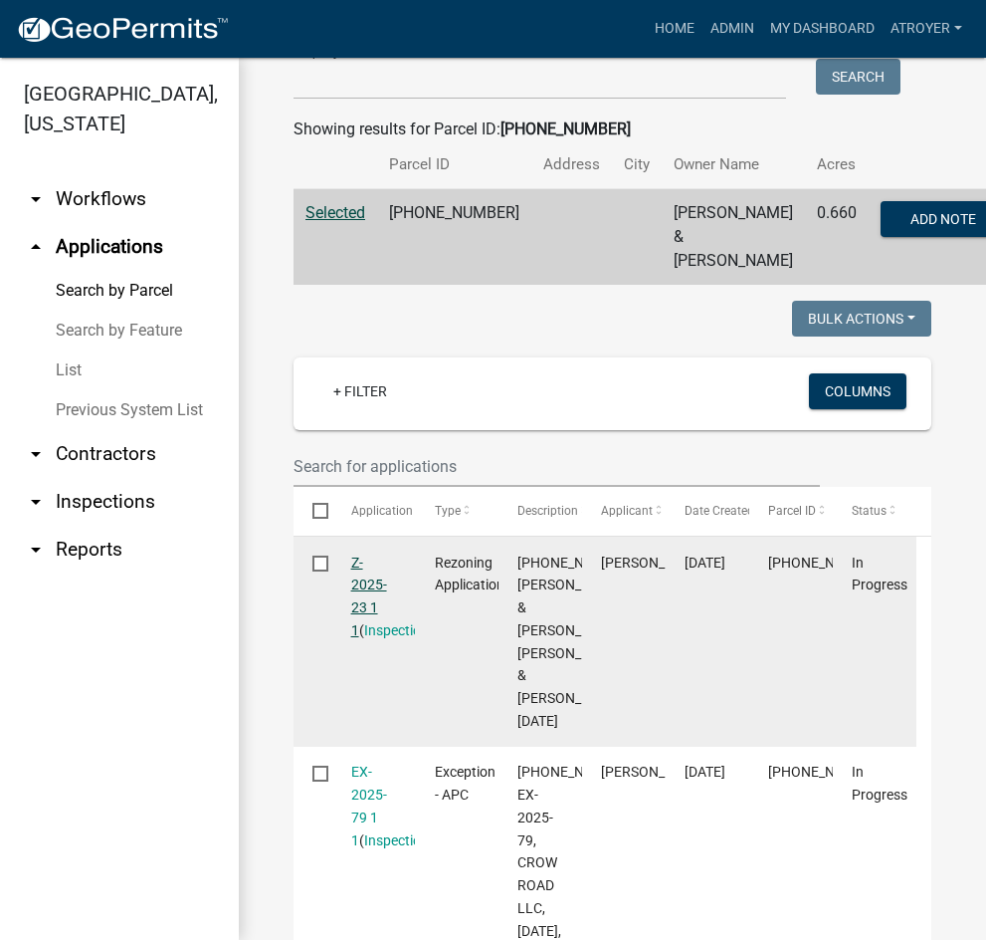
click at [364, 606] on link "Z-2025-23 1 1" at bounding box center [369, 596] width 36 height 84
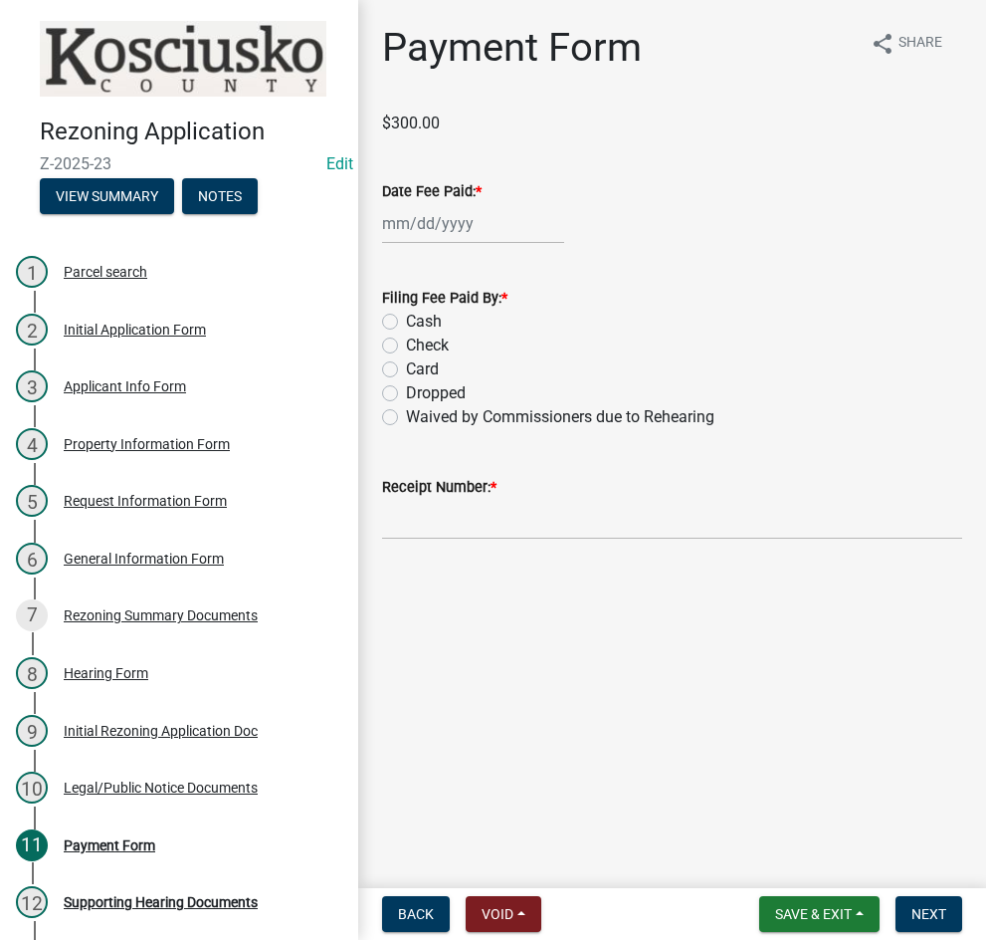
select select "10"
select select "2025"
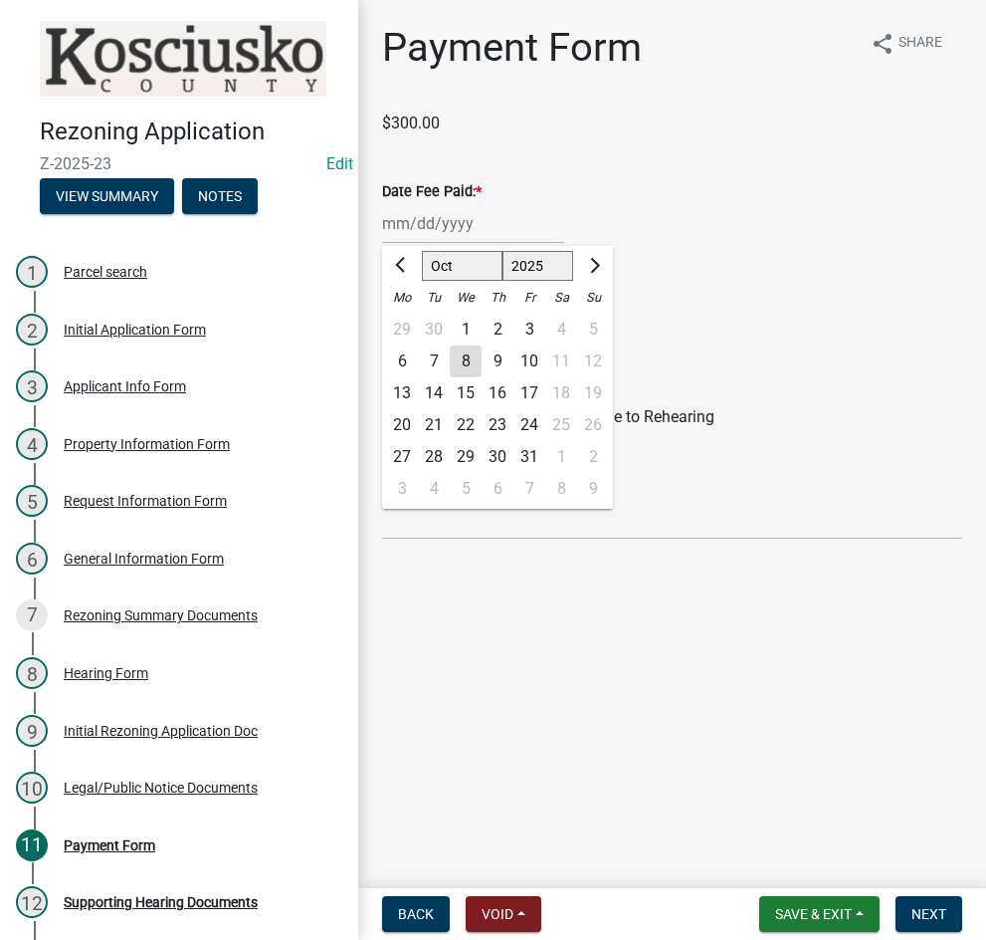
click at [389, 234] on div "[PERSON_NAME] Feb Mar Apr [PERSON_NAME][DATE] Oct Nov [DATE] 1526 1527 1528 152…" at bounding box center [473, 223] width 182 height 41
click at [447, 268] on select "Jan Feb Mar Apr May Jun [DATE] Aug Sep Oct Nov Dec" at bounding box center [462, 266] width 81 height 30
select select "9"
click at [422, 251] on select "Jan Feb Mar Apr May Jun [DATE] Aug Sep Oct Nov Dec" at bounding box center [462, 266] width 81 height 30
click at [433, 366] on div "9" at bounding box center [434, 361] width 32 height 32
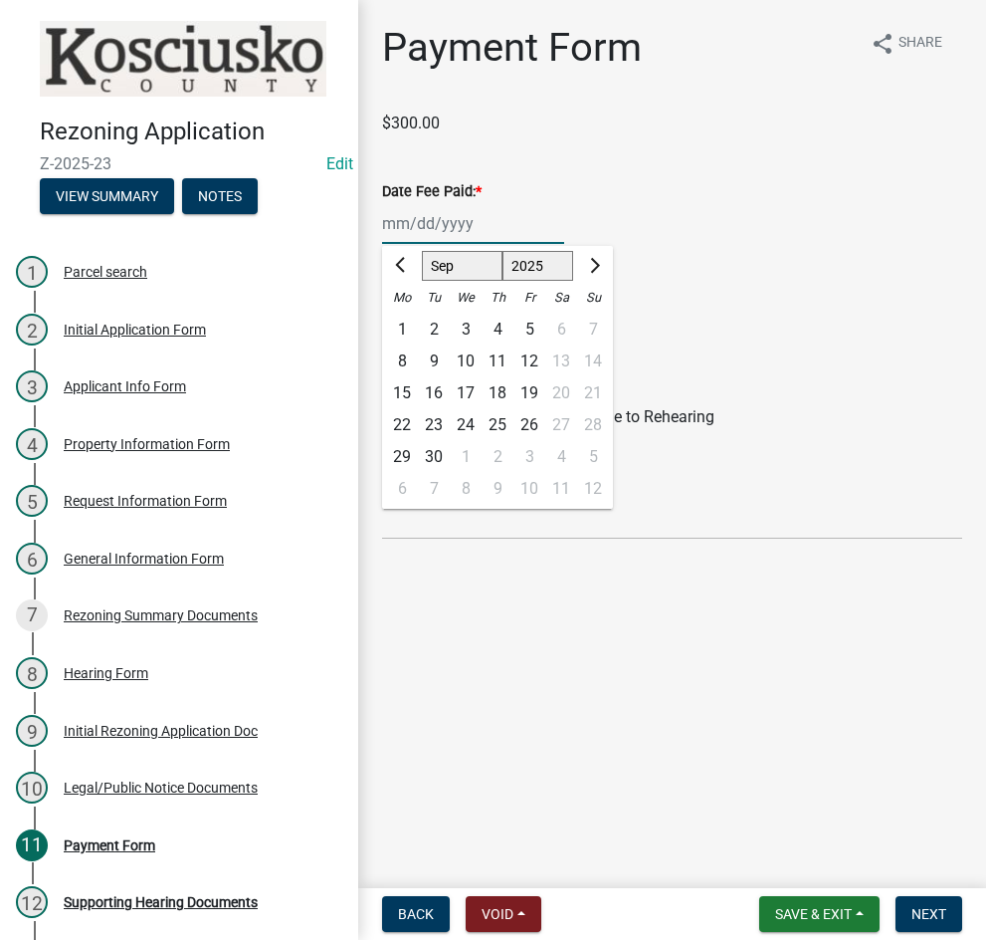
type input "[DATE]"
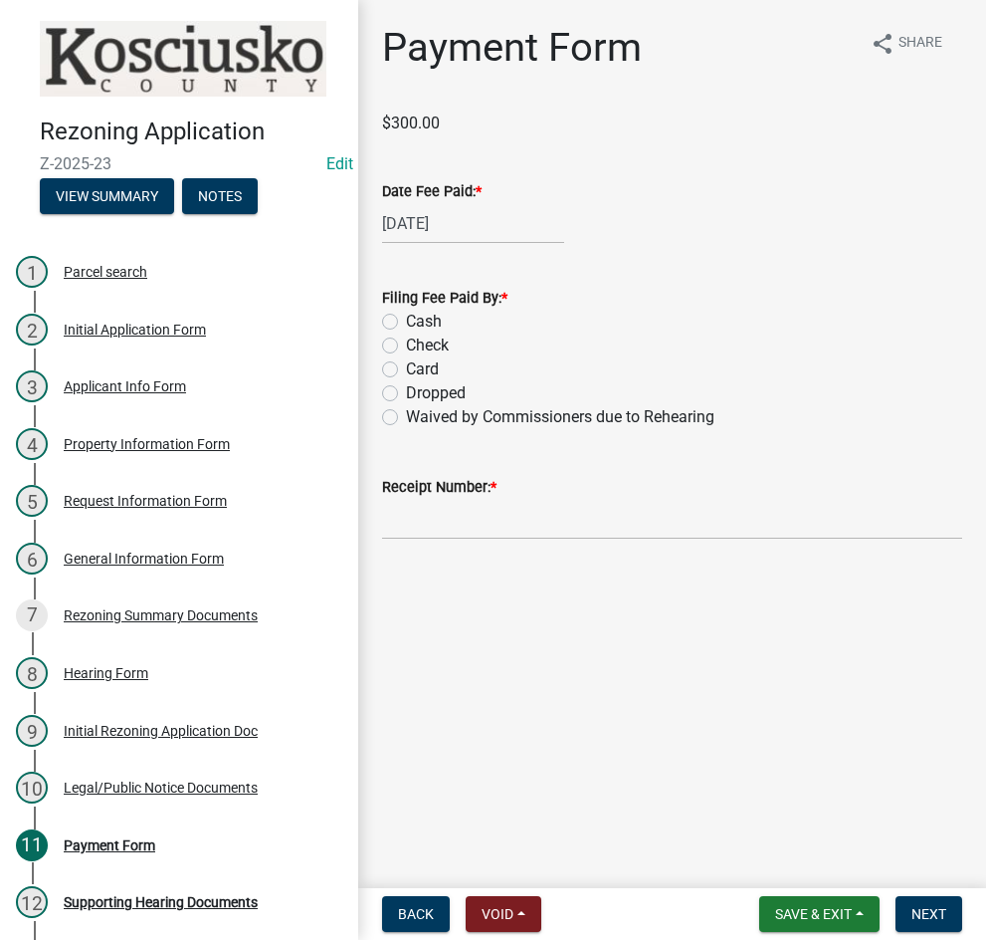
click at [406, 346] on label "Check" at bounding box center [427, 345] width 43 height 24
click at [406, 346] on input "Check" at bounding box center [412, 339] width 13 height 13
radio input "true"
click at [503, 527] on input "Receipt Number: *" at bounding box center [672, 519] width 580 height 41
type input "023553"
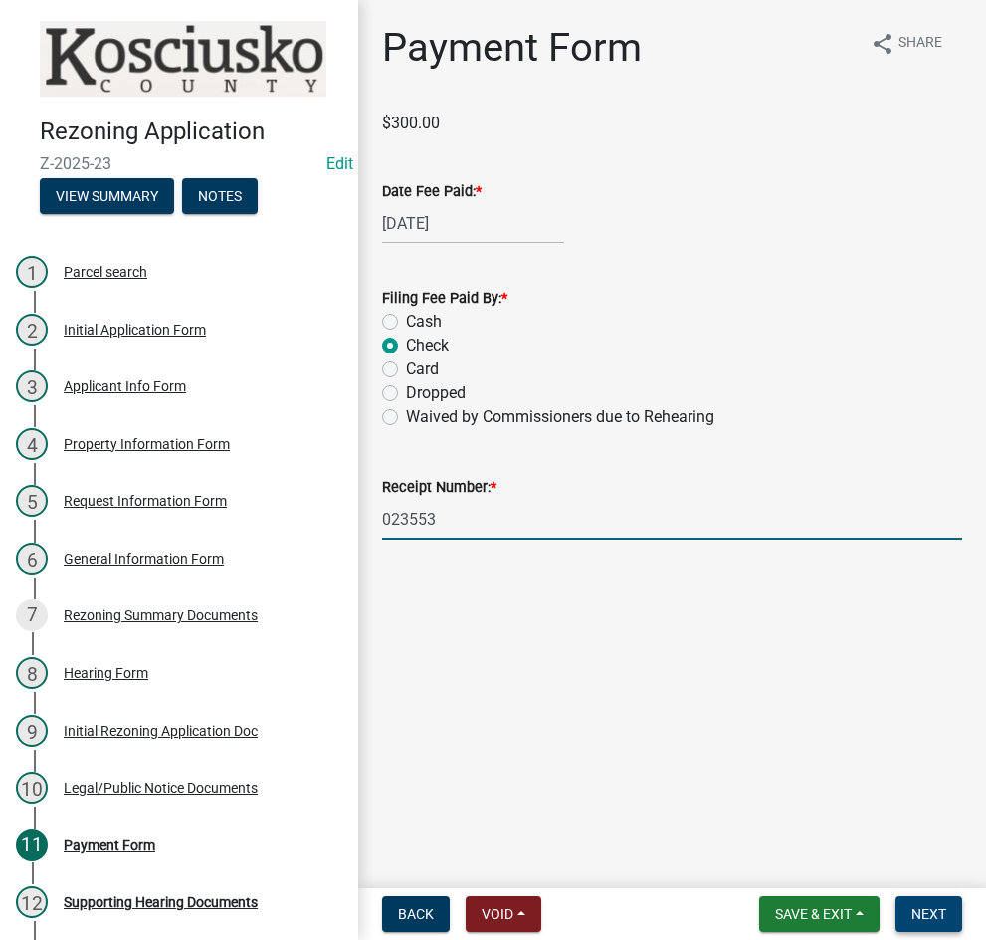
click at [919, 910] on span "Next" at bounding box center [929, 914] width 35 height 16
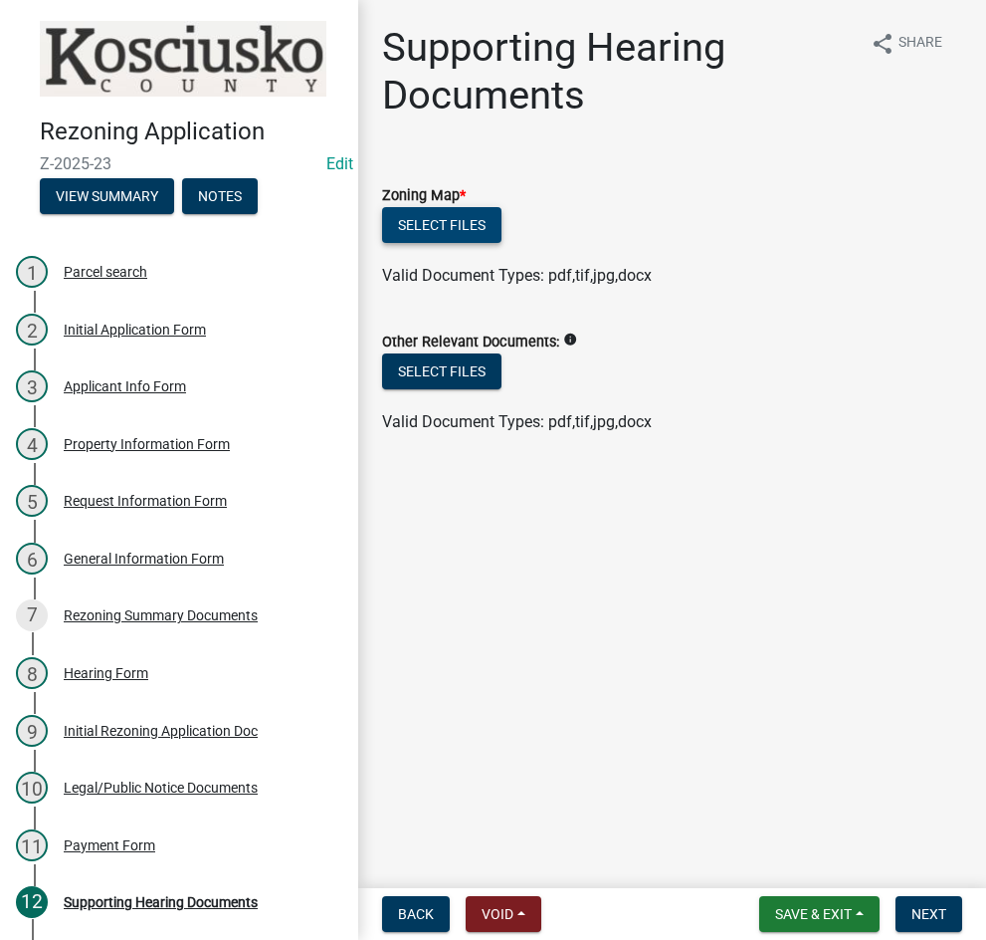
click at [402, 228] on button "Select files" at bounding box center [441, 225] width 119 height 36
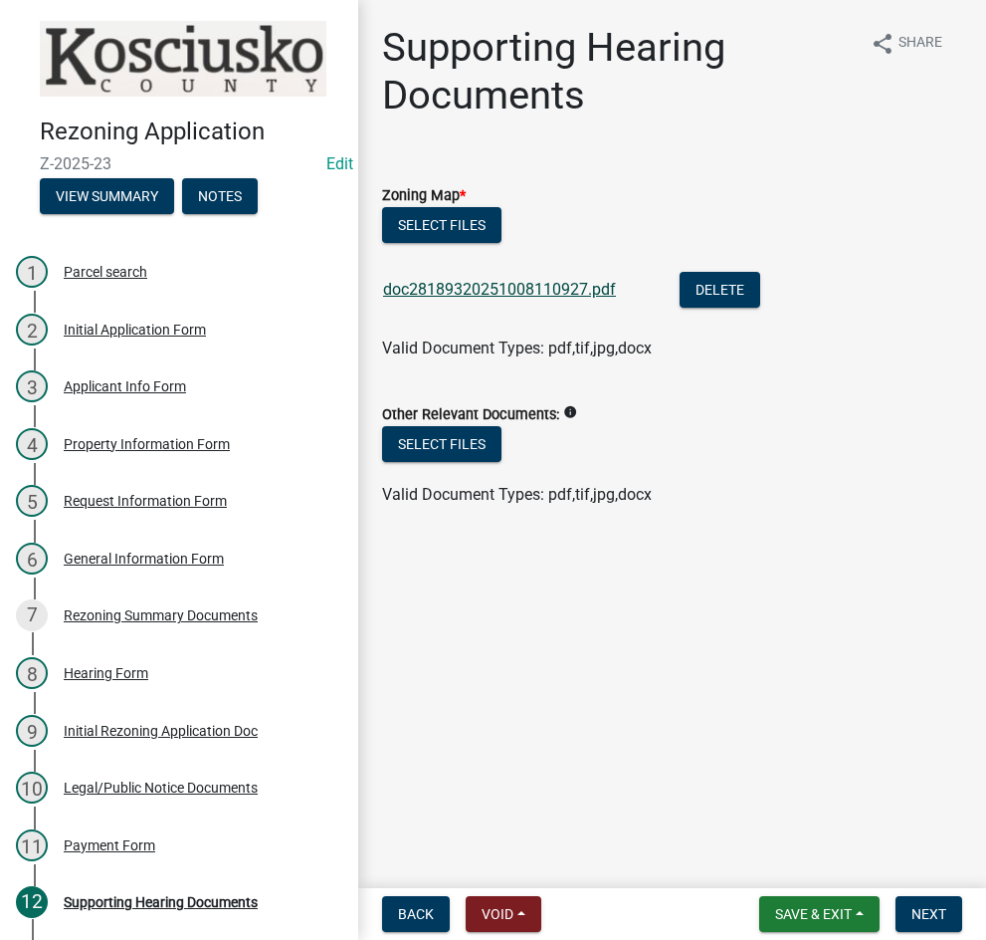
click at [513, 288] on link "doc28189320251008110927.pdf" at bounding box center [499, 289] width 233 height 19
click at [424, 211] on button "Select files" at bounding box center [441, 225] width 119 height 36
click at [926, 907] on span "Next" at bounding box center [929, 914] width 35 height 16
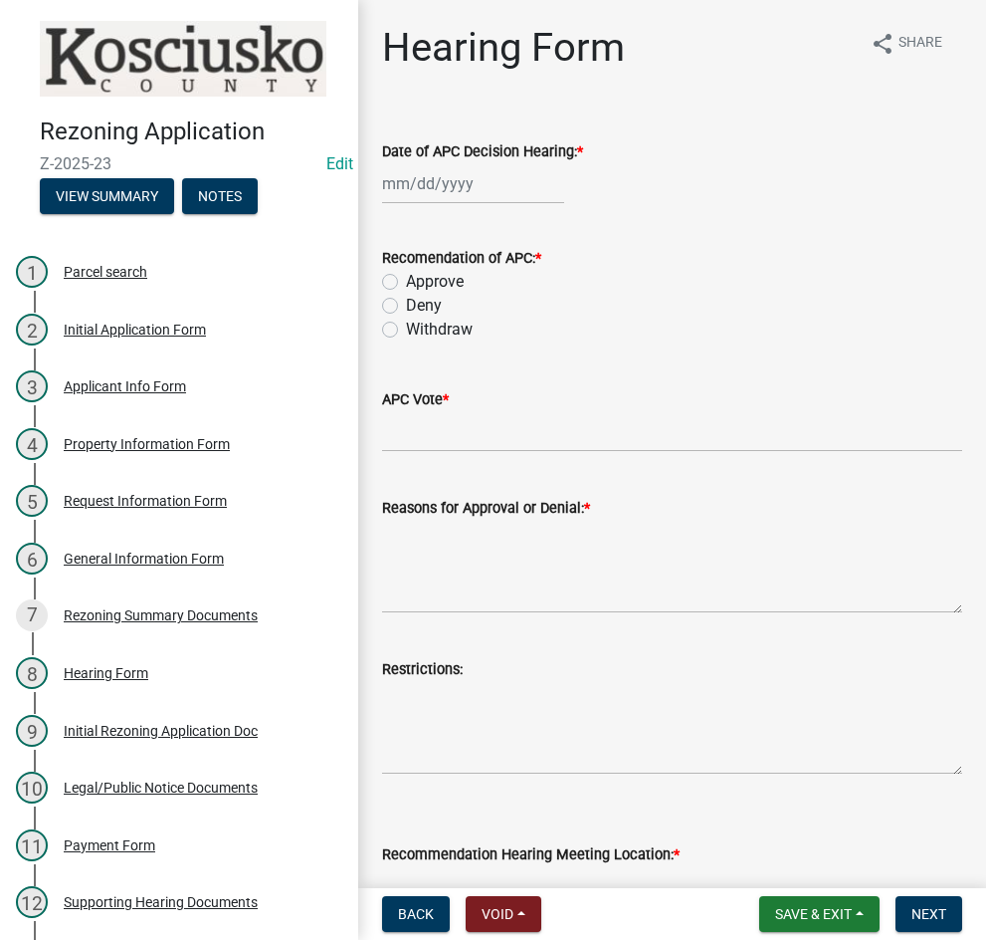
select select "10"
select select "2025"
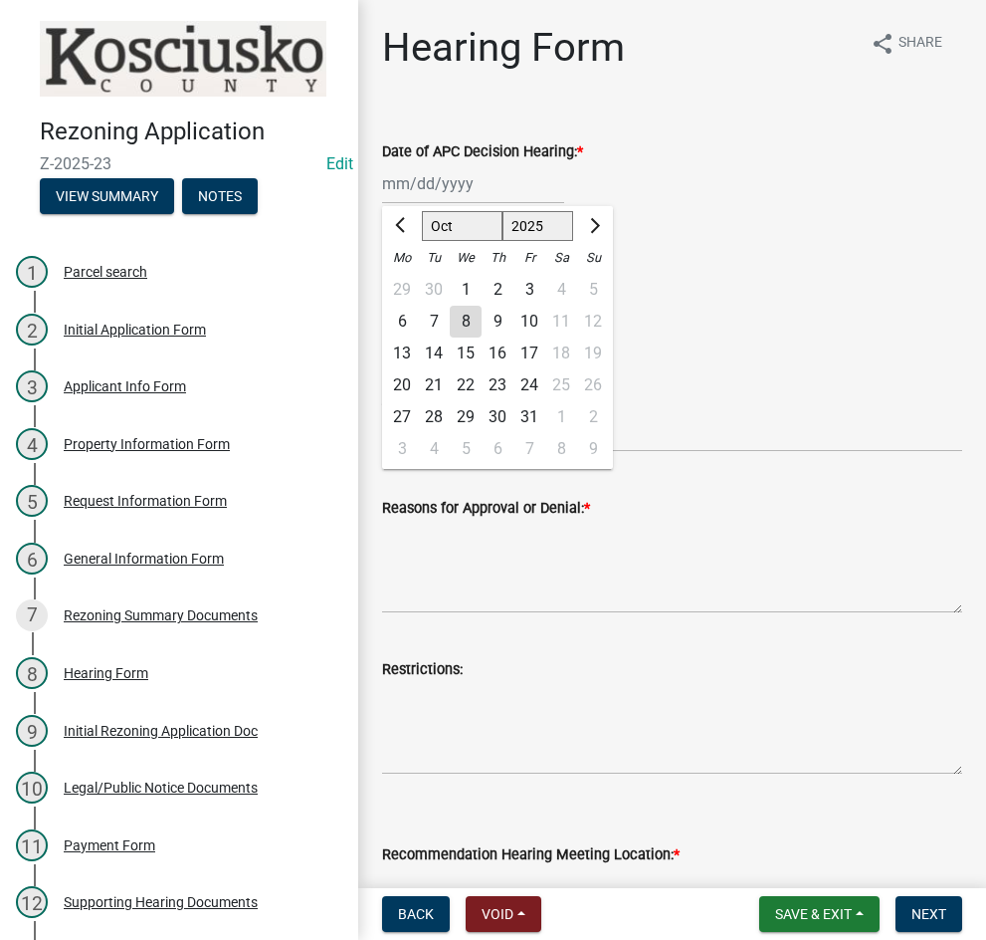
click at [436, 185] on div "[PERSON_NAME] Feb Mar Apr [PERSON_NAME][DATE] Oct Nov [DATE] 1526 1527 1528 152…" at bounding box center [473, 183] width 182 height 41
click at [467, 284] on div "1" at bounding box center [466, 290] width 32 height 32
type input "[DATE]"
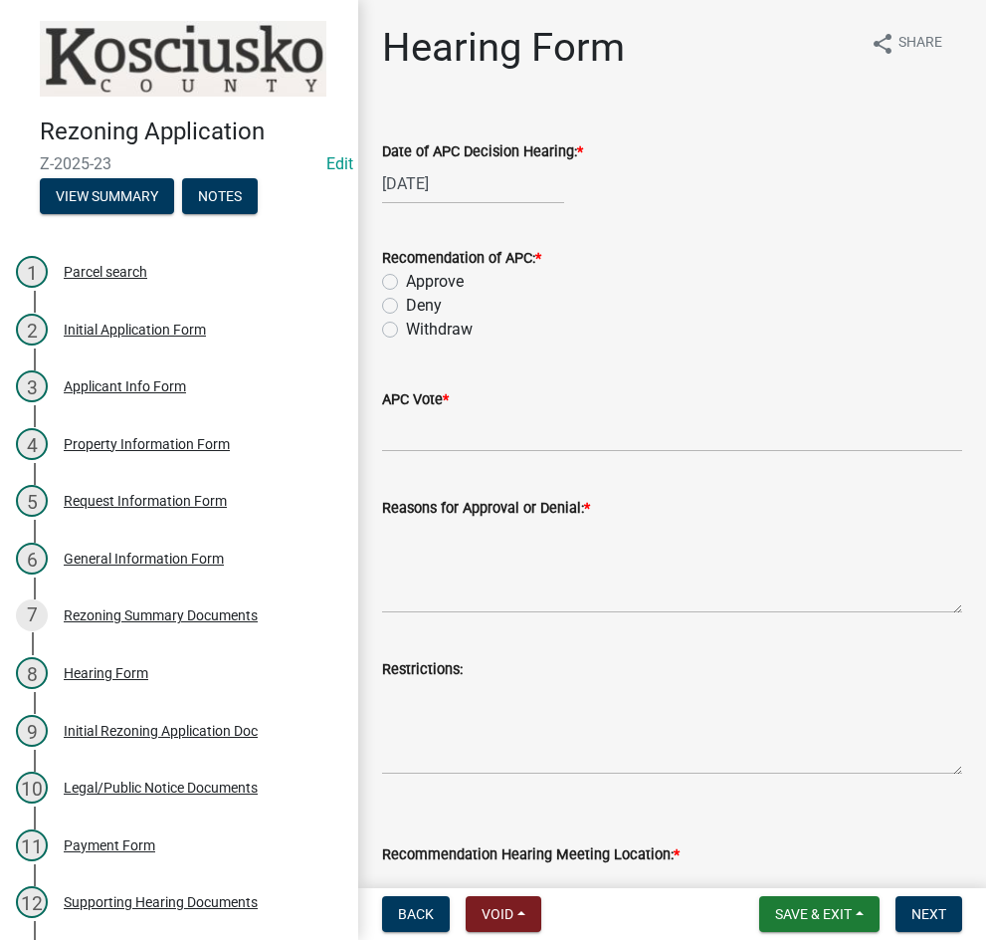
click at [406, 281] on label "Approve" at bounding box center [435, 282] width 58 height 24
click at [406, 281] on input "Approve" at bounding box center [412, 276] width 13 height 13
radio input "true"
click at [451, 427] on input "APC Vote *" at bounding box center [672, 431] width 580 height 41
type input "8-0"
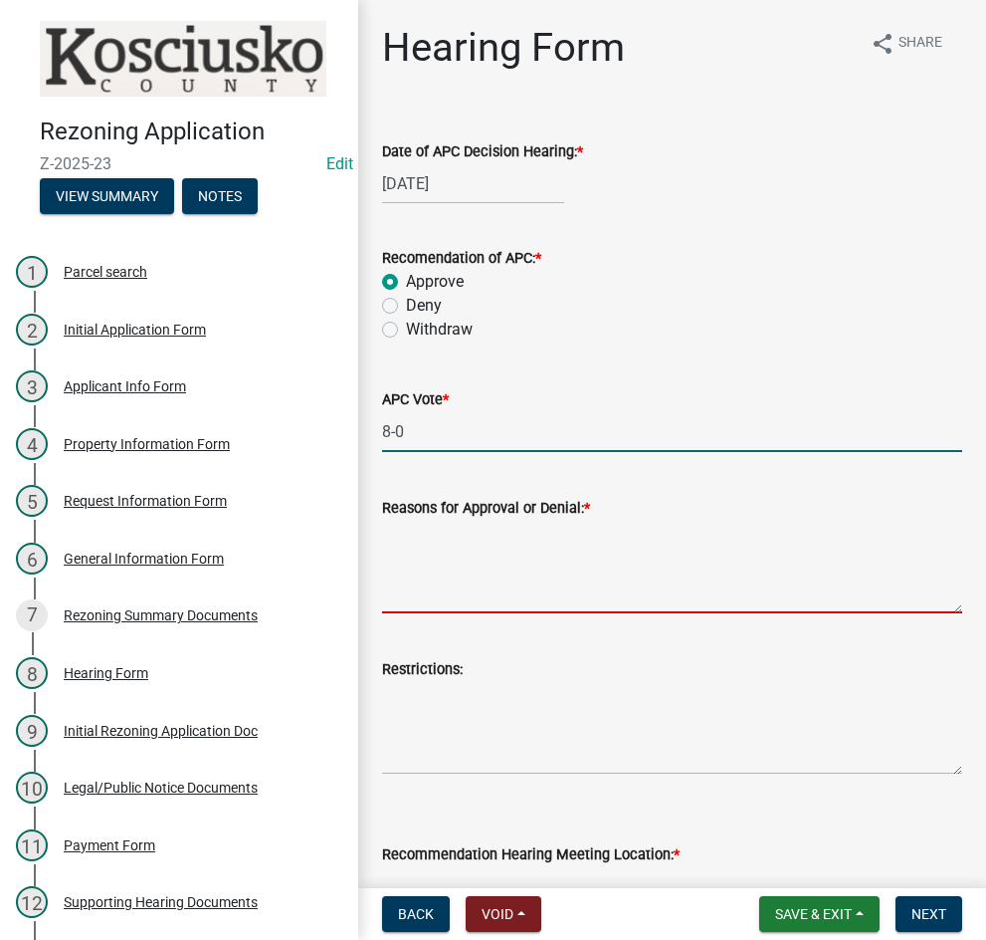
click at [462, 536] on textarea "Reasons for Approval or Denial: *" at bounding box center [672, 567] width 580 height 94
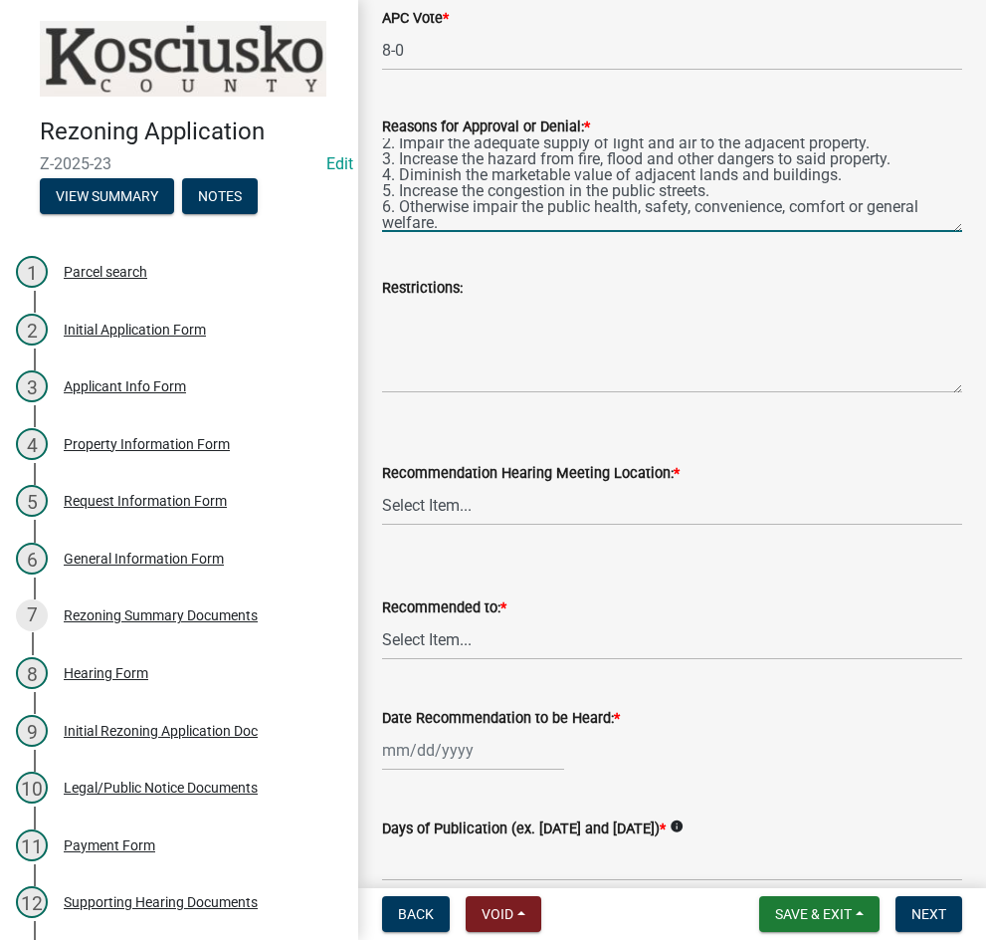
scroll to position [398, 0]
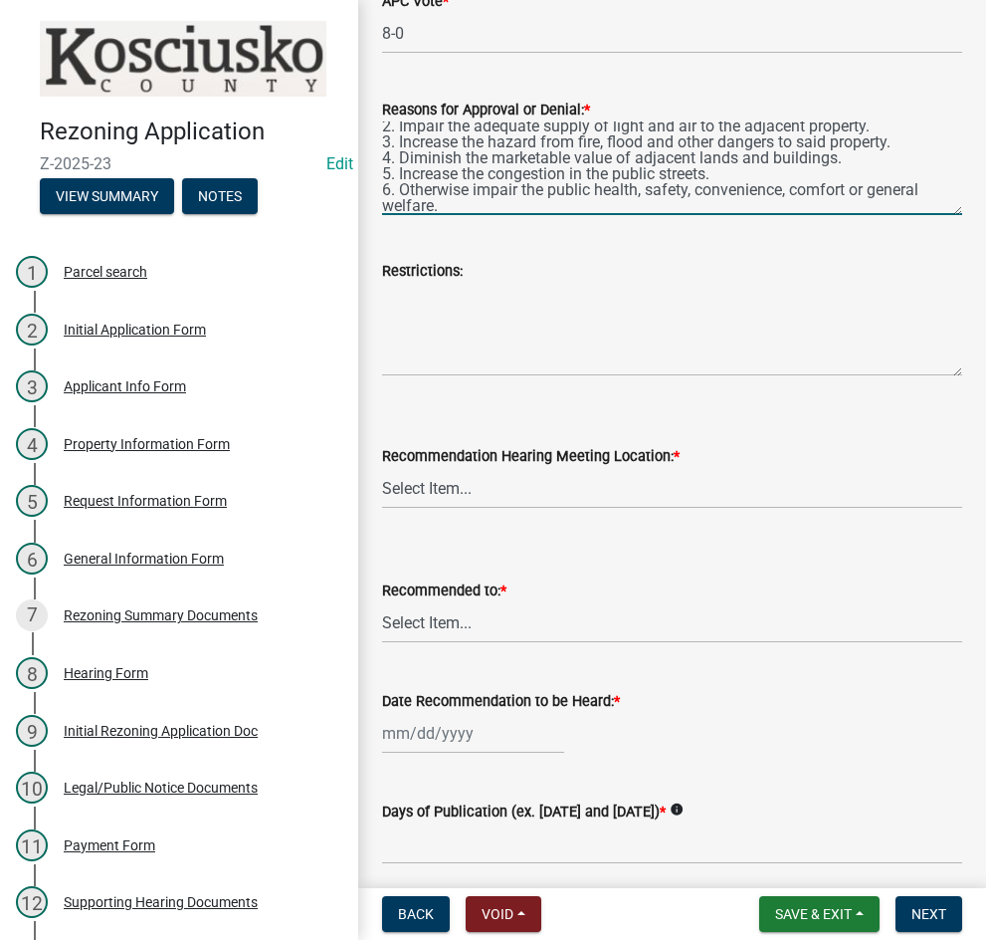
type textarea "1. Alter the land use characteristics of the district. 2. Impair the adequate s…"
click at [442, 487] on select "Select Item... Commissioners Meeting Room [GEOGRAPHIC_DATA] [GEOGRAPHIC_DATA][P…" at bounding box center [672, 488] width 580 height 41
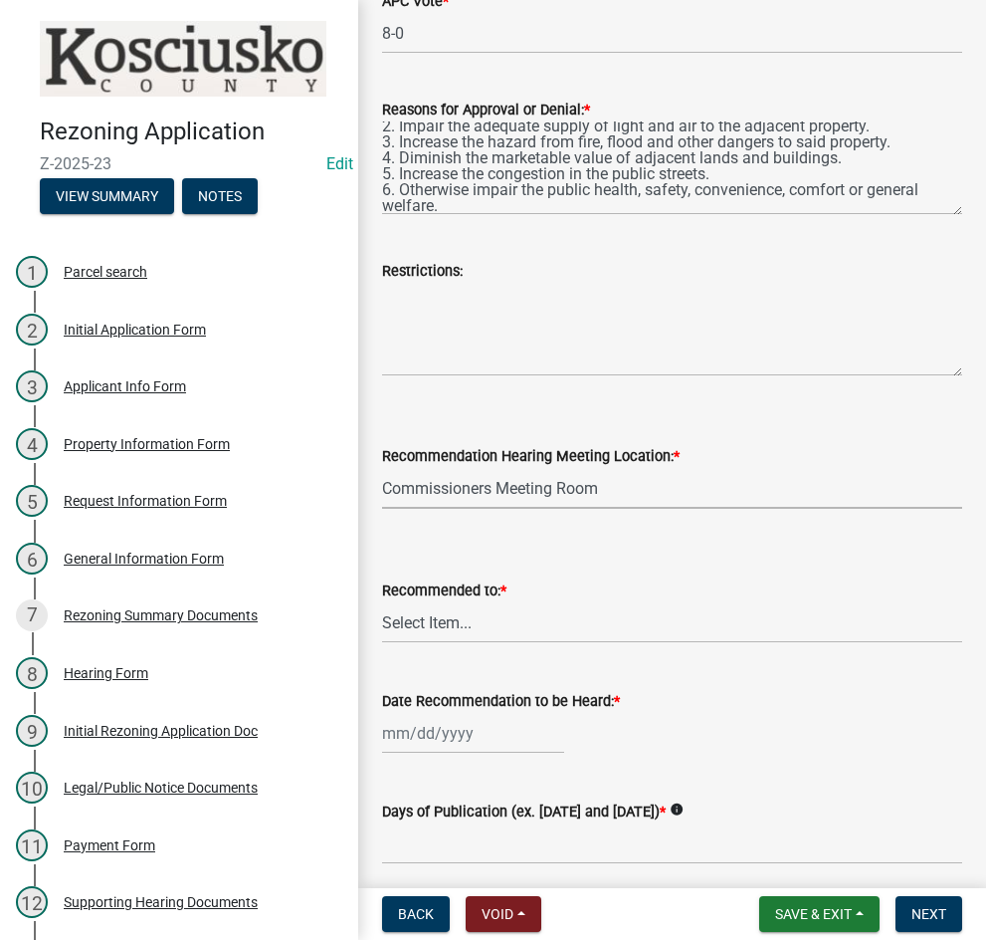
click at [382, 468] on select "Select Item... Commissioners Meeting Room [GEOGRAPHIC_DATA] [GEOGRAPHIC_DATA][P…" at bounding box center [672, 488] width 580 height 41
select select "eac89a66-7e6b-4453-9e04-00081c8f0731"
click at [446, 628] on select "Select Item... County Commissioners Town Council of Syracuse Town Board of Nort…" at bounding box center [672, 622] width 580 height 41
click at [382, 602] on select "Select Item... County Commissioners Town Council of Syracuse Town Board of Nort…" at bounding box center [672, 622] width 580 height 41
select select "9d1acef5-ea75-4c12-b93b-4cc15c15ea79"
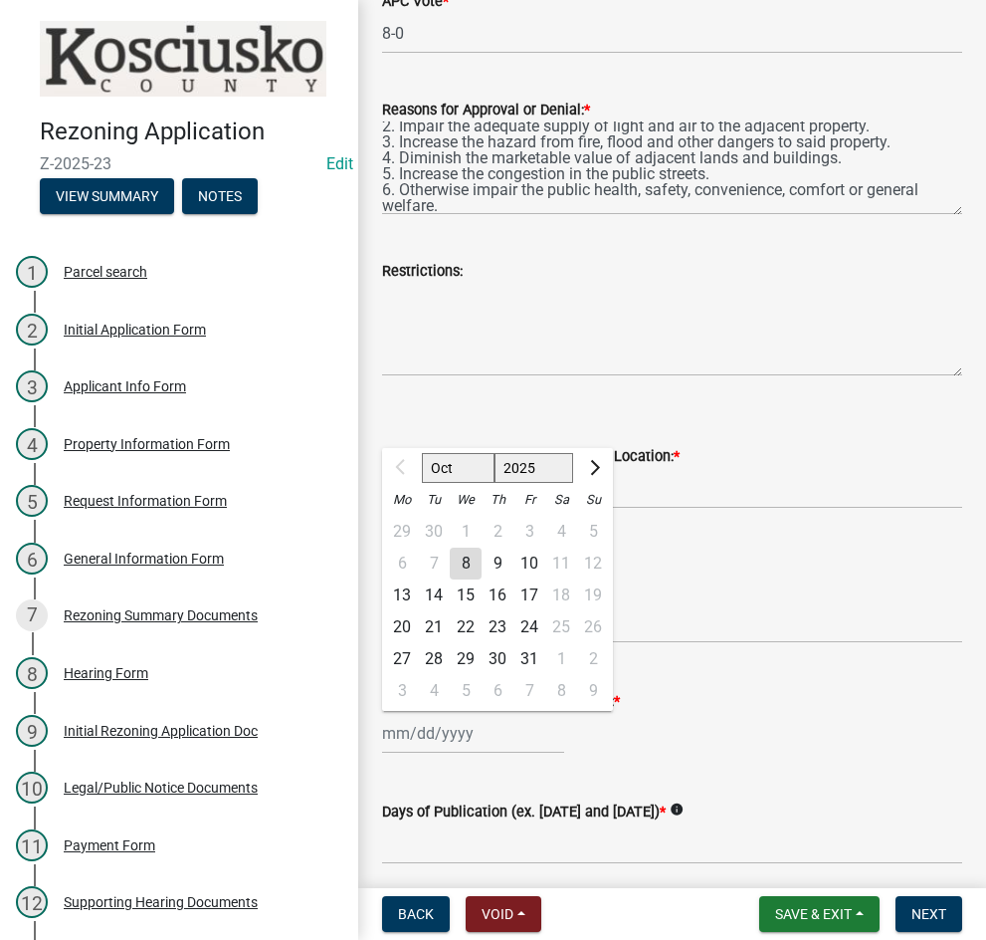
click at [460, 730] on div "Oct Nov [DATE] 2026 2027 2028 2029 2030 2031 2032 2033 2034 2035 2036 2037 2038…" at bounding box center [473, 733] width 182 height 41
click at [428, 625] on div "21" at bounding box center [434, 627] width 32 height 32
type input "[DATE]"
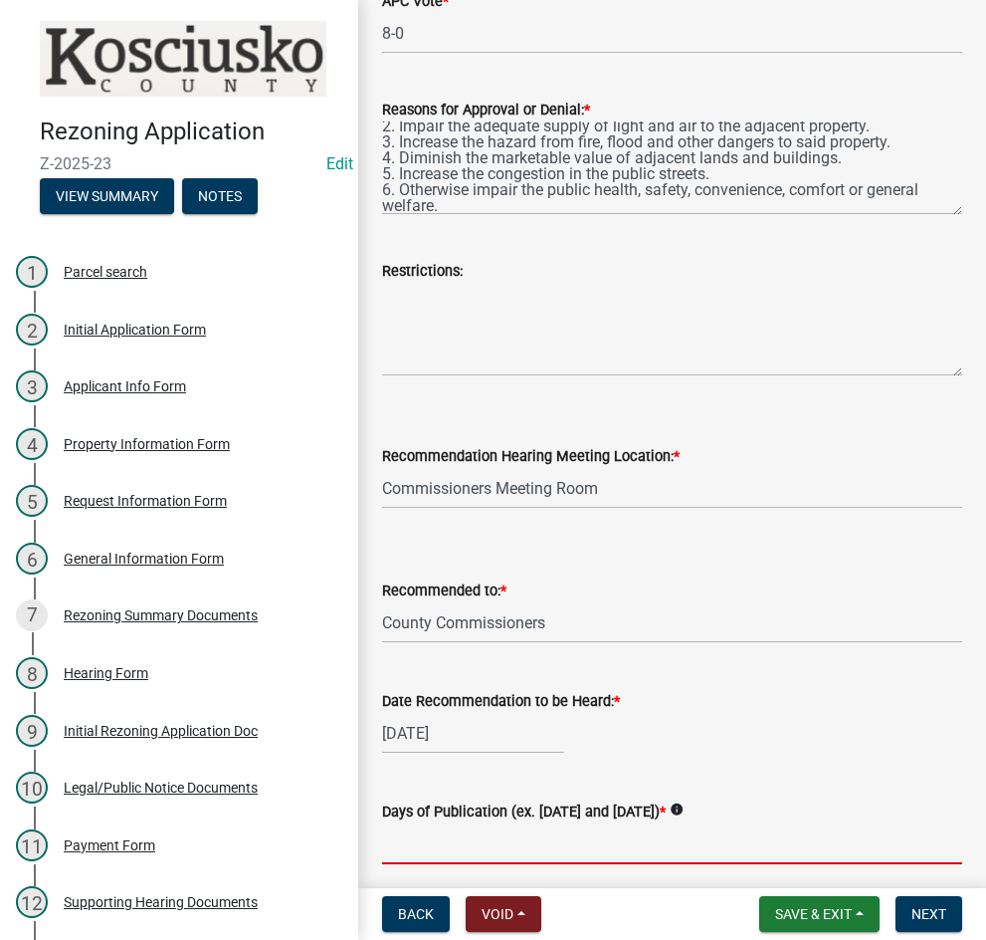
click at [622, 845] on input "Days of Publication (ex. [DATE] and [DATE]) *" at bounding box center [672, 843] width 580 height 41
type input "[DATE] & [DATE]"
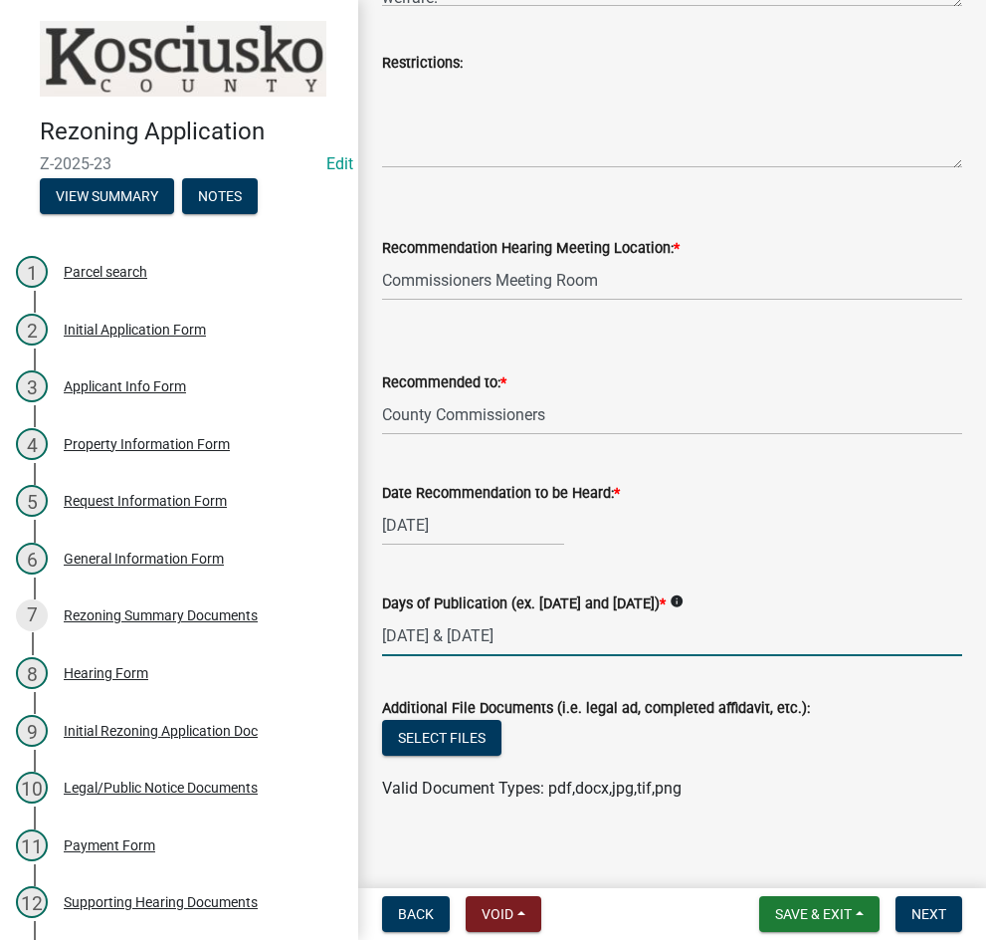
scroll to position [622, 0]
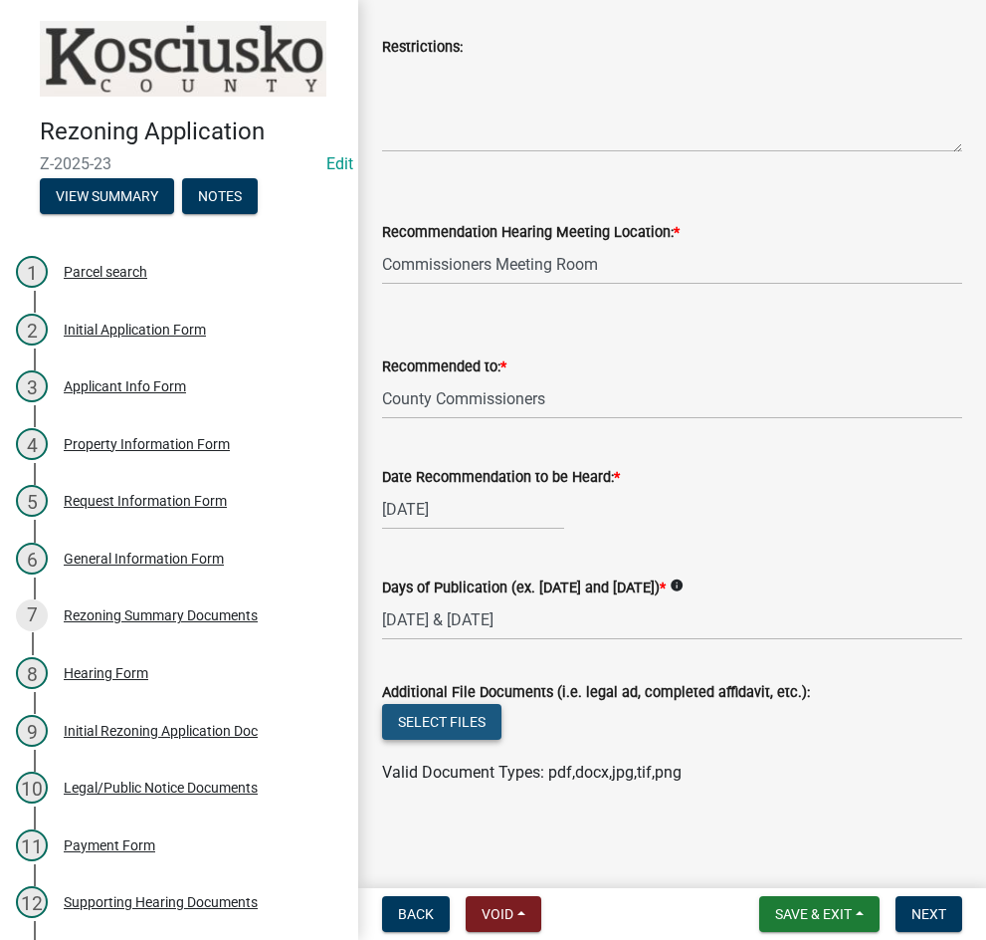
click at [418, 722] on button "Select files" at bounding box center [441, 722] width 119 height 36
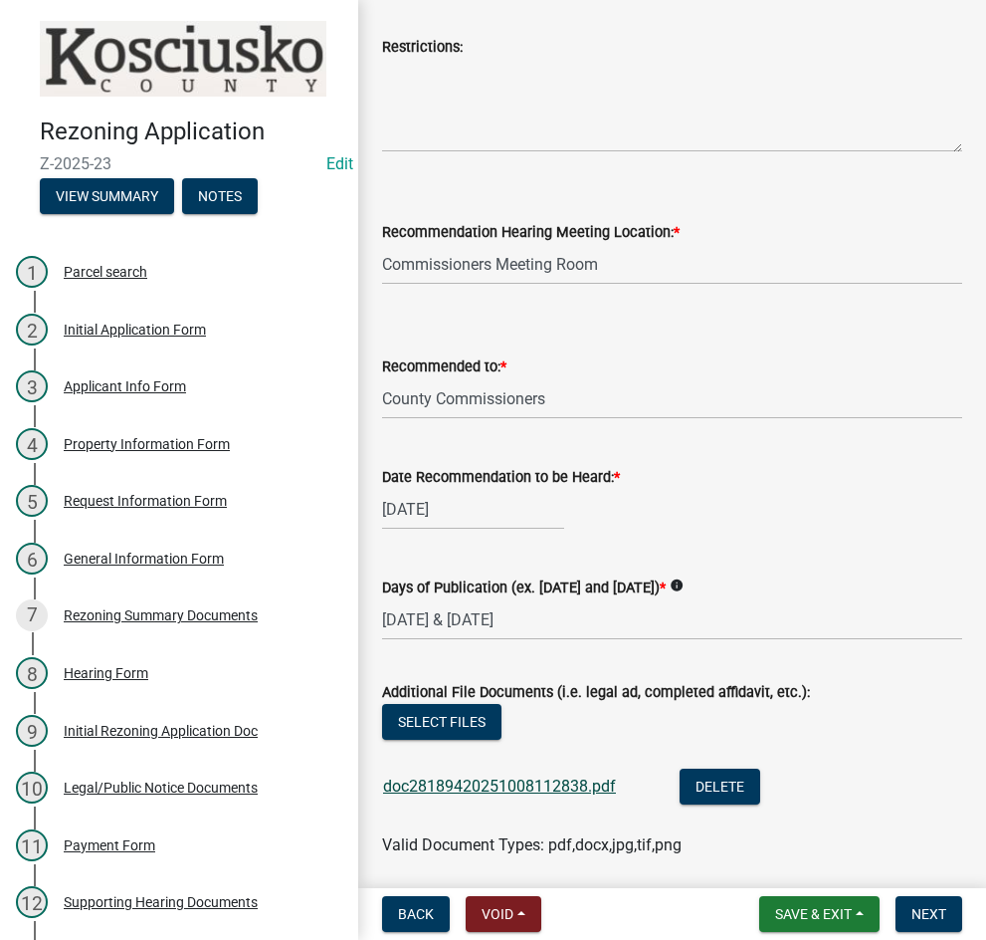
click at [487, 782] on link "doc28189420251008112838.pdf" at bounding box center [499, 785] width 233 height 19
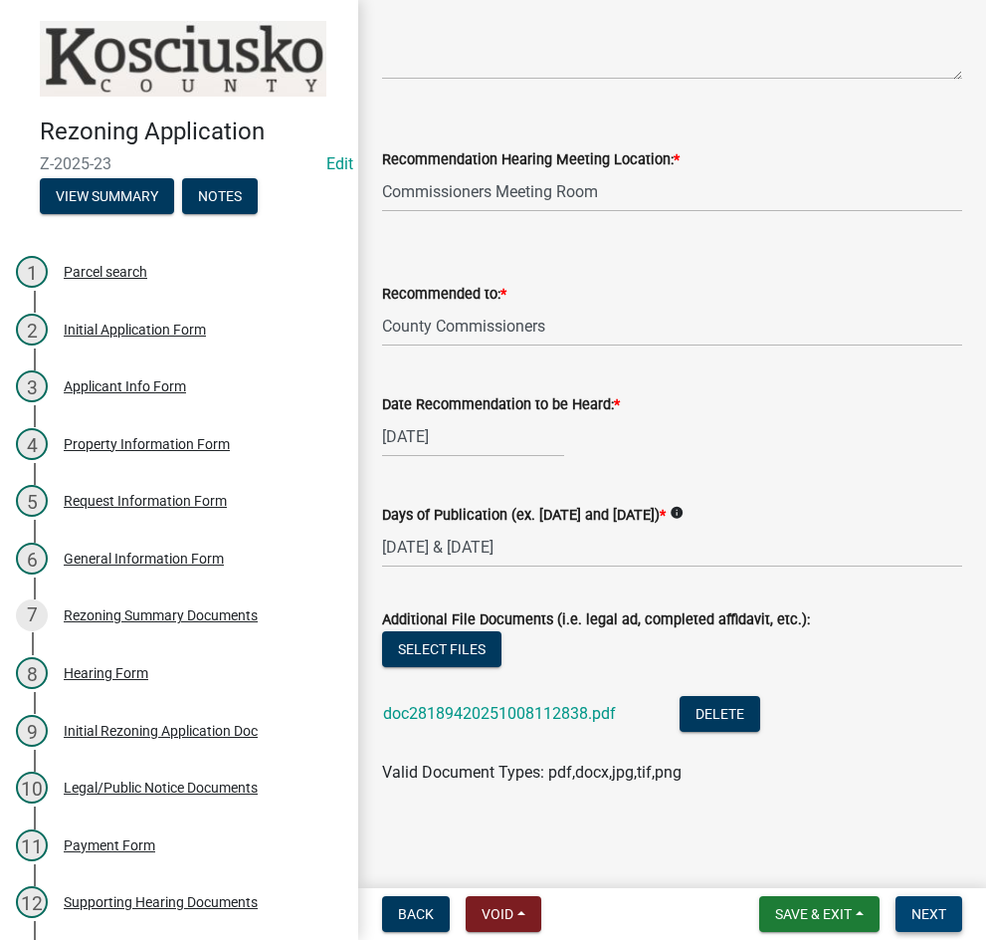
click at [937, 911] on span "Next" at bounding box center [929, 914] width 35 height 16
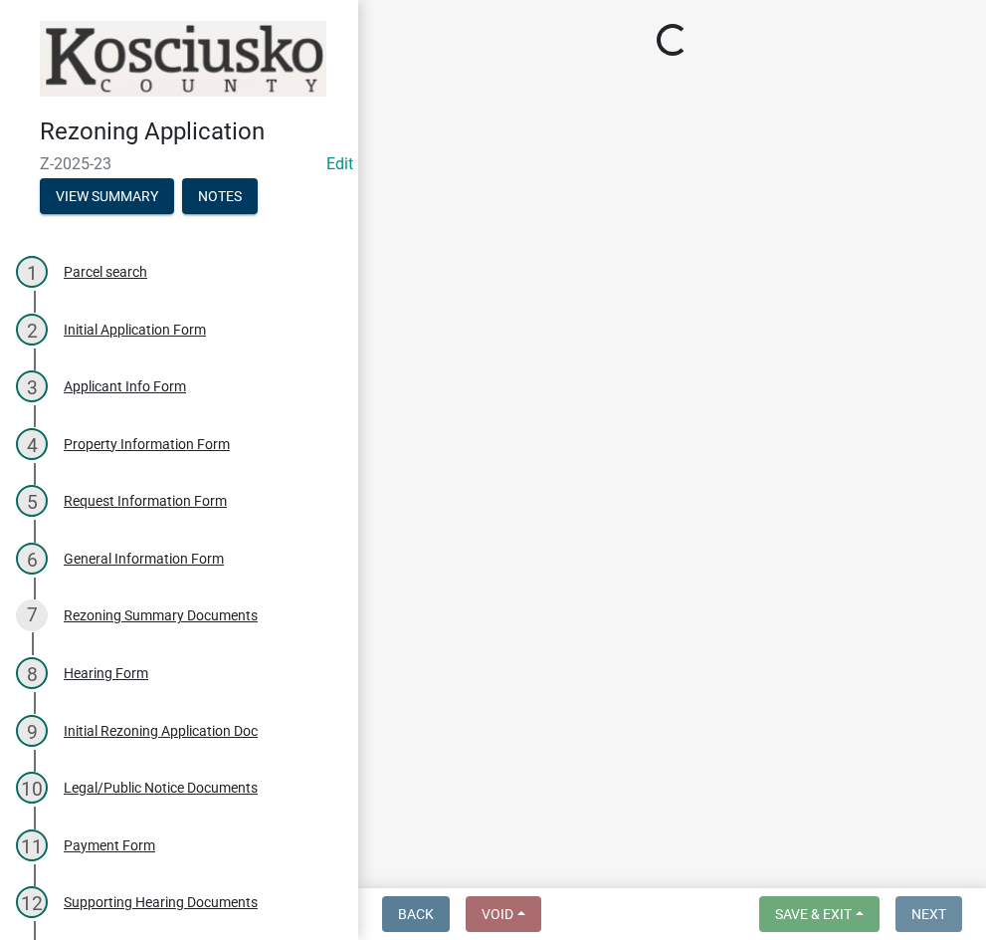
scroll to position [0, 0]
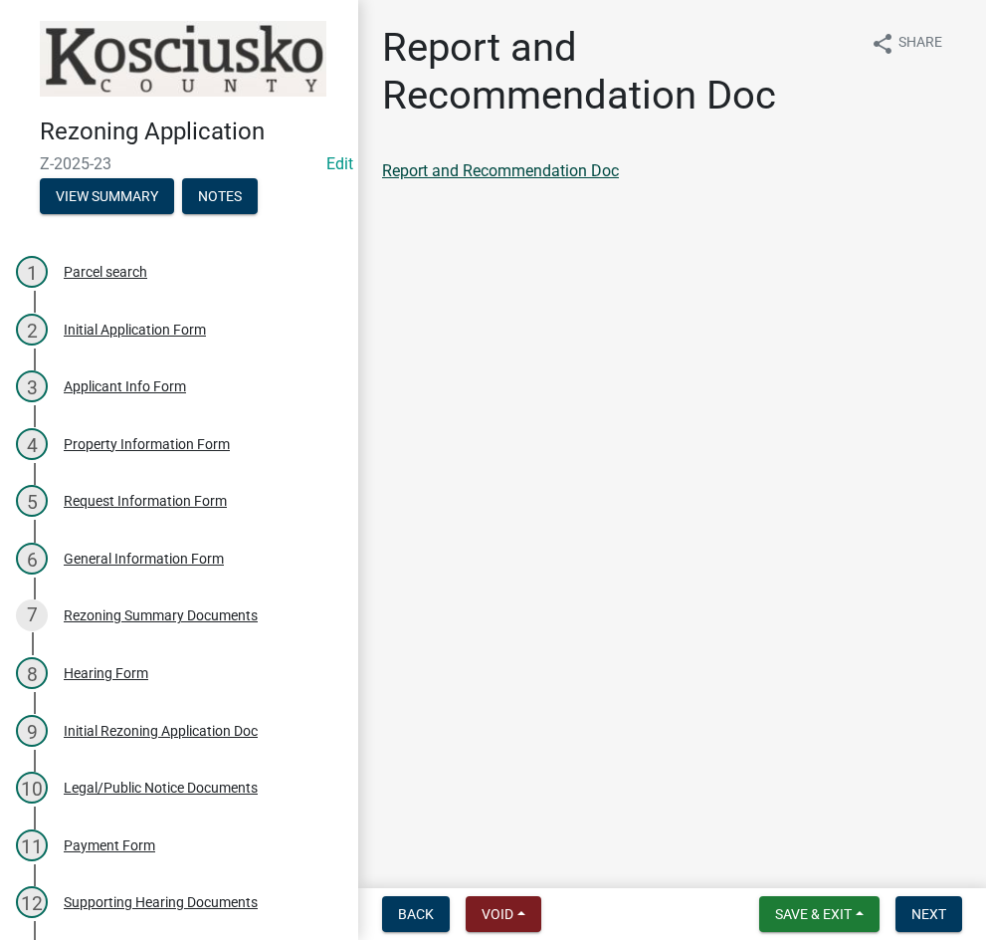
click at [503, 164] on link "Report and Recommendation Doc" at bounding box center [500, 170] width 237 height 19
click at [937, 907] on span "Next" at bounding box center [929, 914] width 35 height 16
click at [488, 170] on link "Ordinance if Recommended Approval" at bounding box center [513, 170] width 262 height 19
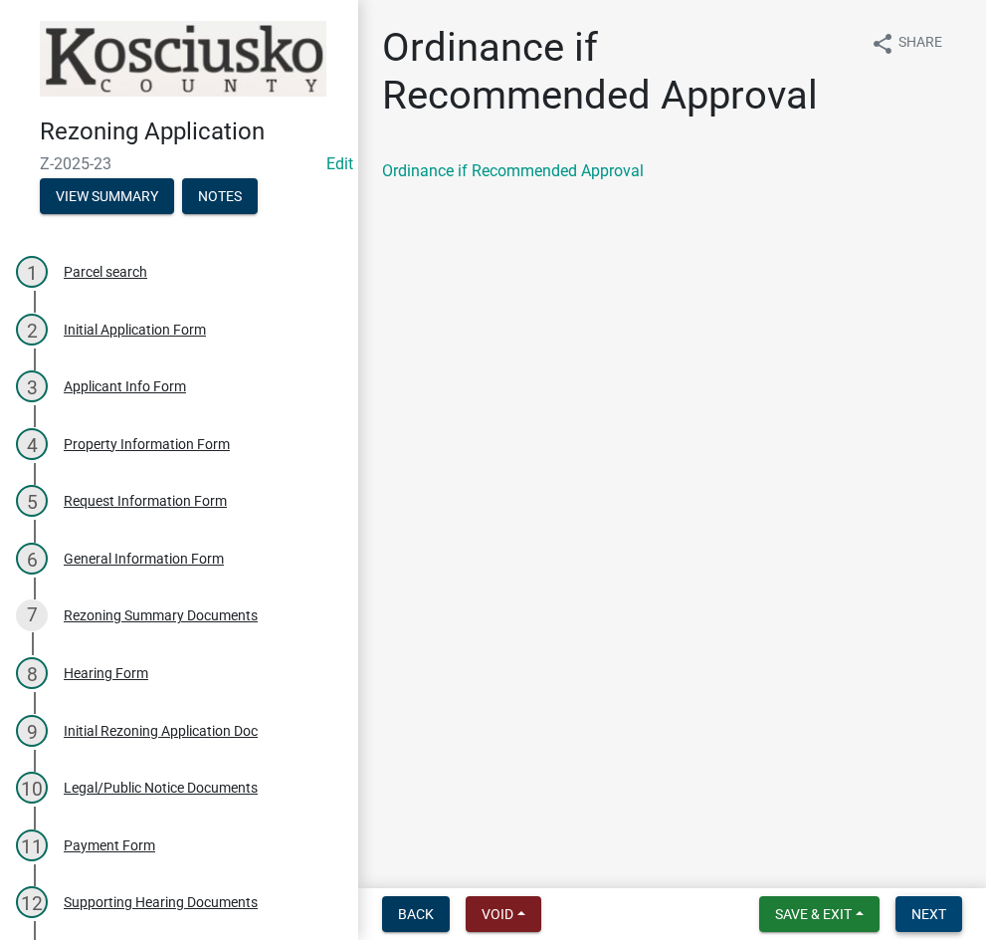
click at [921, 912] on span "Next" at bounding box center [929, 914] width 35 height 16
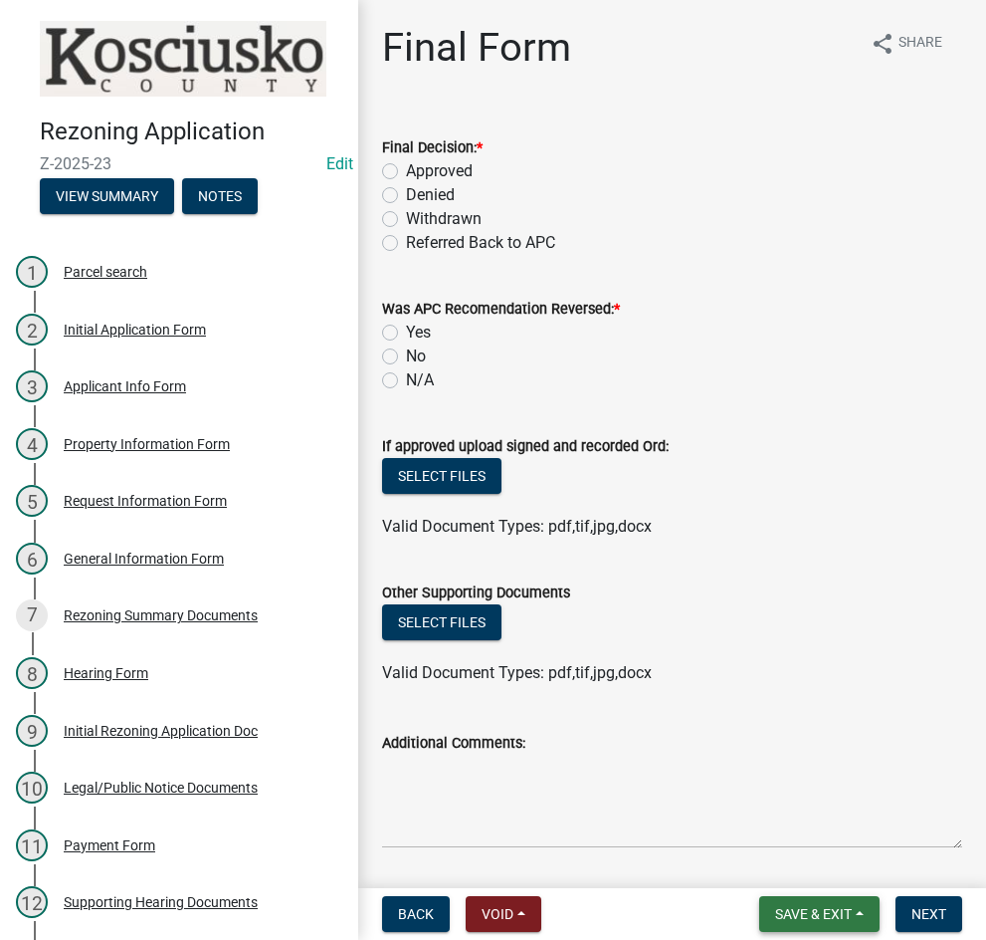
click at [809, 919] on span "Save & Exit" at bounding box center [813, 914] width 77 height 16
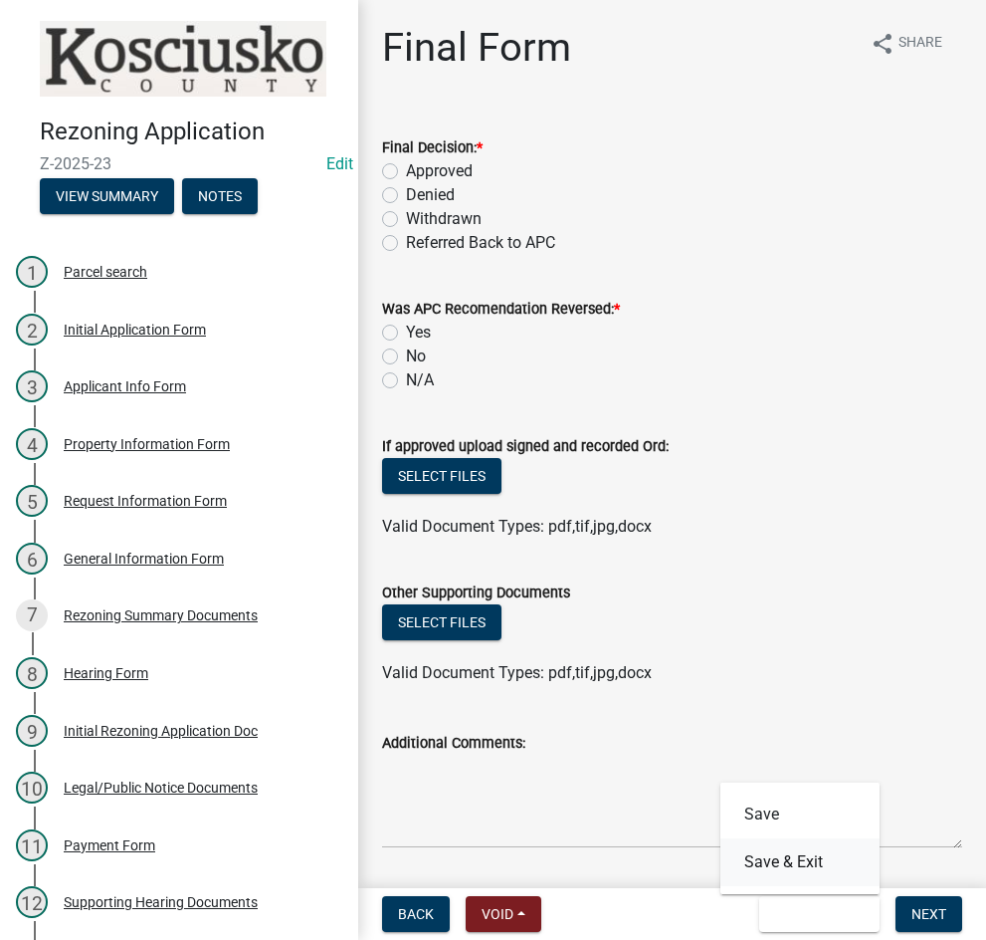
click at [796, 862] on button "Save & Exit" at bounding box center [800, 862] width 159 height 48
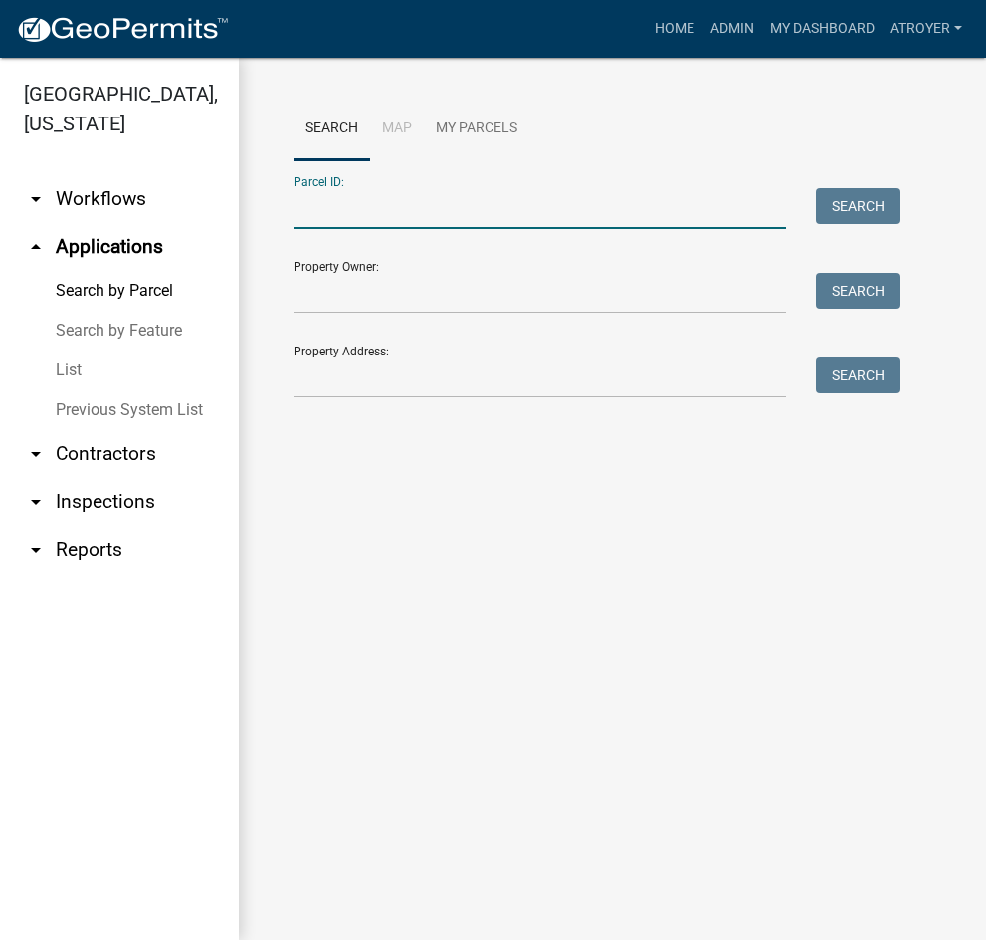
drag, startPoint x: 510, startPoint y: 215, endPoint x: 511, endPoint y: 230, distance: 15.0
click at [510, 215] on input "Parcel ID:" at bounding box center [540, 208] width 493 height 41
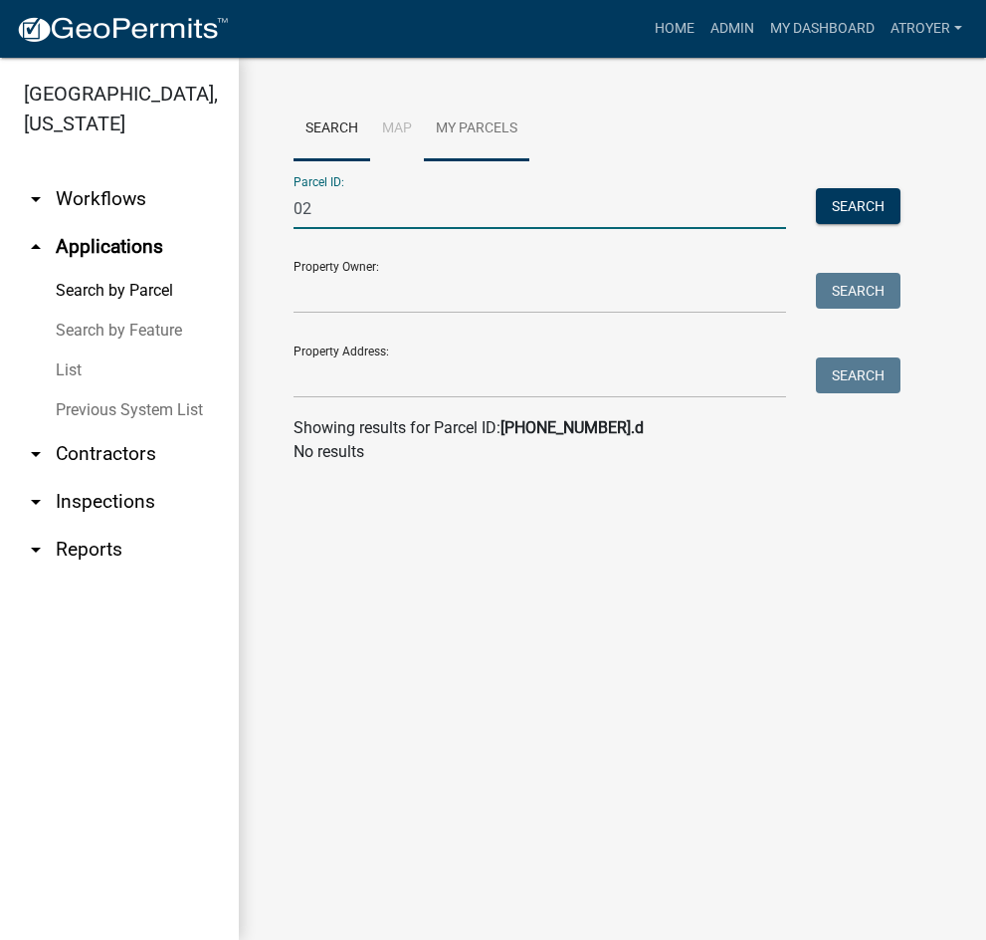
type input "0"
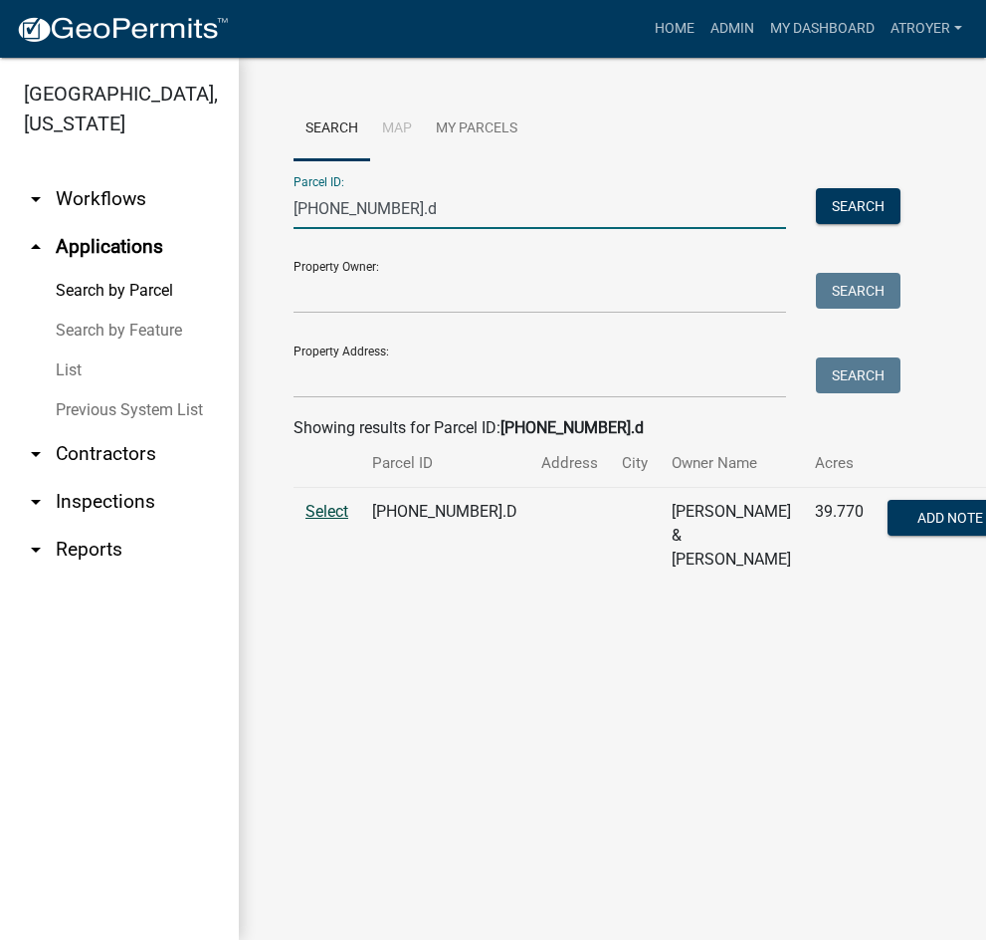
type input "[PHONE_NUMBER].d"
click at [337, 507] on span "Select" at bounding box center [327, 511] width 43 height 19
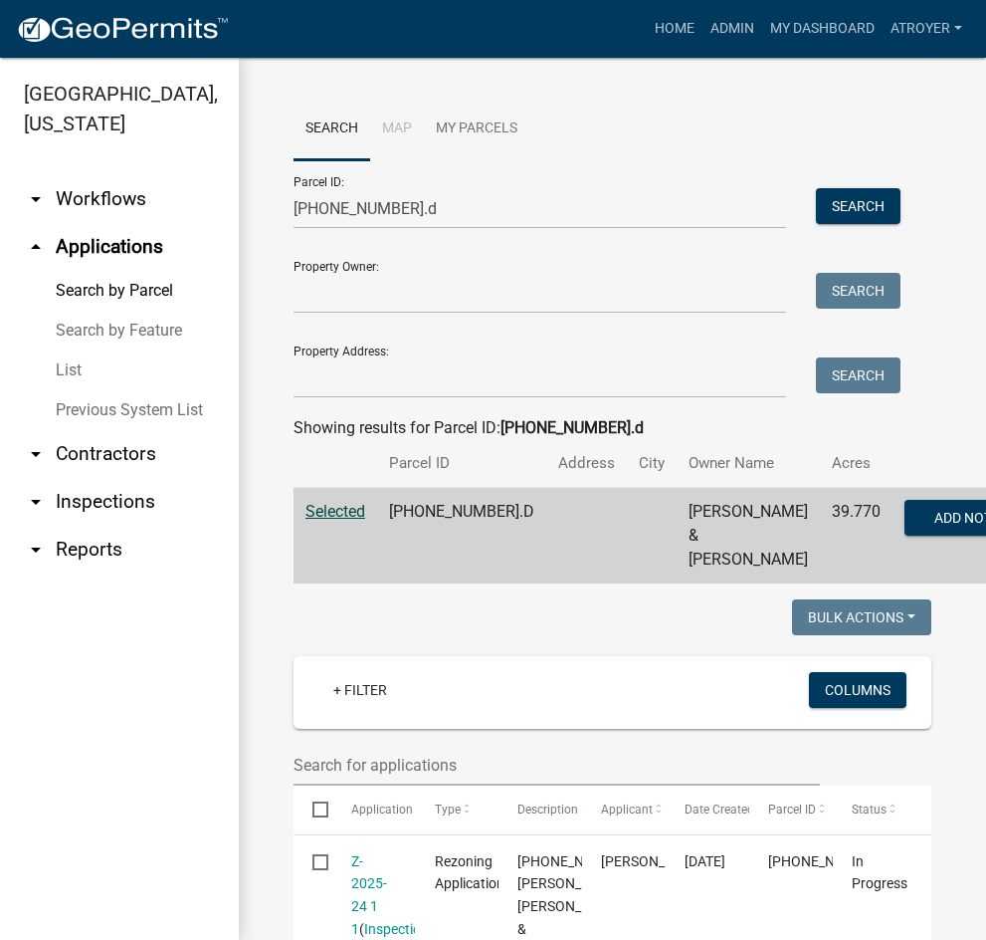
scroll to position [299, 0]
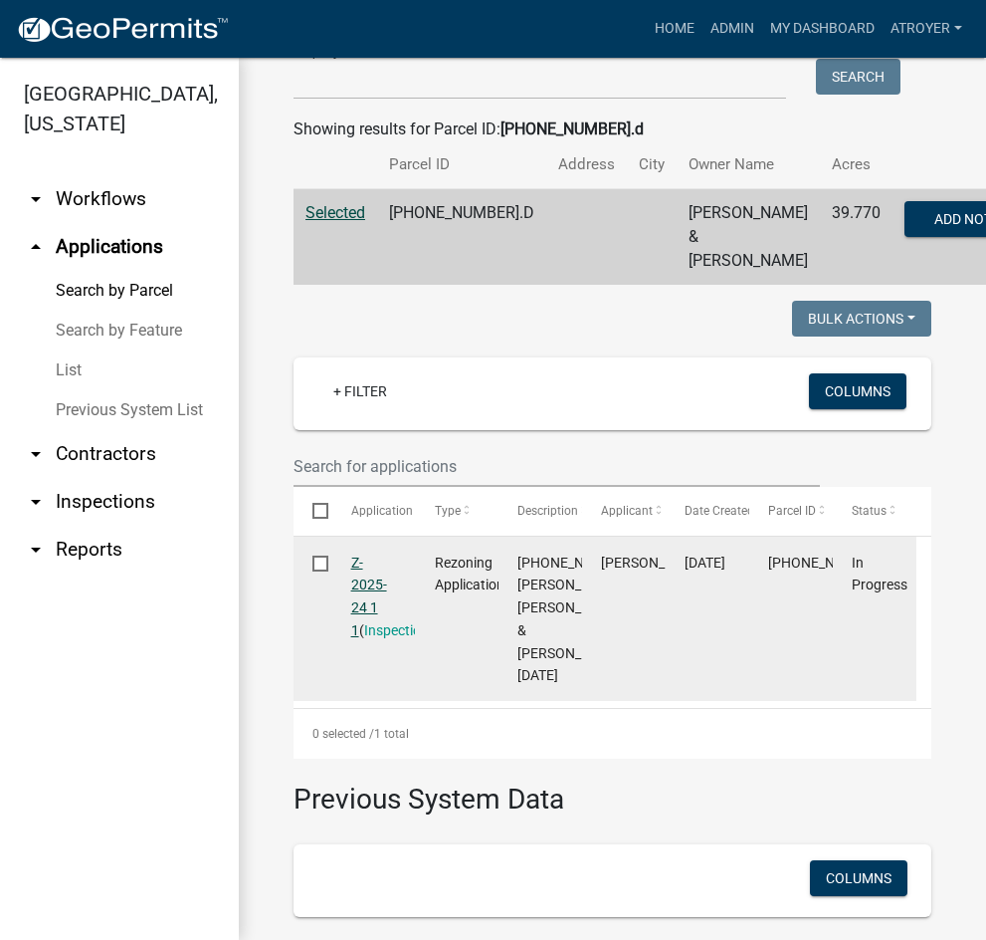
click at [358, 586] on link "Z-2025-24 1 1" at bounding box center [369, 596] width 36 height 84
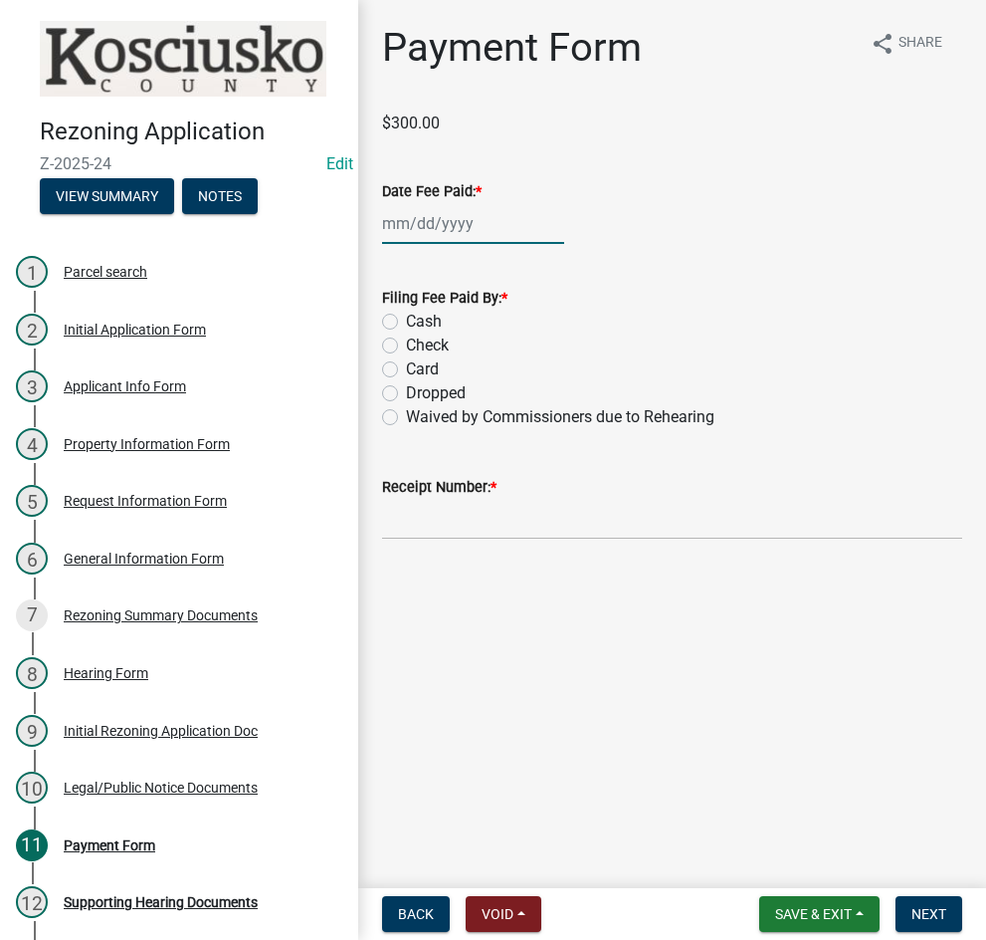
click at [439, 226] on div at bounding box center [473, 223] width 182 height 41
select select "10"
select select "2025"
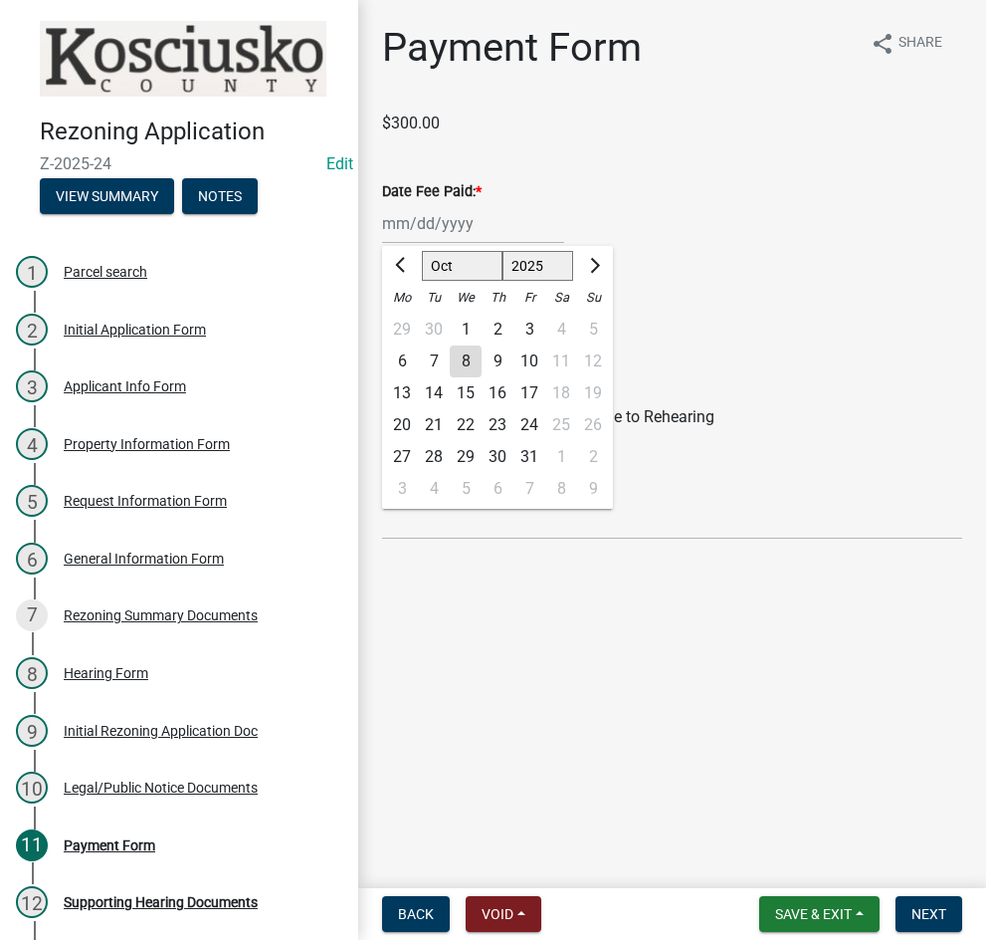
click at [443, 263] on select "Jan Feb Mar Apr May Jun [DATE] Aug Sep Oct Nov Dec" at bounding box center [462, 266] width 81 height 30
select select "9"
click at [422, 251] on select "Jan Feb Mar Apr May Jun [DATE] Aug Sep Oct Nov Dec" at bounding box center [462, 266] width 81 height 30
click at [439, 357] on div "9" at bounding box center [434, 361] width 32 height 32
type input "[DATE]"
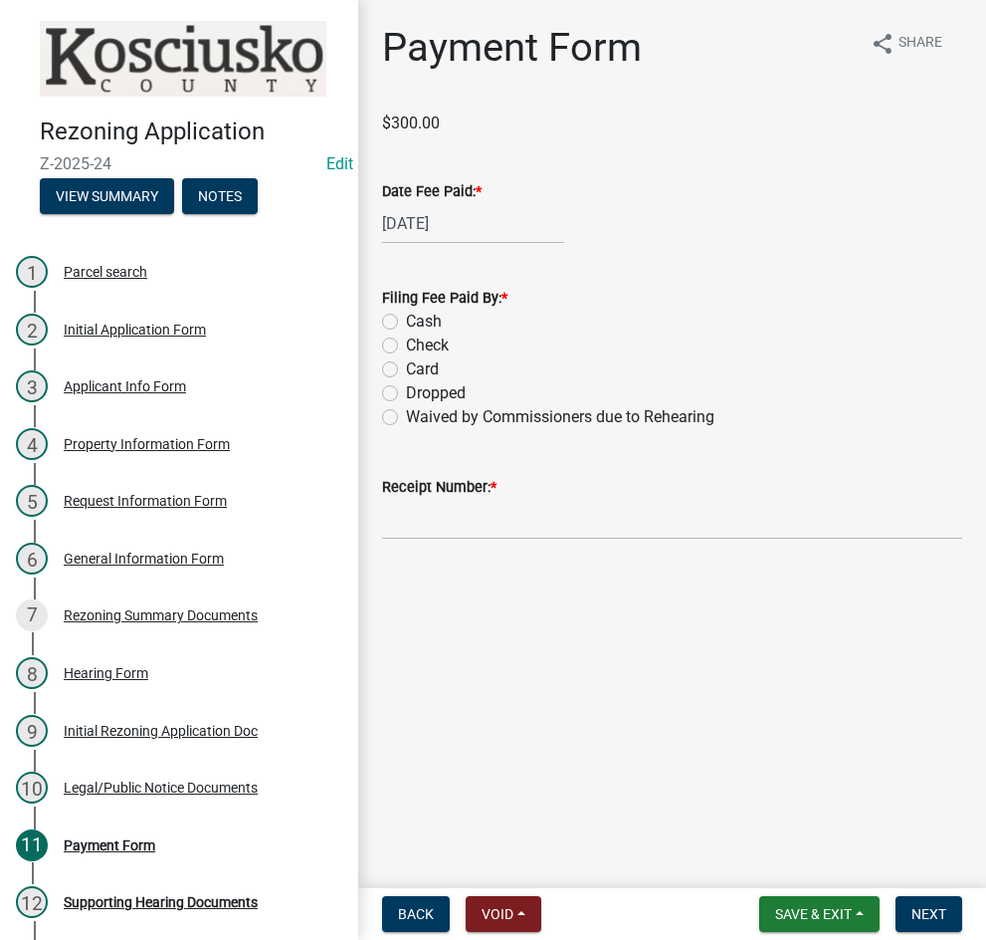
click at [406, 345] on label "Check" at bounding box center [427, 345] width 43 height 24
click at [406, 345] on input "Check" at bounding box center [412, 339] width 13 height 13
radio input "true"
click at [487, 514] on input "Receipt Number: *" at bounding box center [672, 519] width 580 height 41
type input "023553"
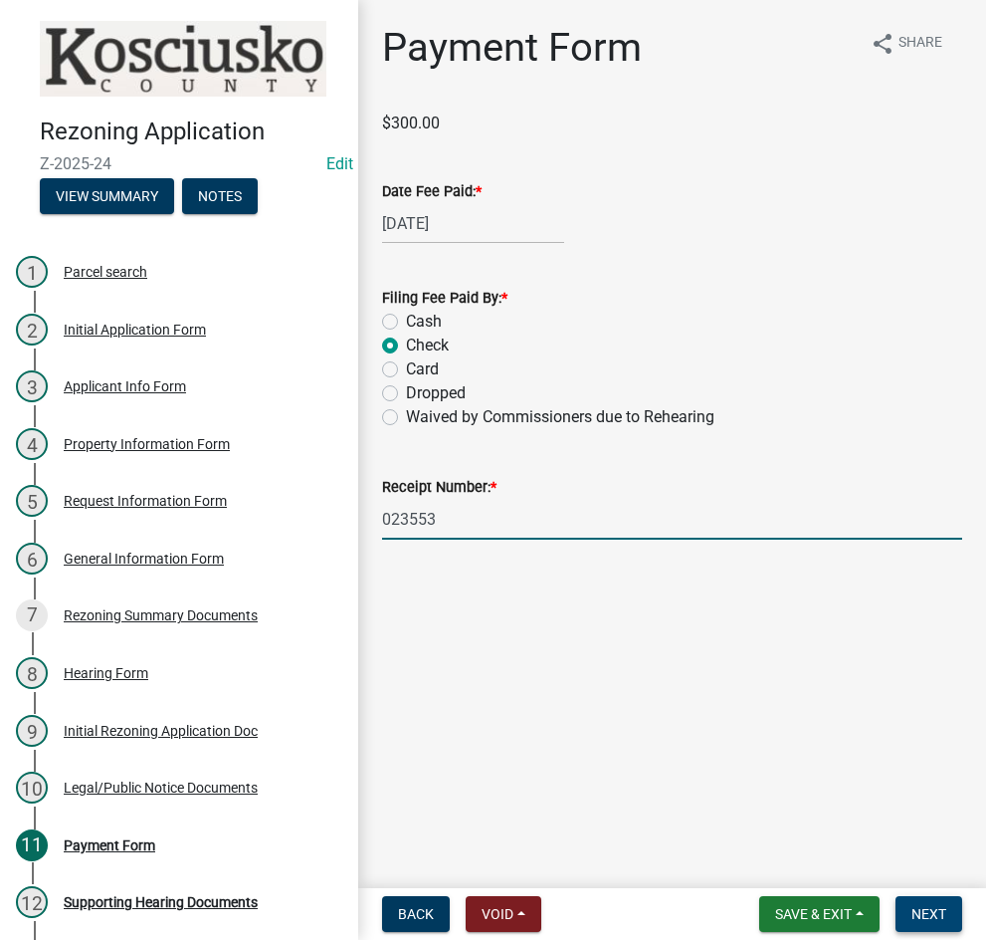
click at [911, 917] on button "Next" at bounding box center [929, 914] width 67 height 36
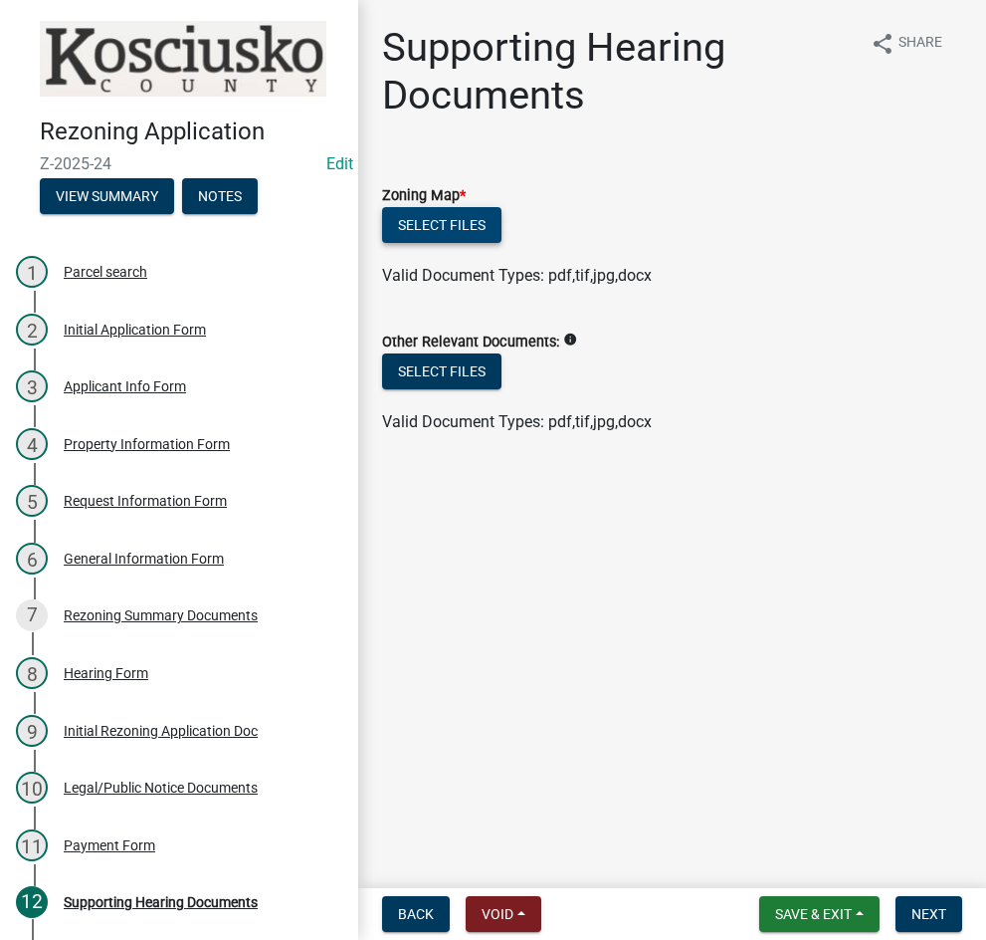
click at [451, 221] on button "Select files" at bounding box center [441, 225] width 119 height 36
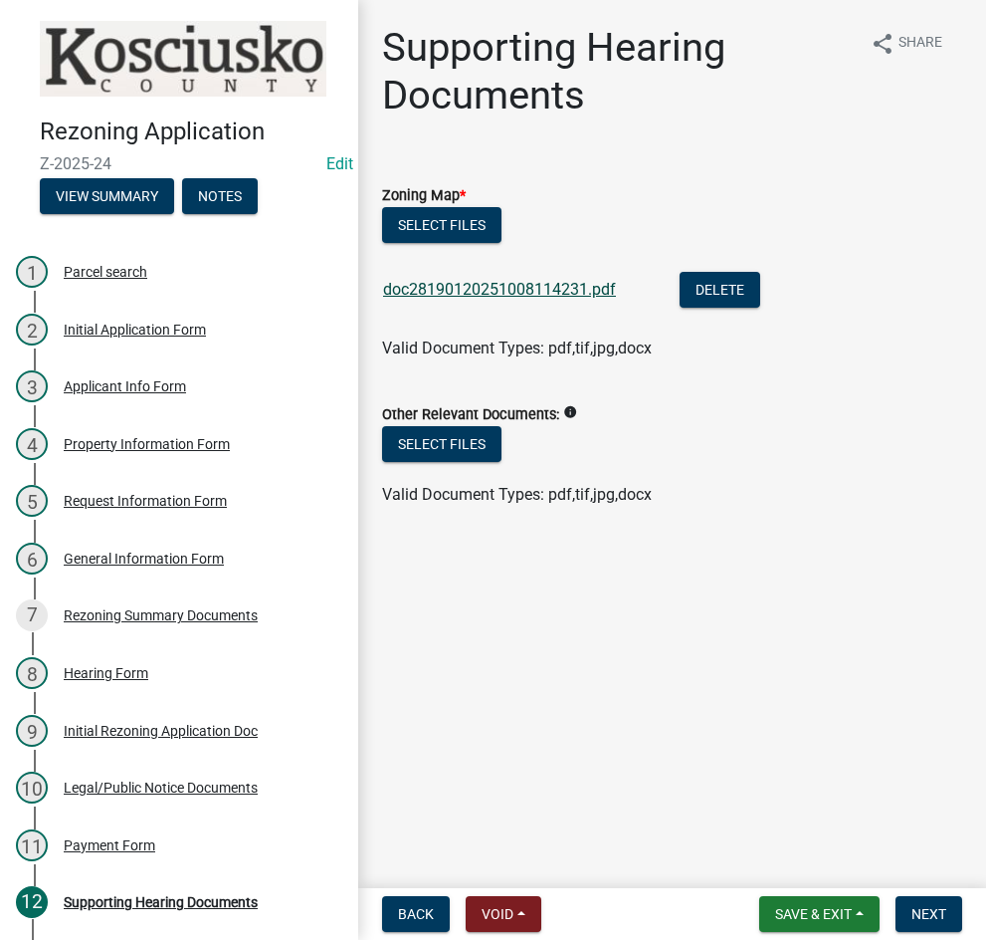
click at [511, 286] on link "doc28190120251008114231.pdf" at bounding box center [499, 289] width 233 height 19
click at [420, 219] on button "Select files" at bounding box center [441, 225] width 119 height 36
click at [919, 910] on span "Next" at bounding box center [929, 914] width 35 height 16
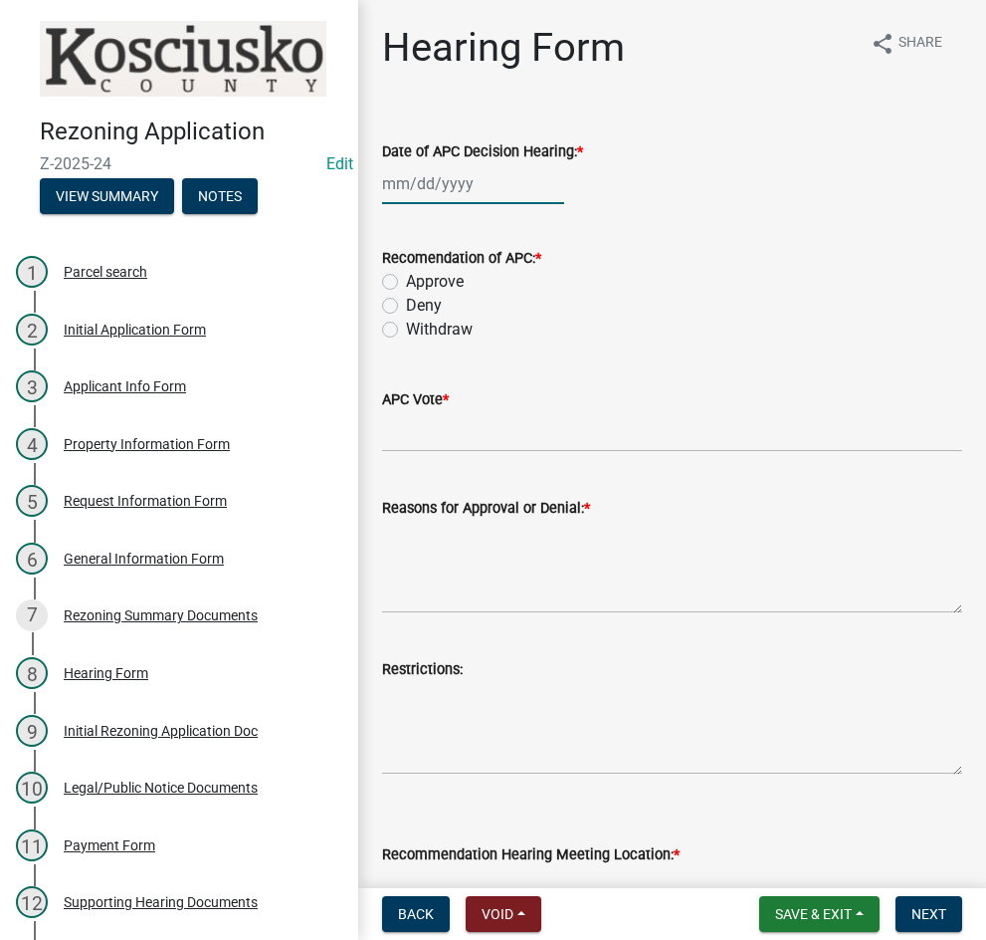
click at [508, 191] on div at bounding box center [473, 183] width 182 height 41
select select "10"
select select "2025"
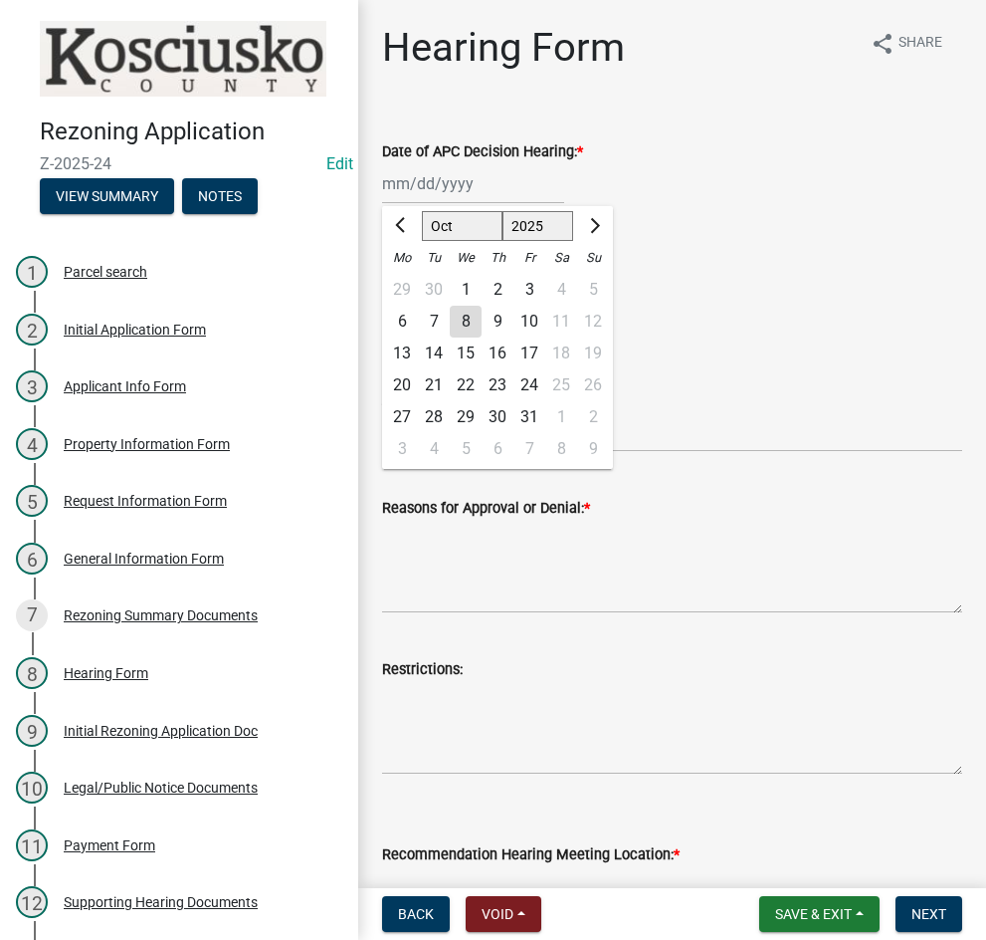
click at [467, 288] on div "1" at bounding box center [466, 290] width 32 height 32
type input "[DATE]"
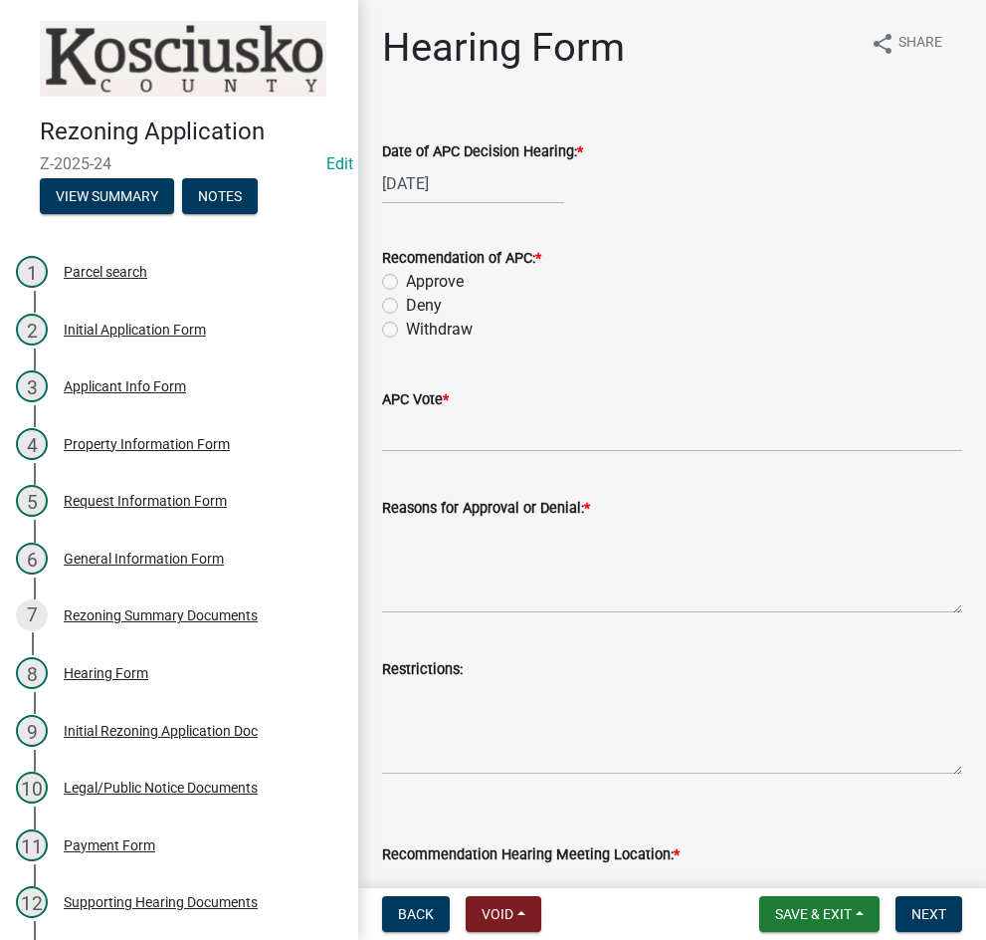
click at [406, 311] on label "Deny" at bounding box center [424, 306] width 36 height 24
click at [406, 307] on input "Deny" at bounding box center [412, 300] width 13 height 13
radio input "true"
click at [468, 433] on input "APC Vote *" at bounding box center [672, 431] width 580 height 41
type input "8-0"
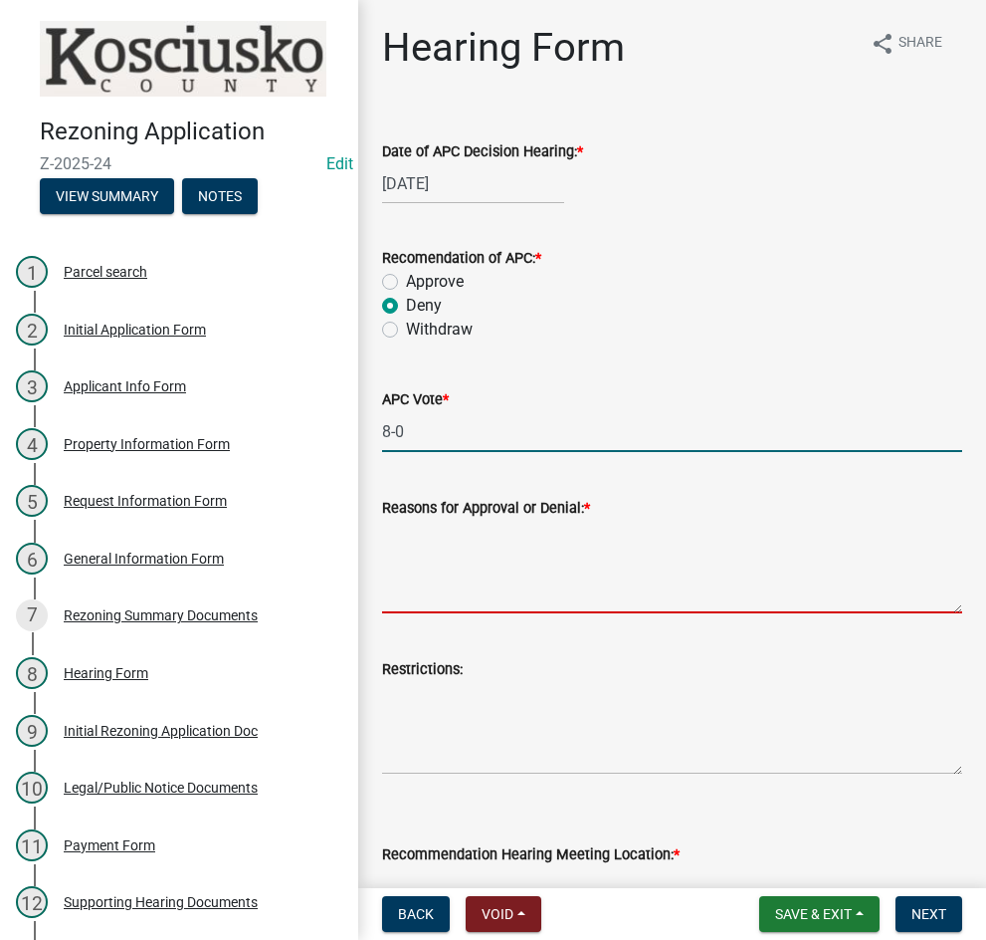
click at [514, 557] on textarea "Reasons for Approval or Denial: *" at bounding box center [672, 567] width 580 height 94
click at [812, 920] on span "Save & Exit" at bounding box center [813, 914] width 77 height 16
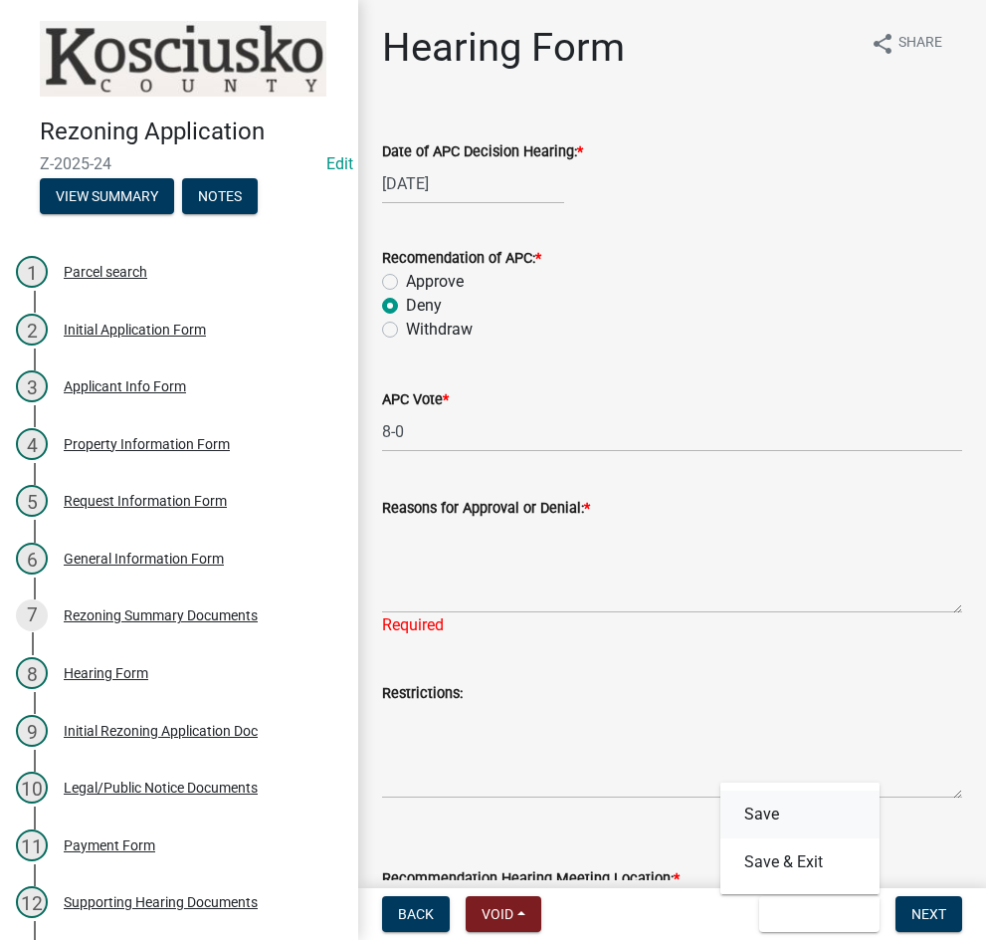
click at [763, 820] on button "Save" at bounding box center [800, 814] width 159 height 48
